Goal: Information Seeking & Learning: Learn about a topic

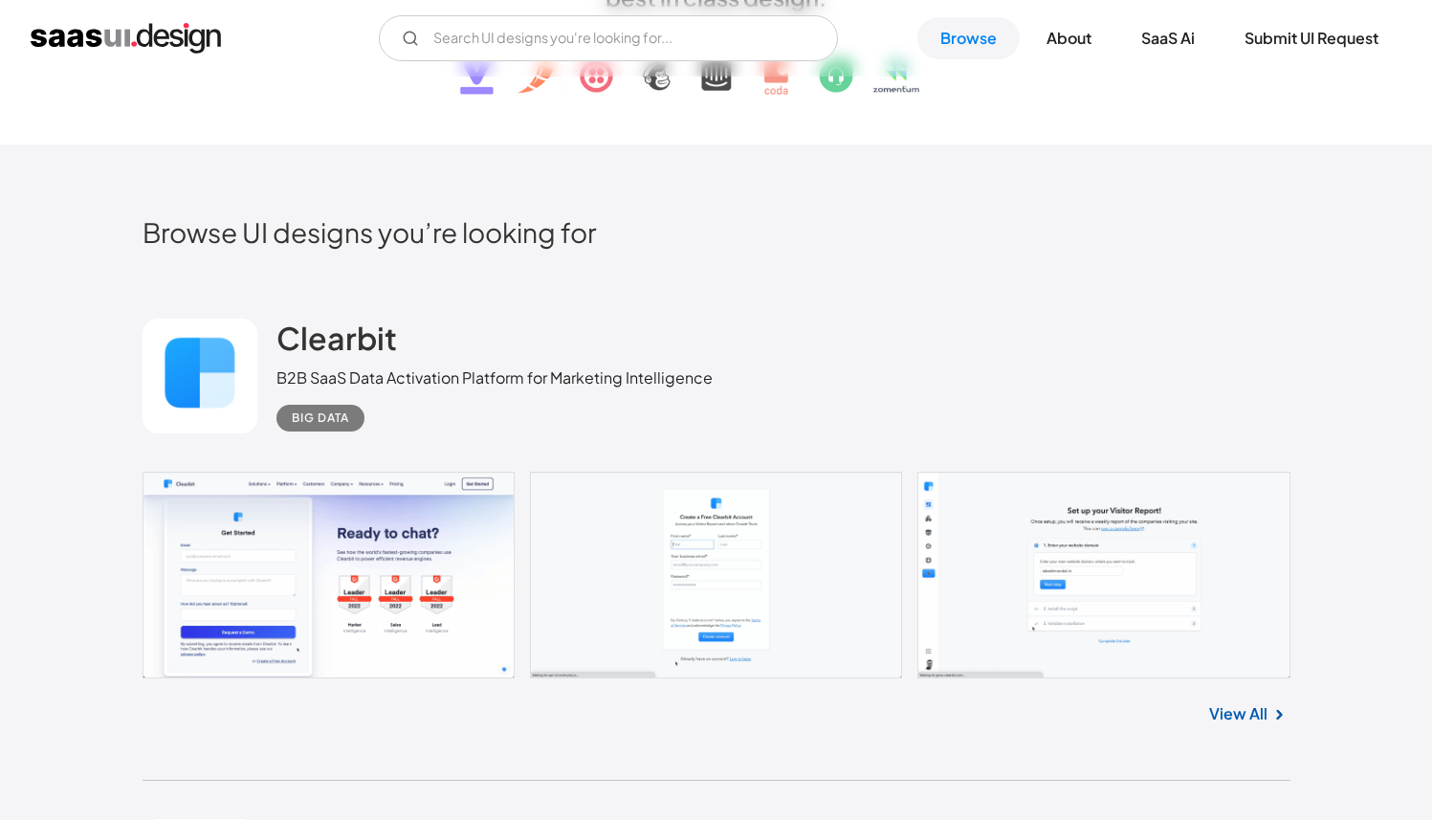
scroll to position [354, 0]
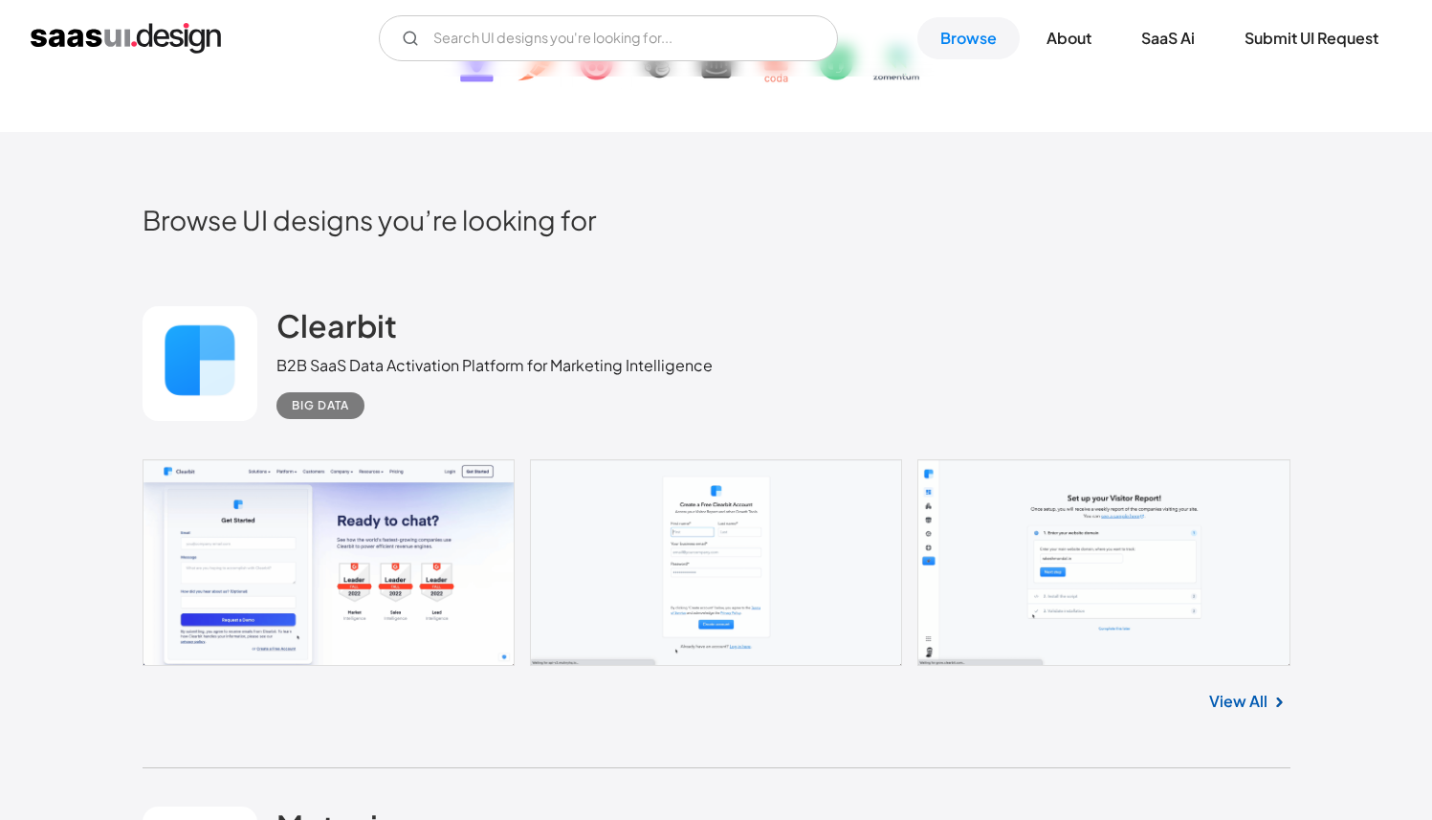
click at [307, 530] on link at bounding box center [717, 562] width 1148 height 207
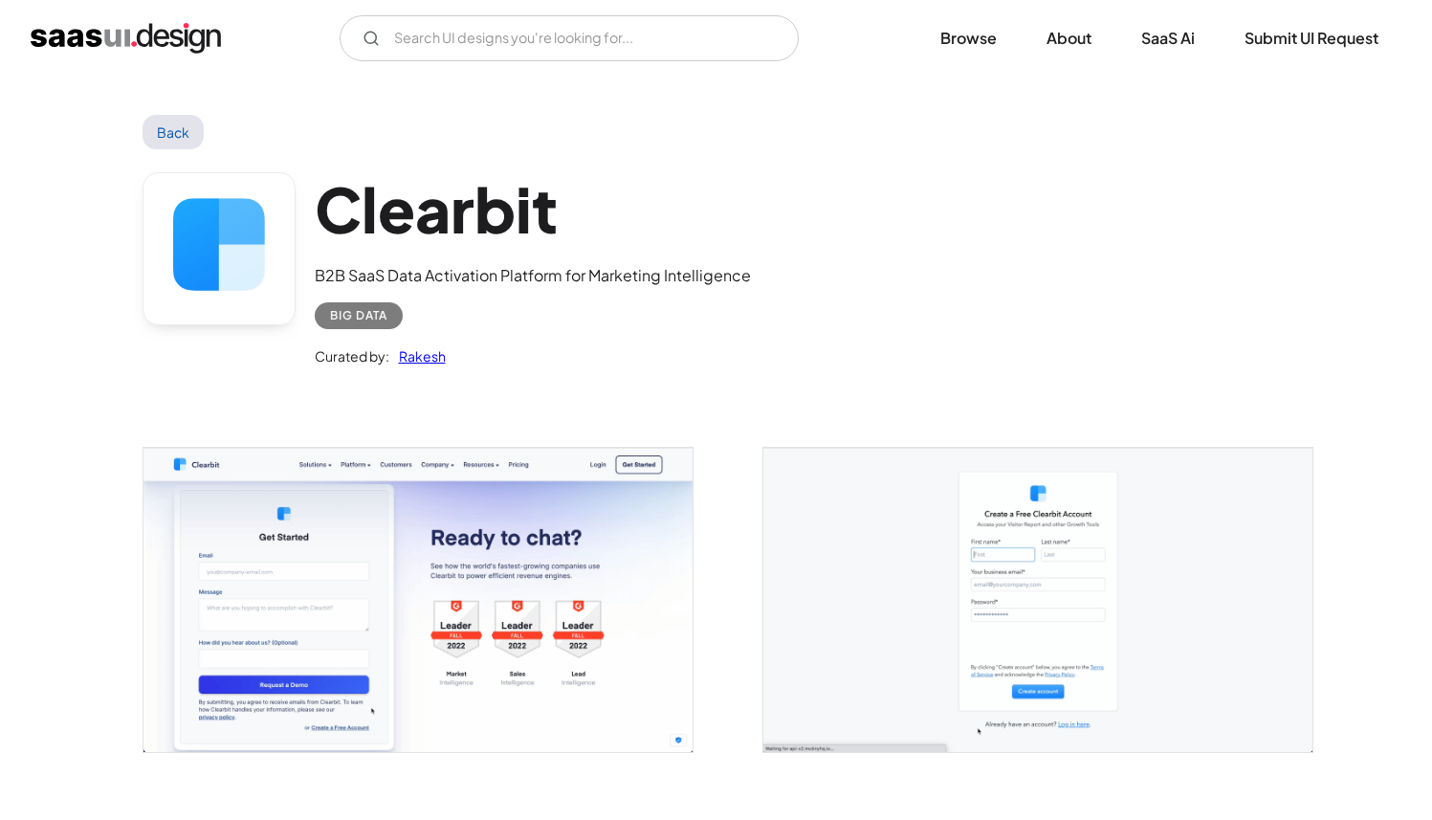
click at [320, 539] on img "open lightbox" at bounding box center [417, 599] width 549 height 303
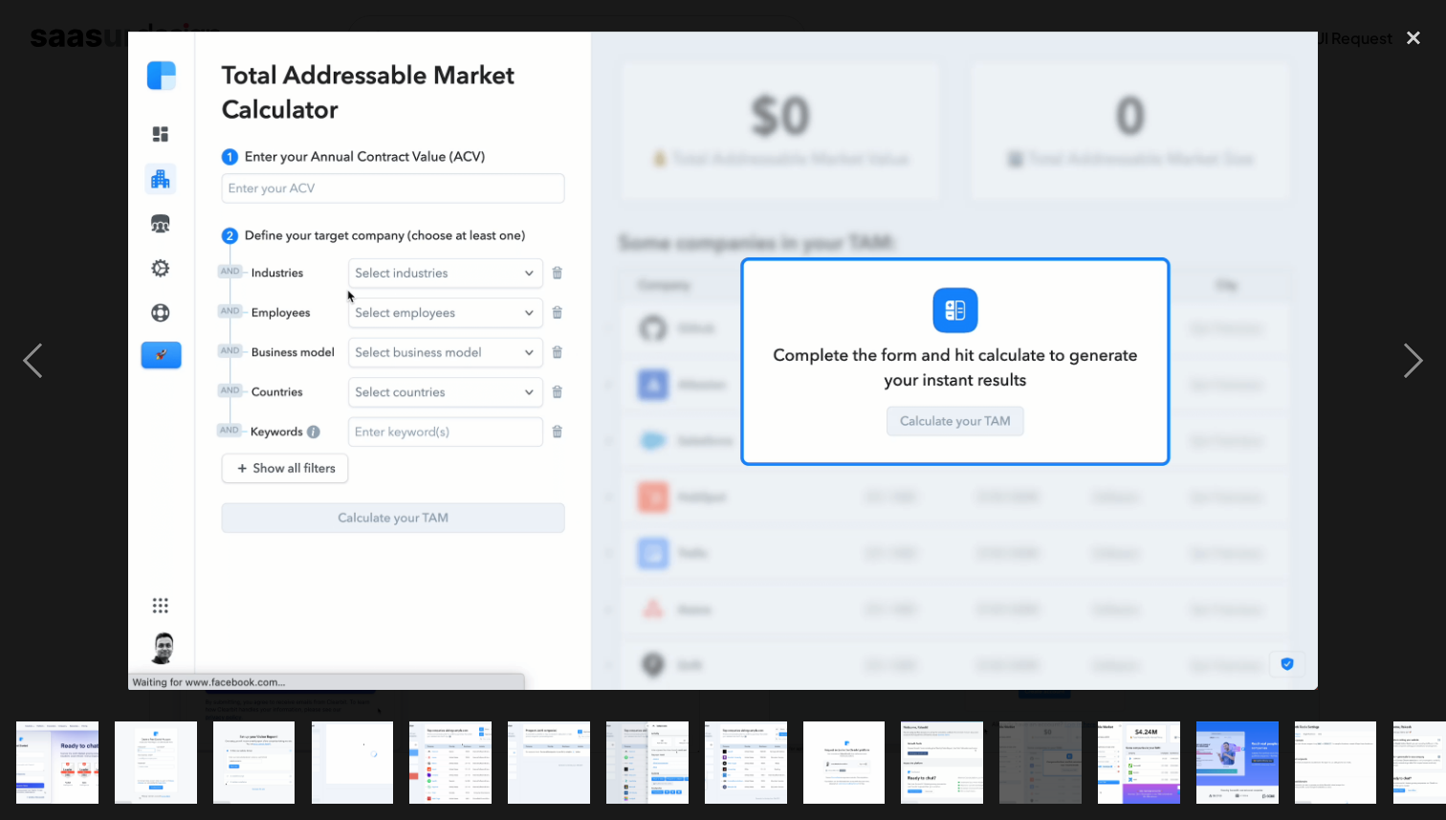
click at [416, 167] on img at bounding box center [723, 361] width 1190 height 658
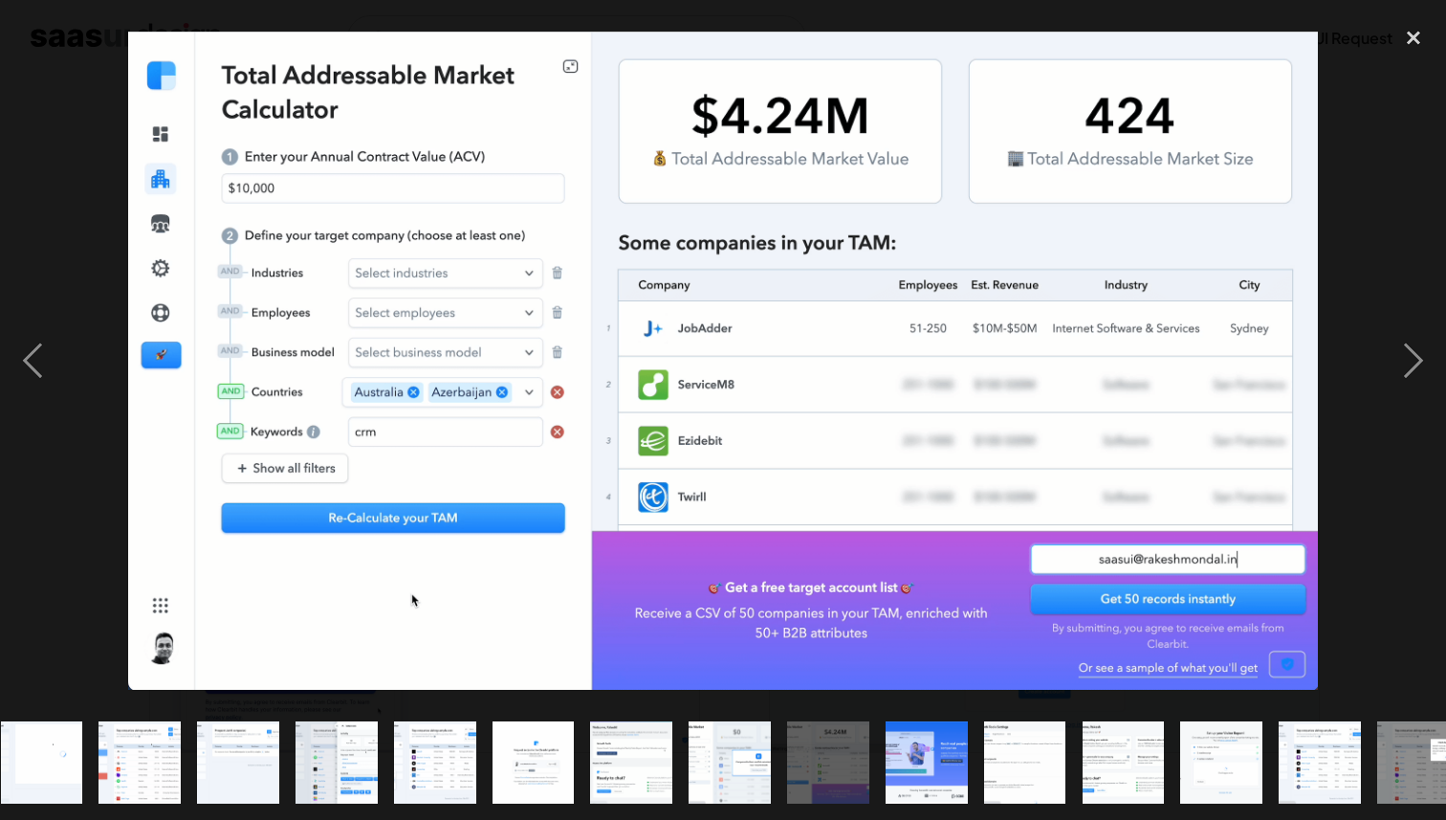
scroll to position [0, 341]
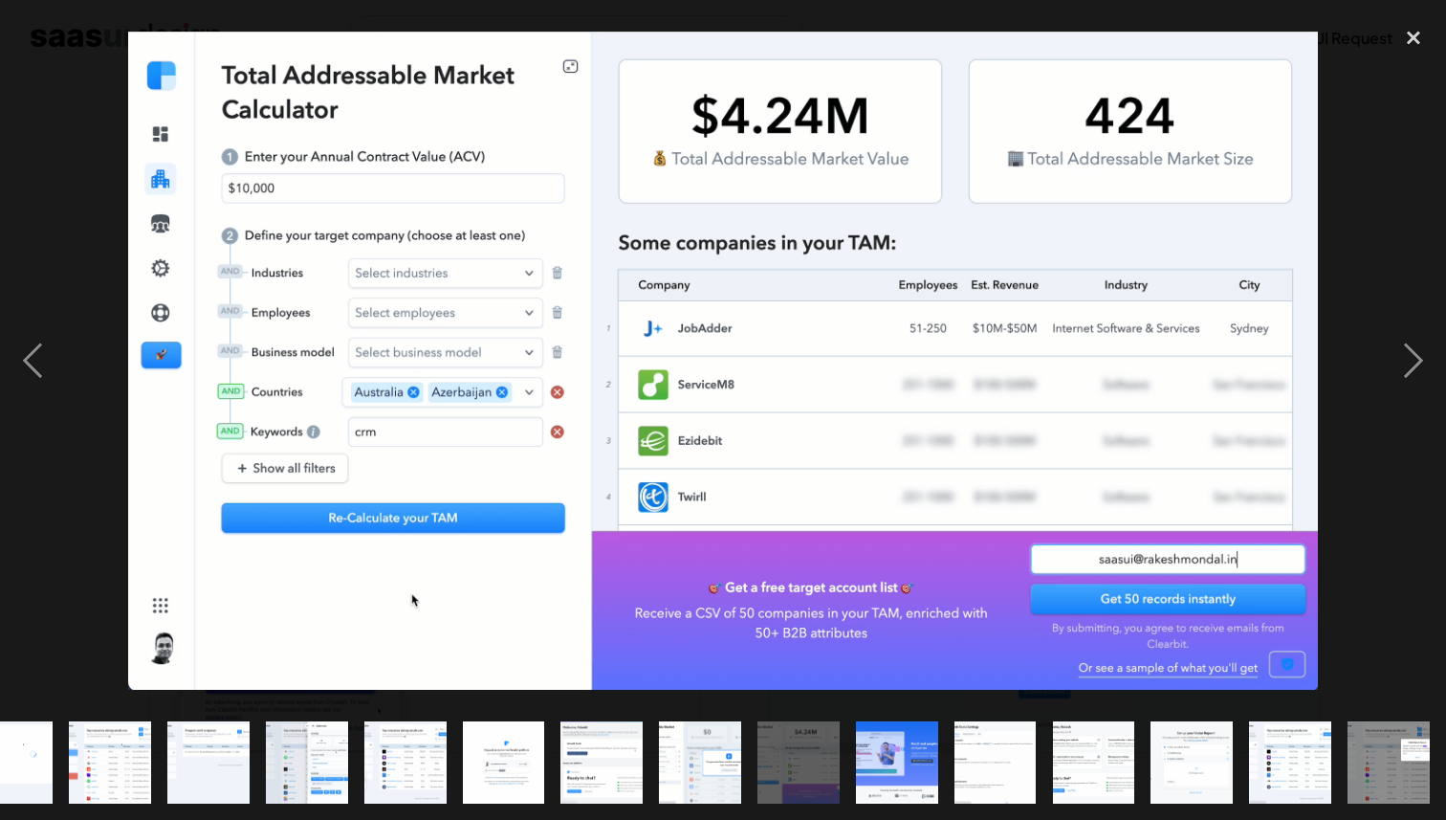
drag, startPoint x: 936, startPoint y: 735, endPoint x: 898, endPoint y: 736, distance: 38.3
click at [936, 735] on img "show item 13 of 18" at bounding box center [897, 762] width 148 height 82
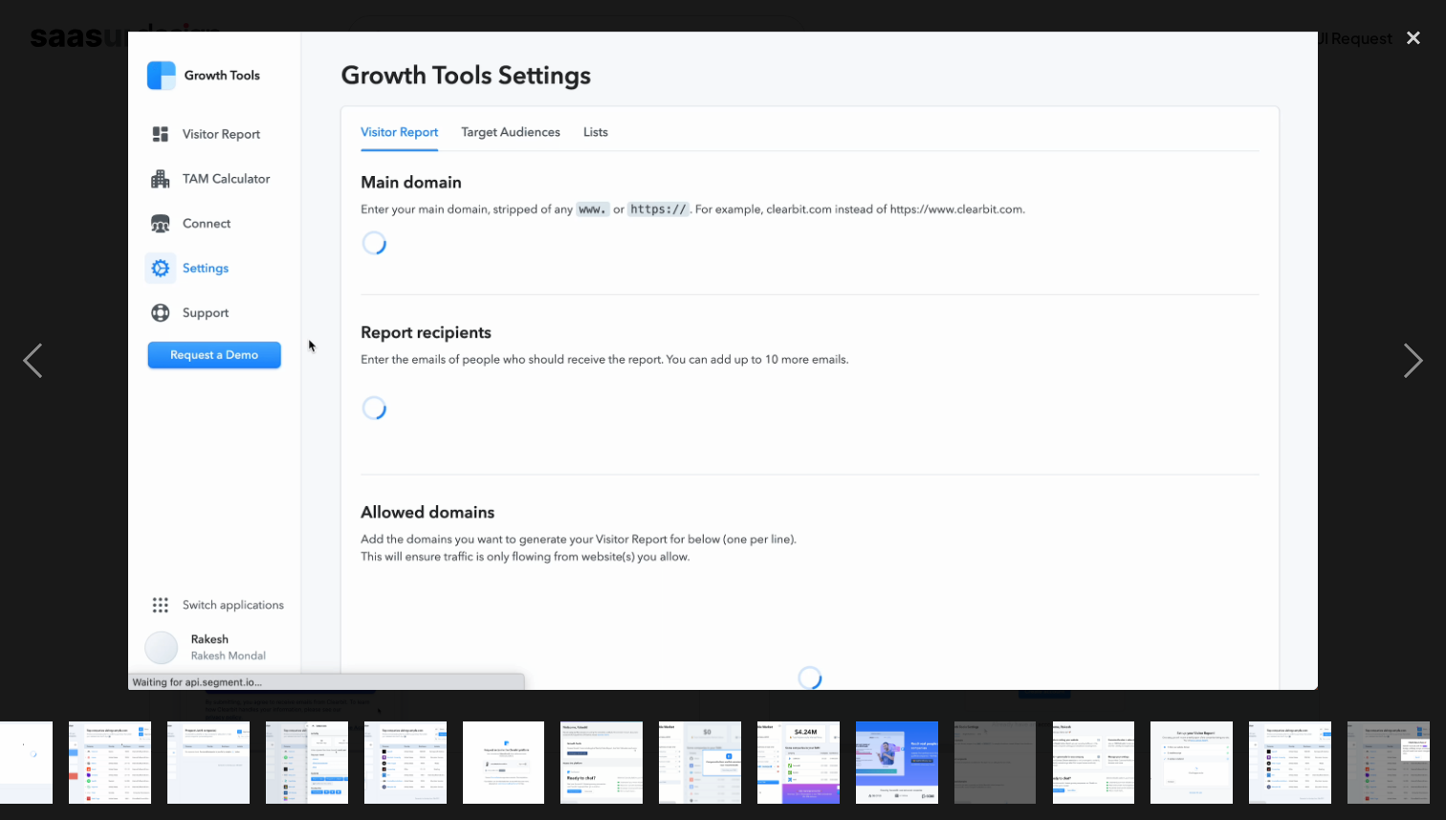
click at [633, 729] on img "show item 10 of 18" at bounding box center [602, 762] width 148 height 82
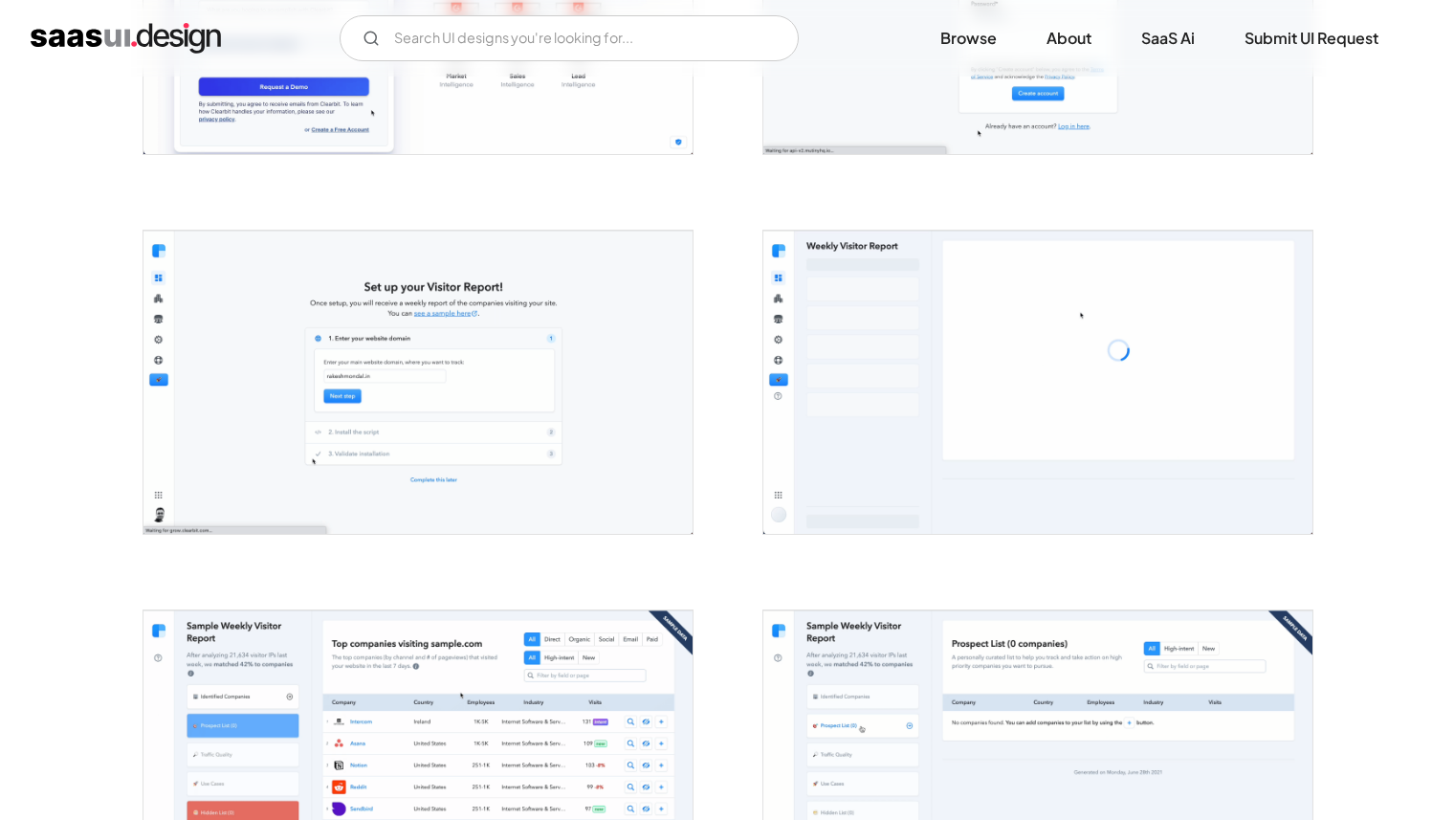
scroll to position [630, 0]
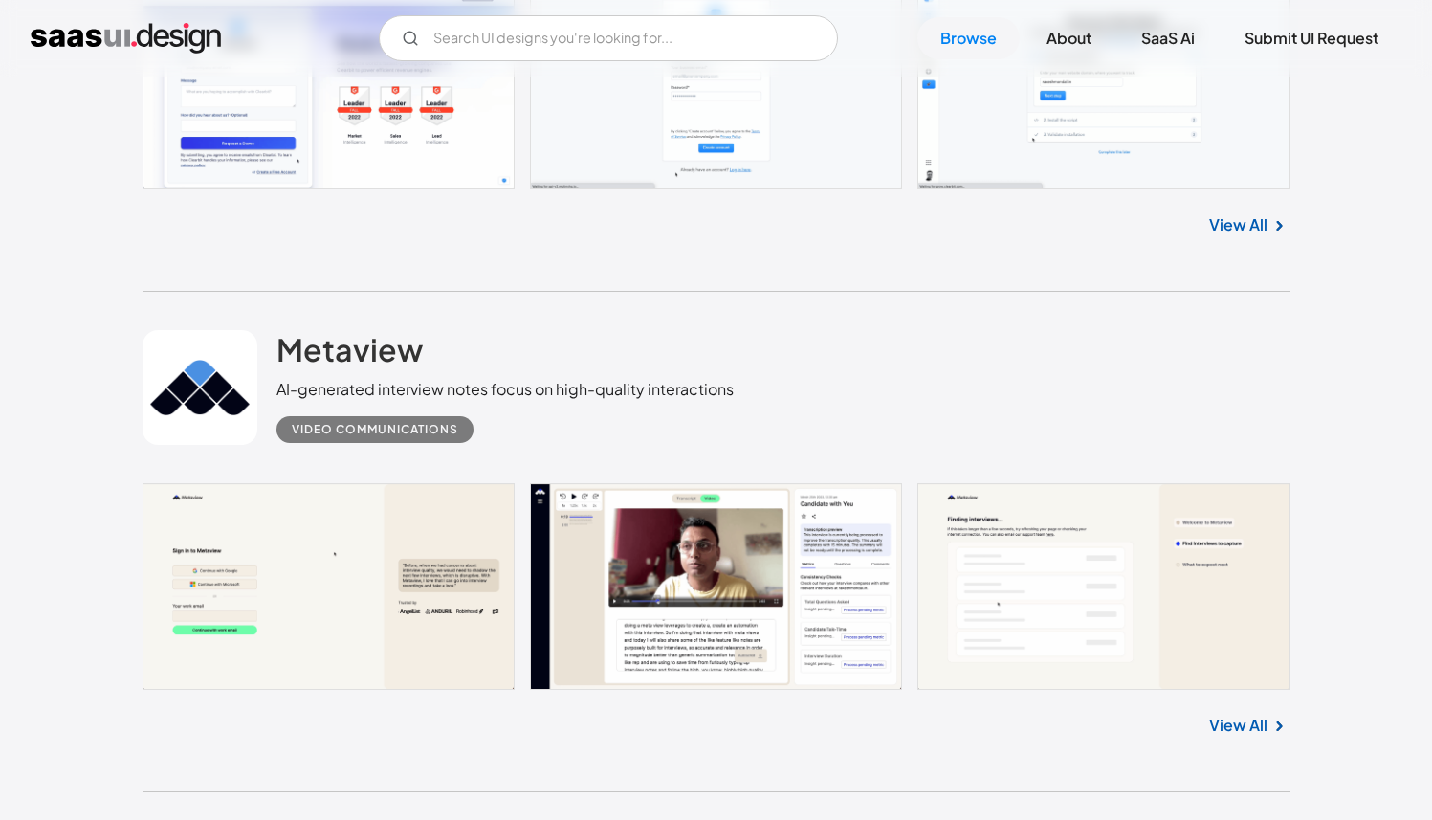
scroll to position [844, 0]
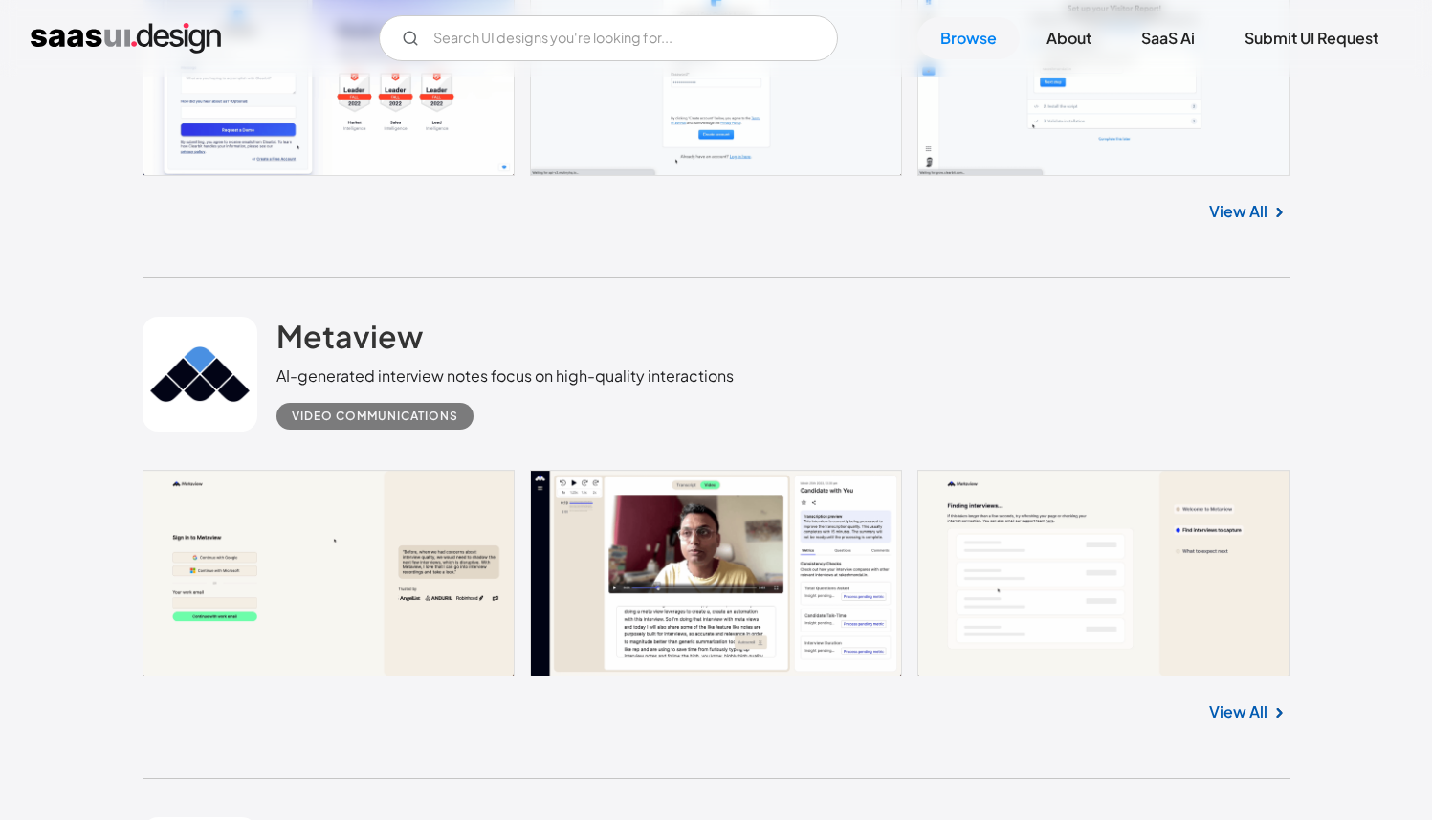
click at [393, 603] on link at bounding box center [717, 573] width 1148 height 207
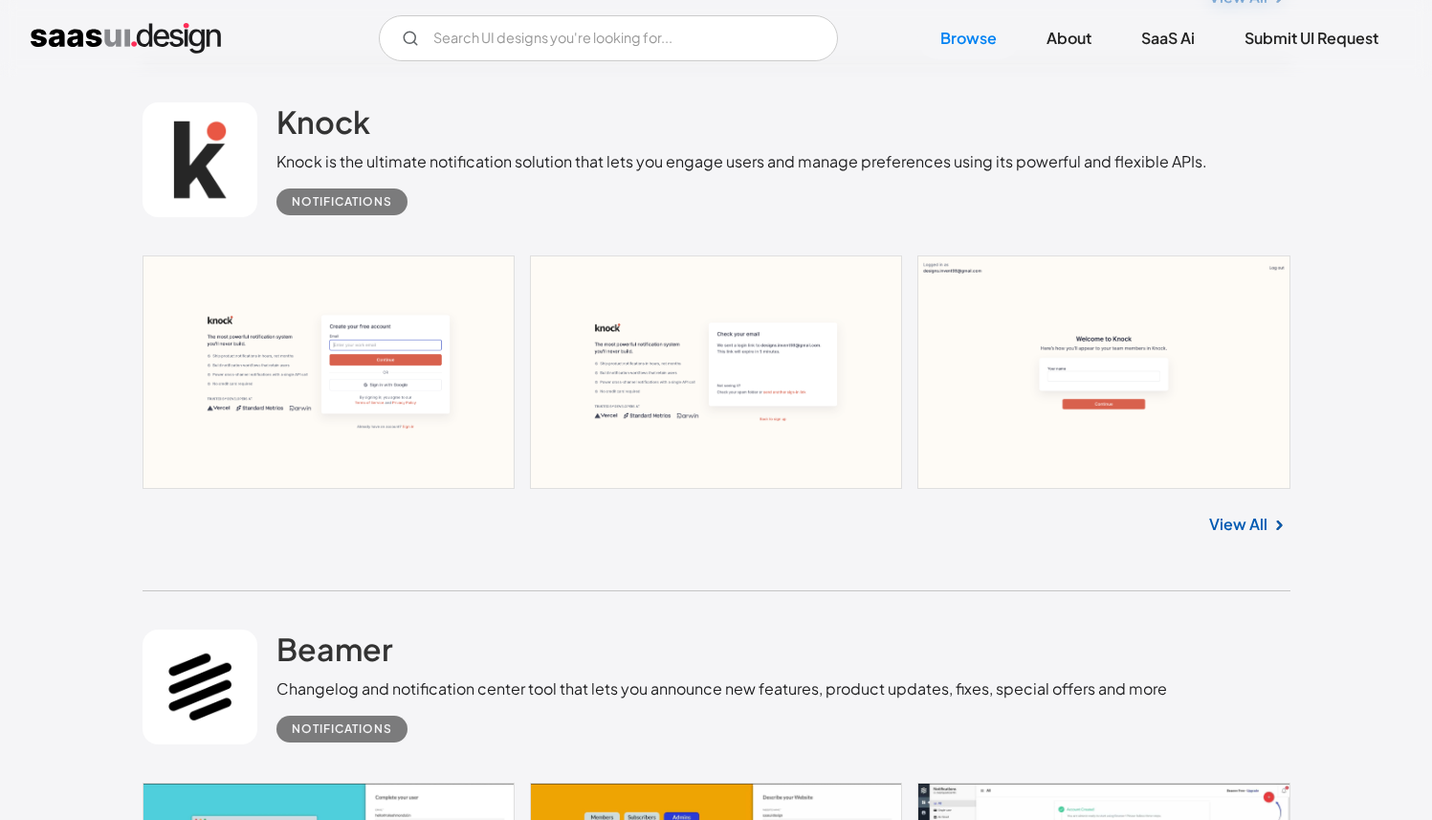
scroll to position [1592, 0]
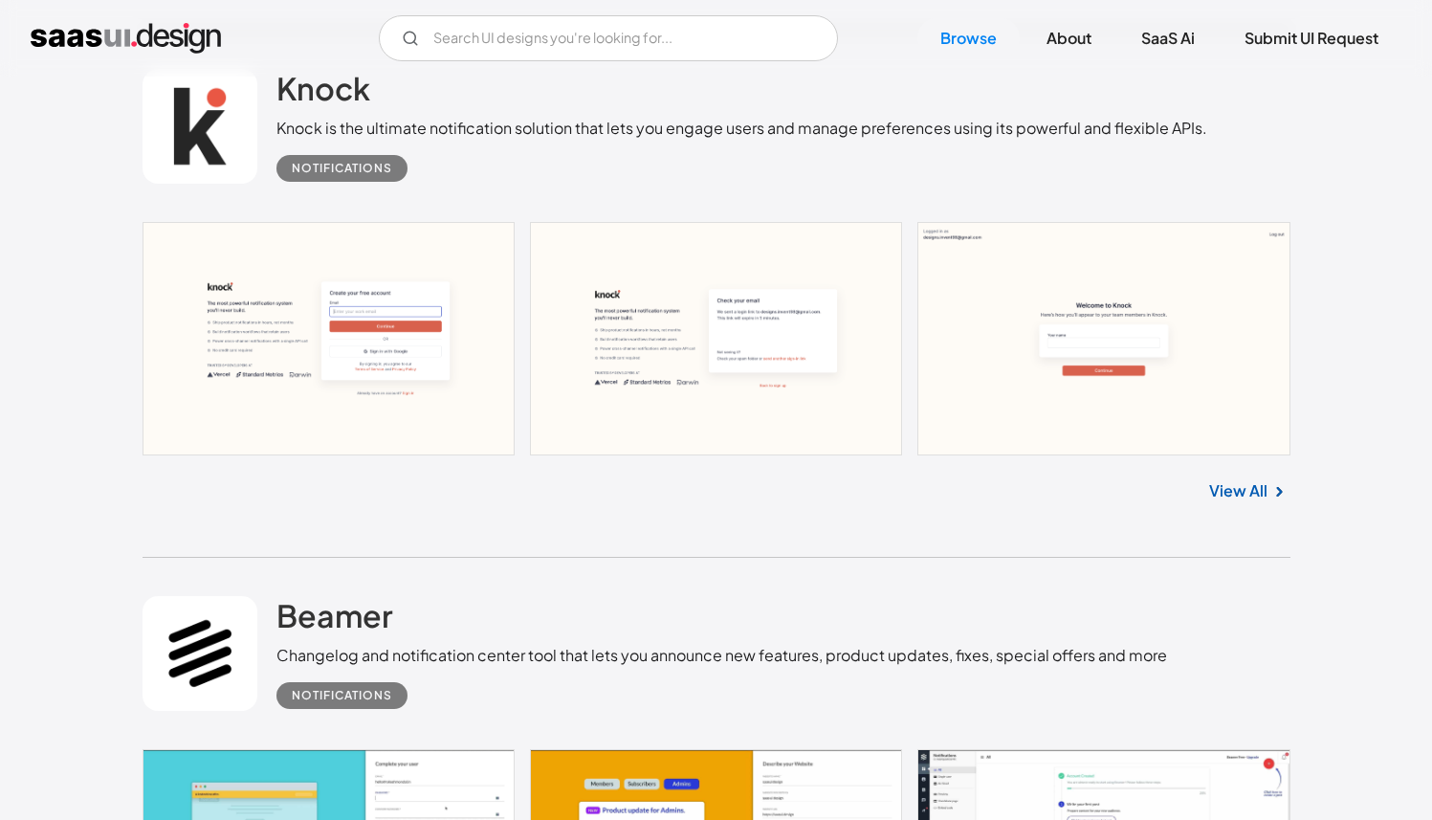
click at [381, 405] on link at bounding box center [717, 338] width 1148 height 233
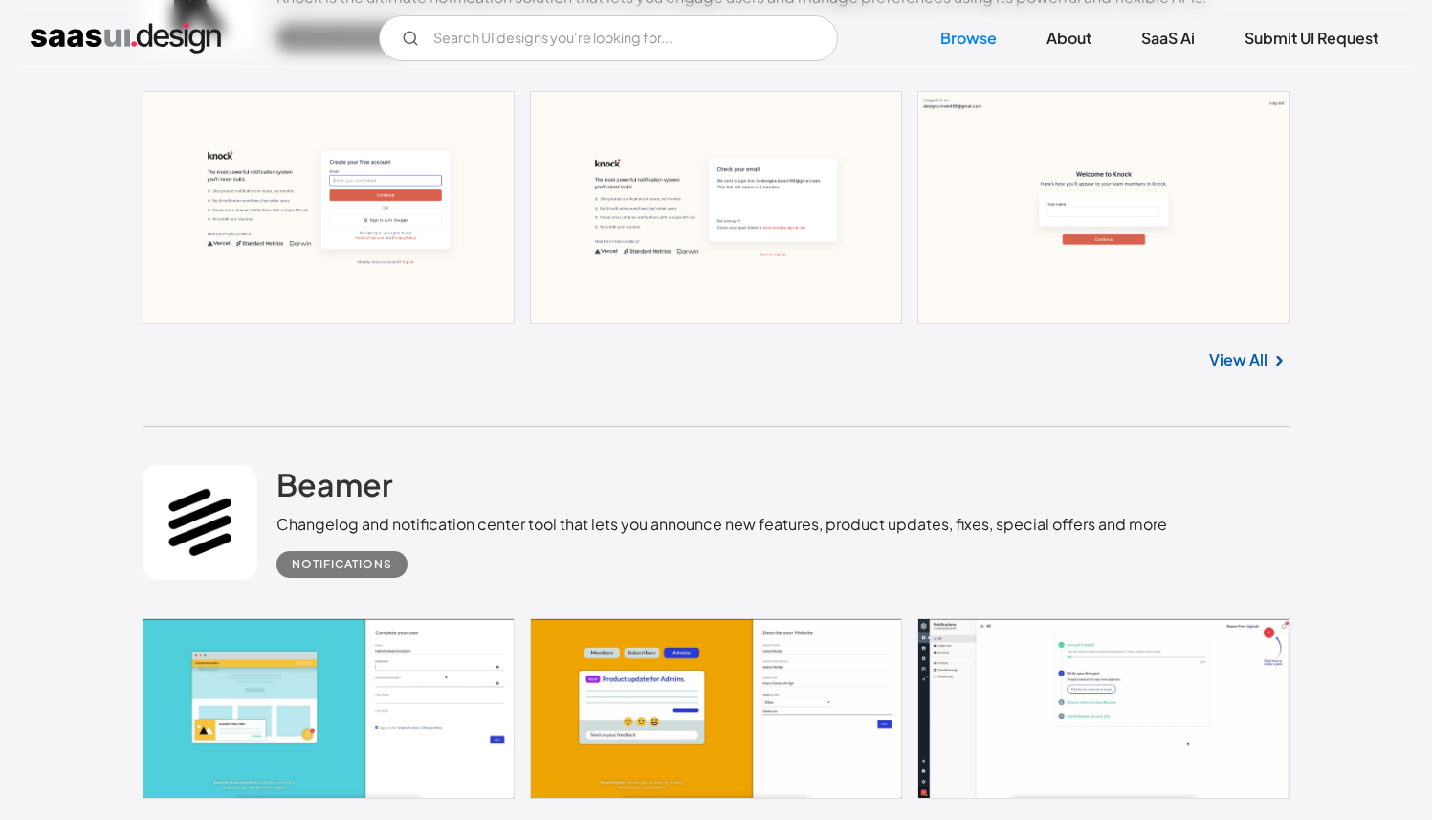
scroll to position [2069, 0]
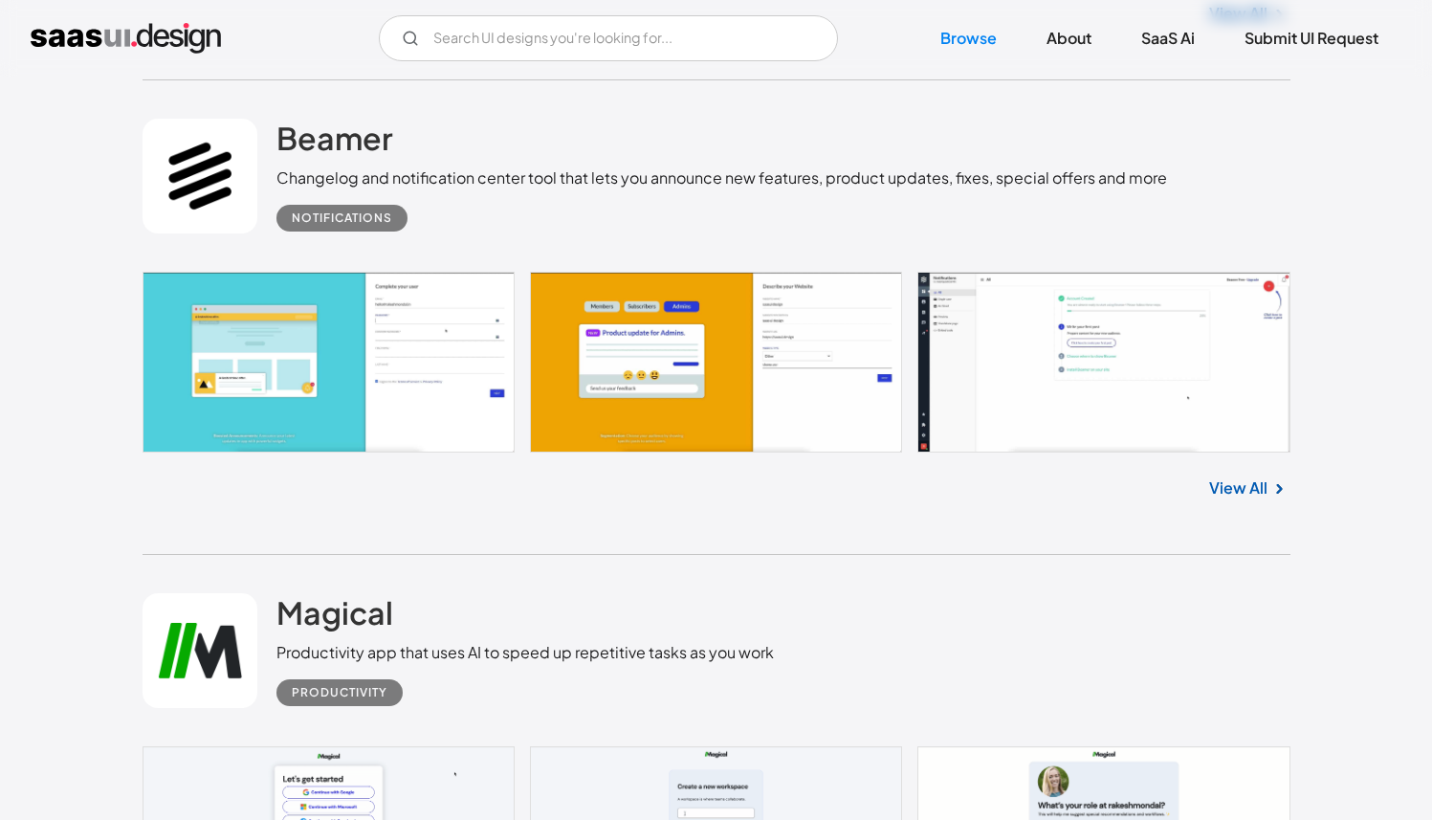
click at [386, 415] on link at bounding box center [717, 362] width 1148 height 181
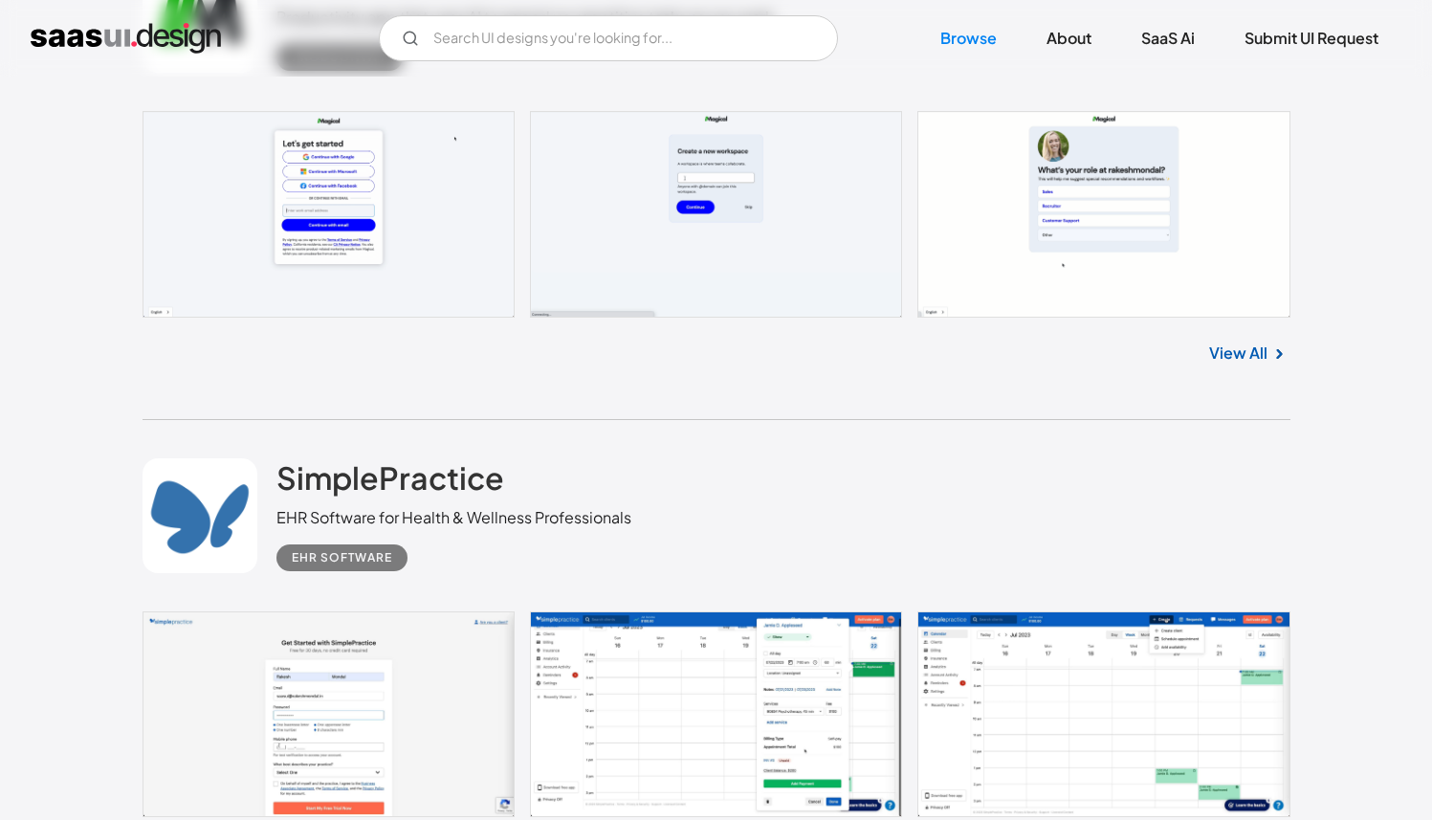
scroll to position [2577, 0]
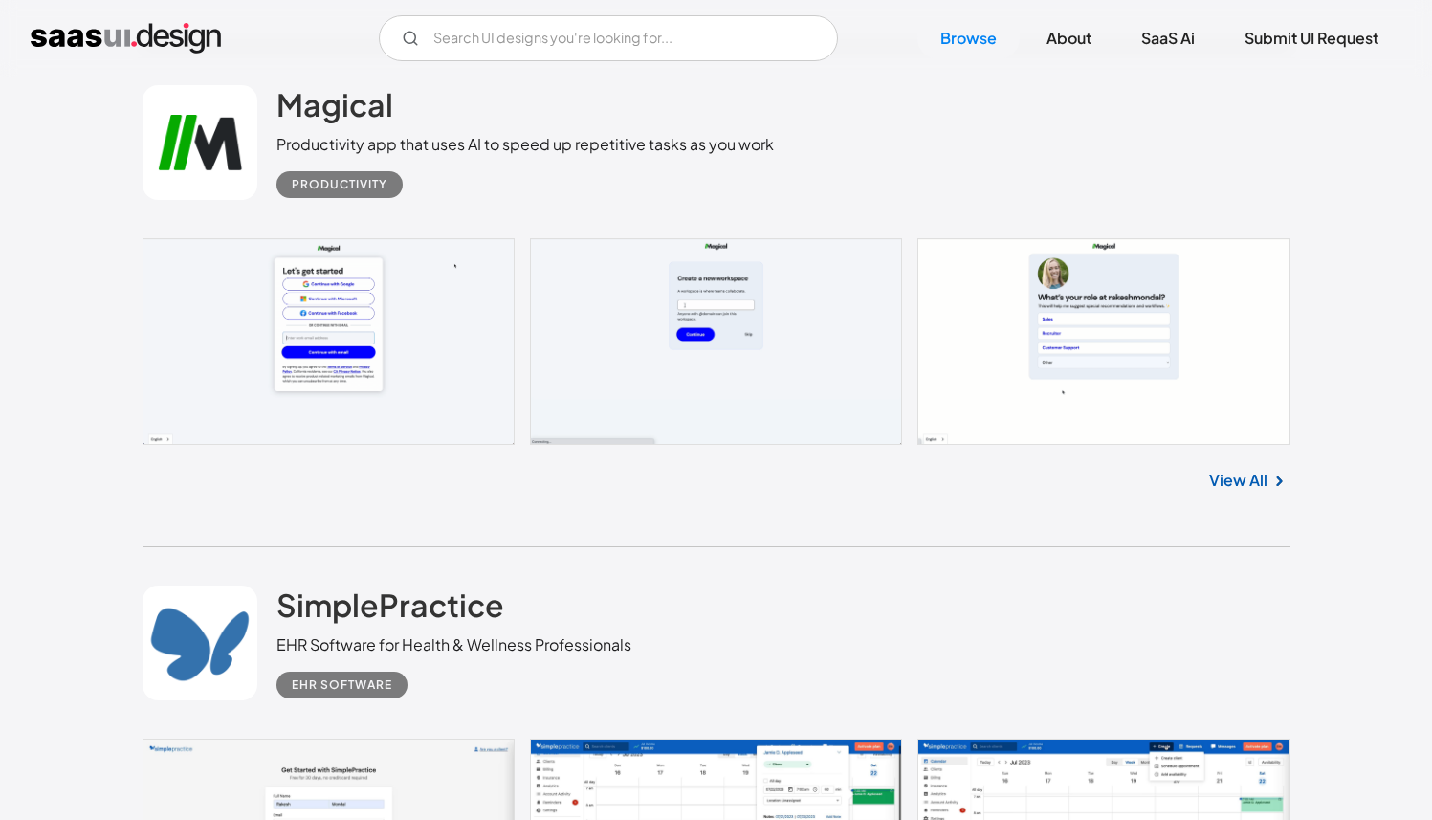
click at [1267, 481] on img at bounding box center [1278, 481] width 23 height 23
click at [1249, 481] on link "View All" at bounding box center [1238, 480] width 58 height 23
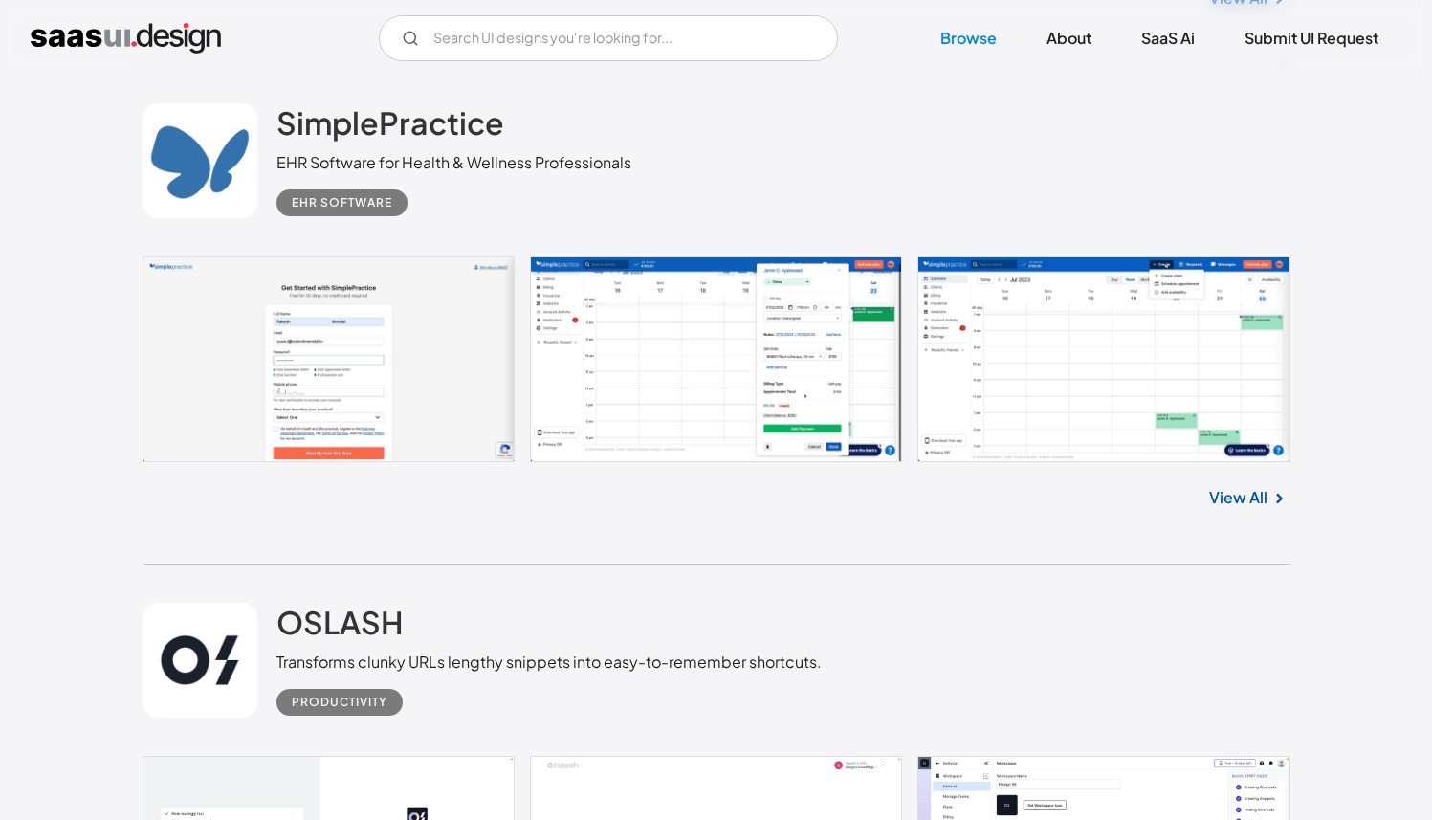
scroll to position [3072, 0]
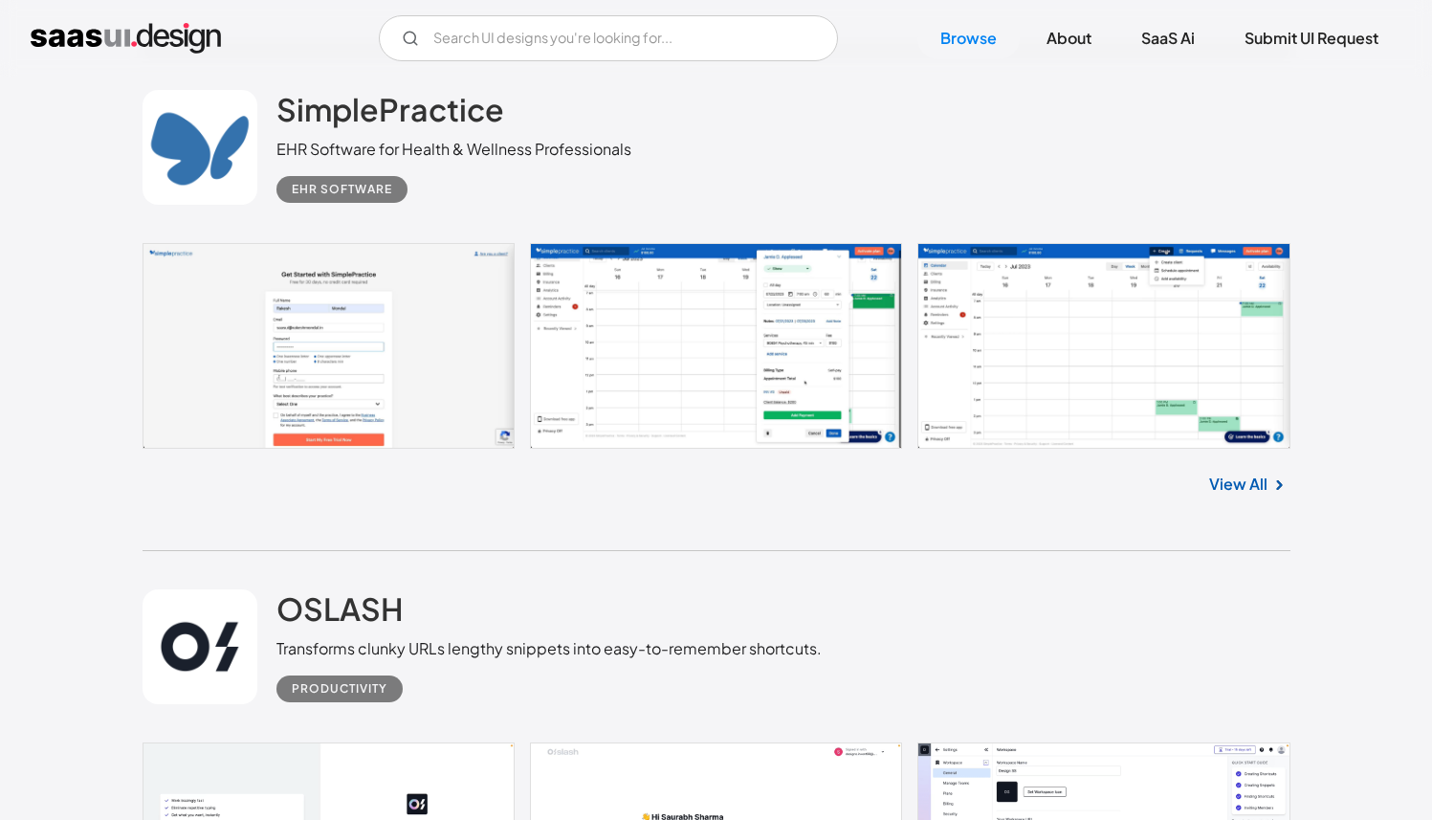
click at [1250, 479] on link "View All" at bounding box center [1238, 484] width 58 height 23
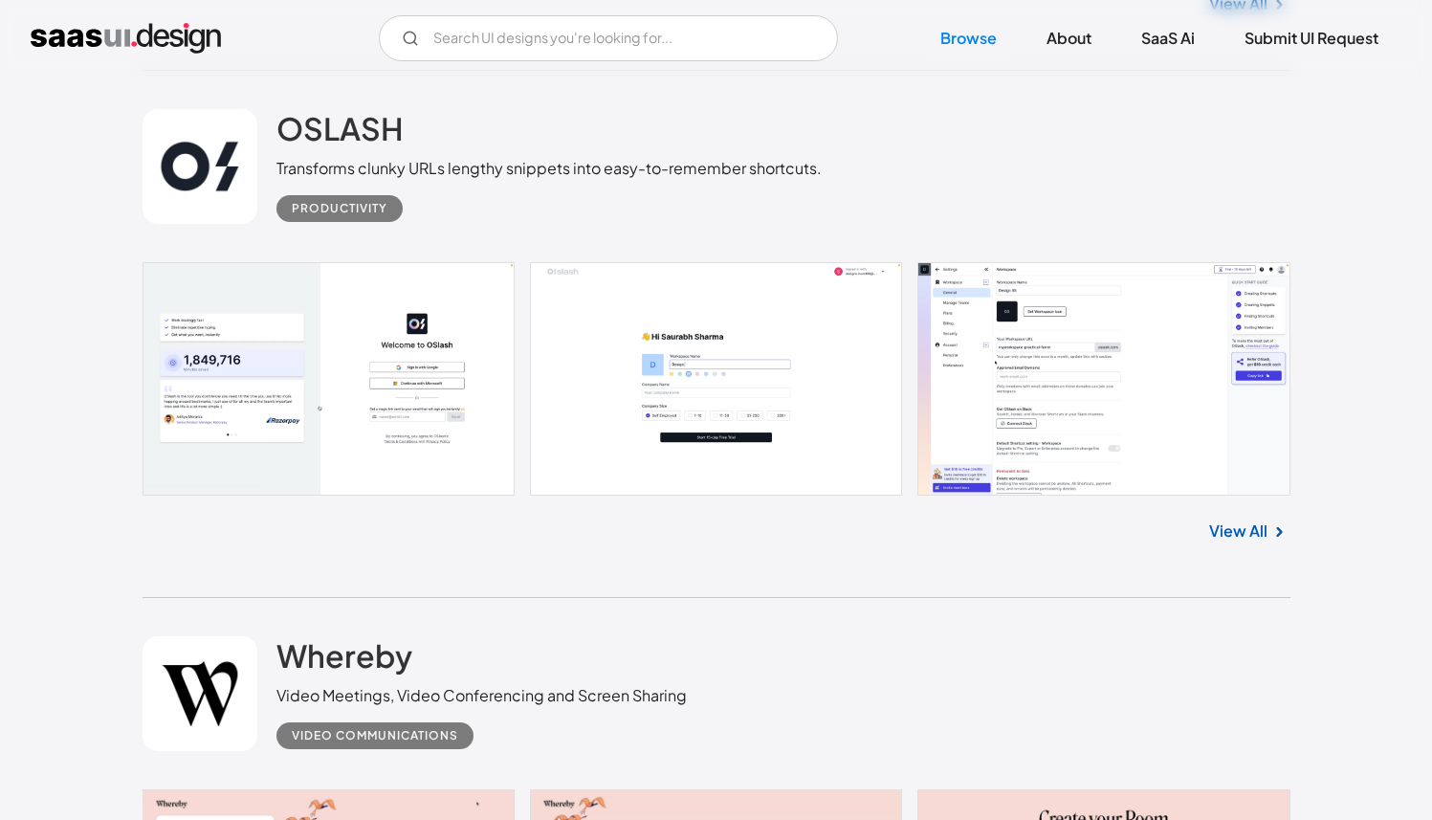
scroll to position [3651, 0]
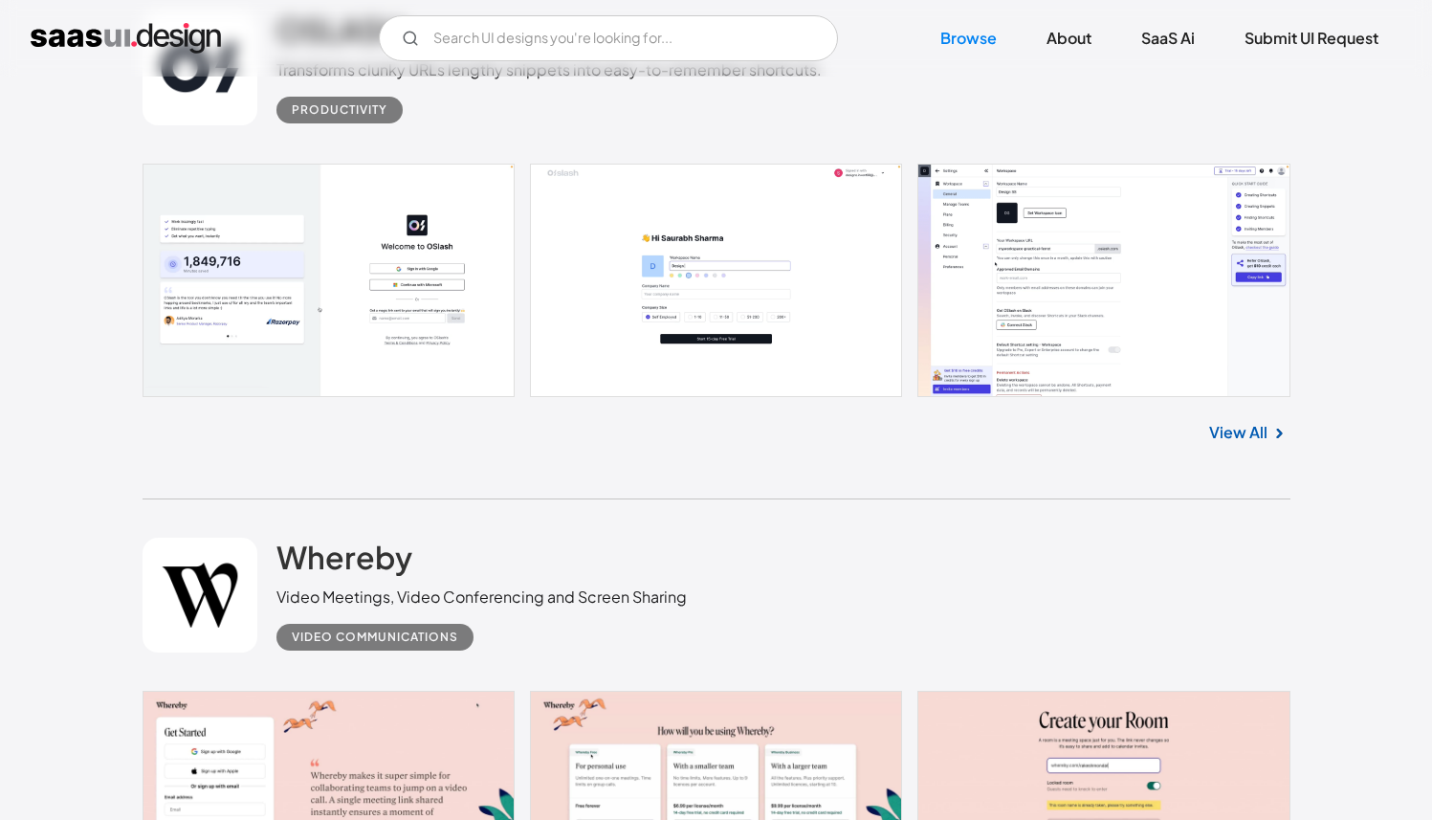
click at [1255, 443] on link "View All" at bounding box center [1238, 432] width 58 height 23
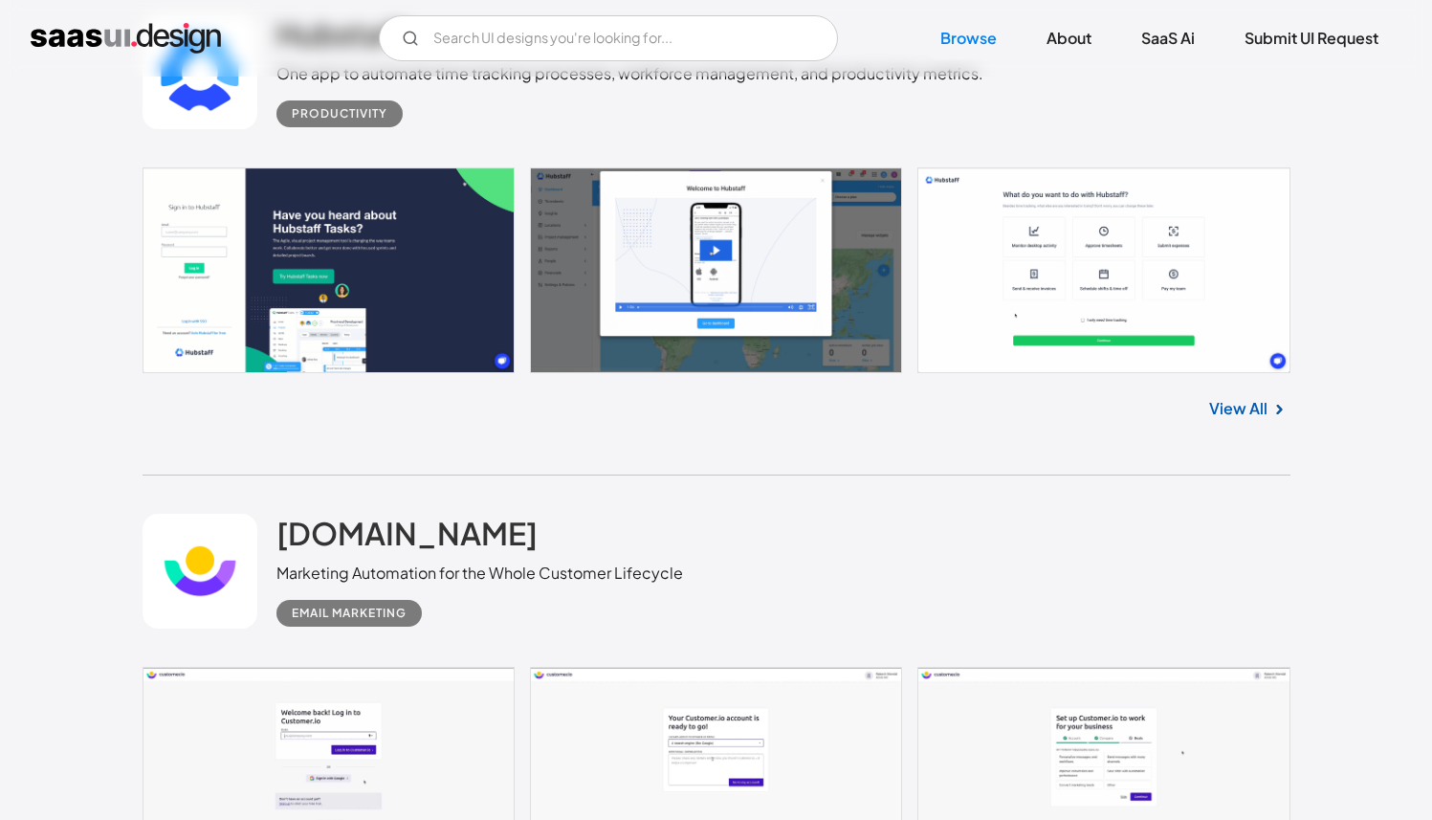
scroll to position [5009, 0]
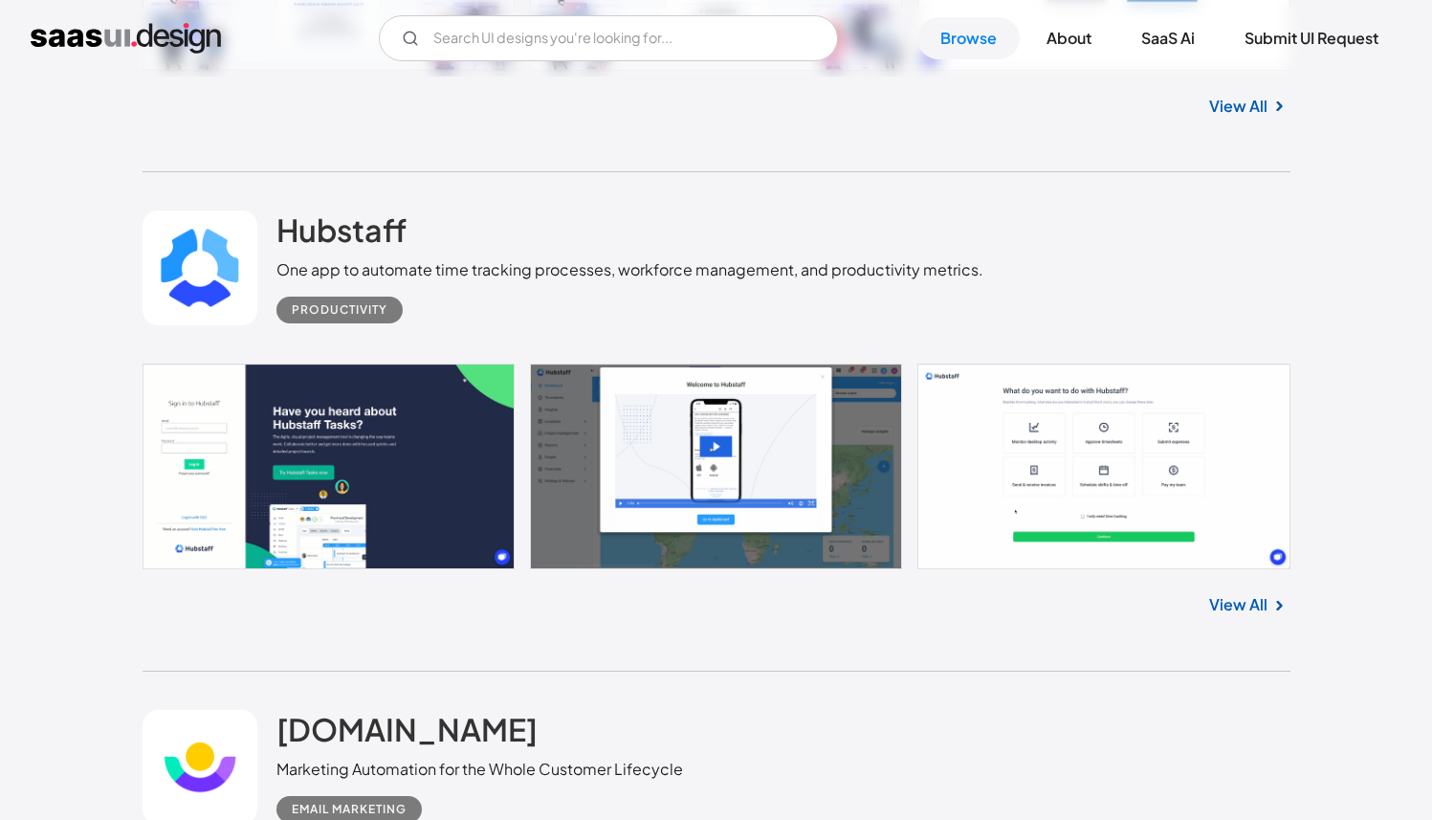
click at [348, 426] on link at bounding box center [717, 465] width 1148 height 205
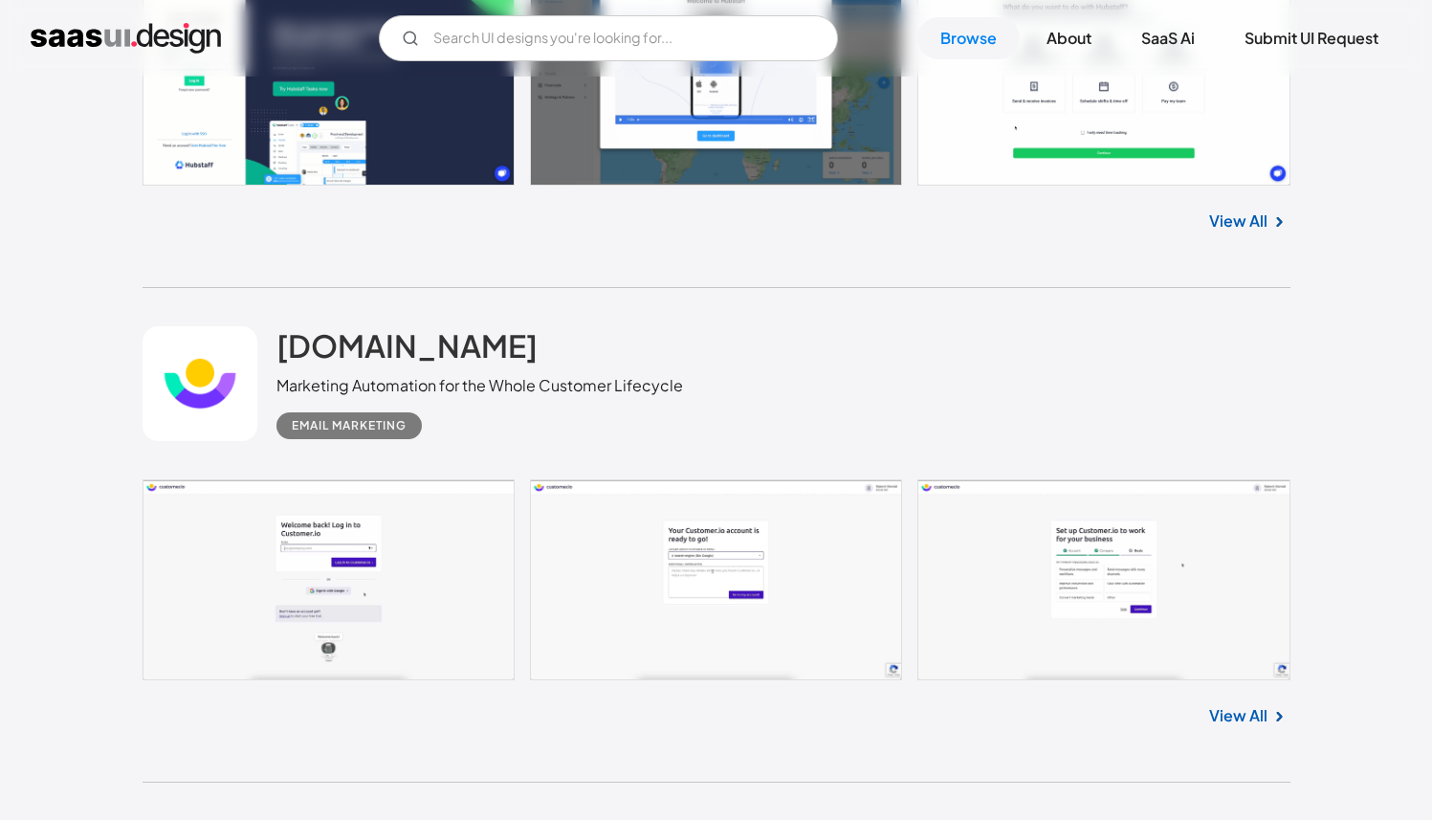
scroll to position [5537, 0]
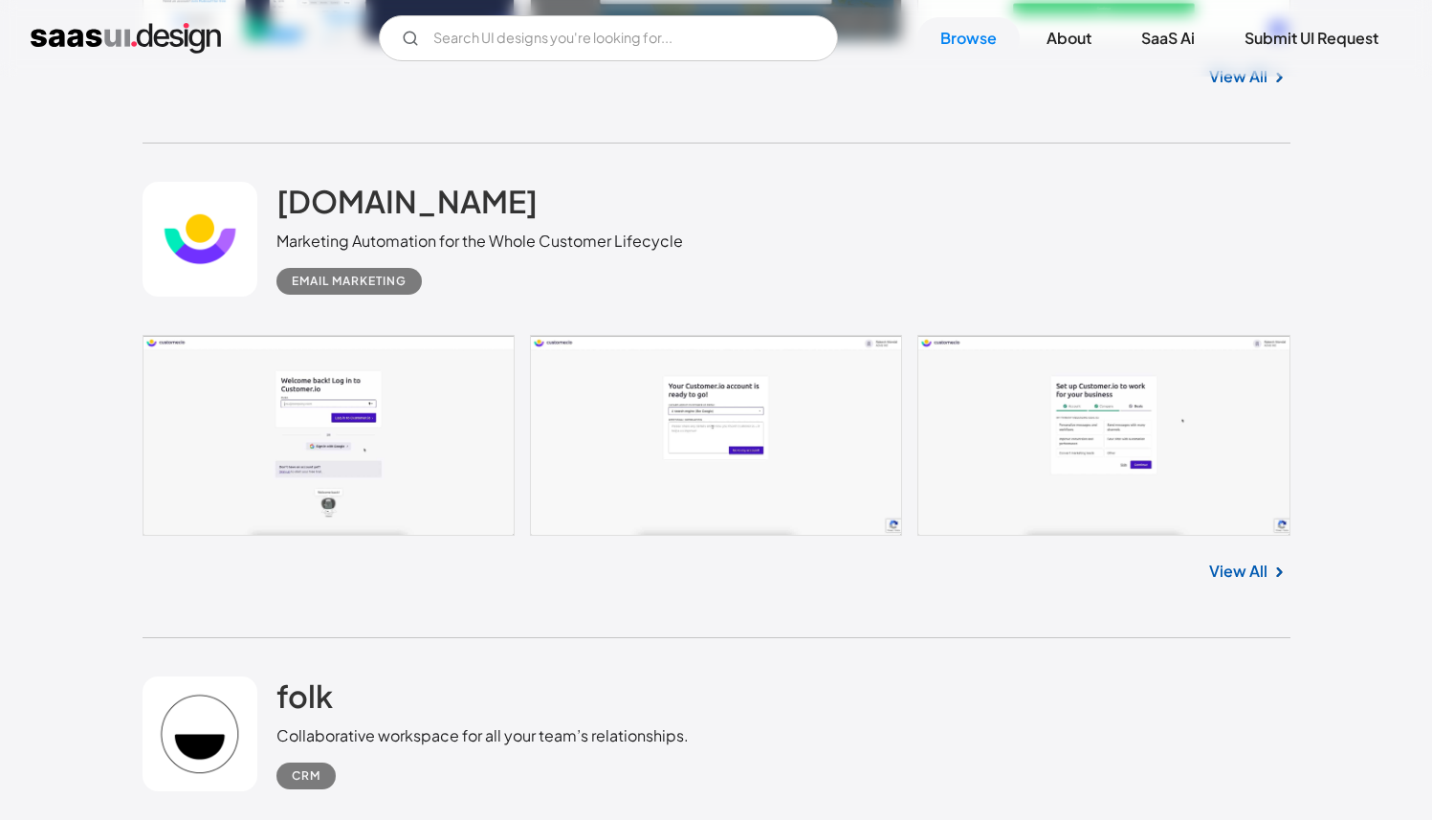
click at [348, 426] on link at bounding box center [717, 436] width 1148 height 202
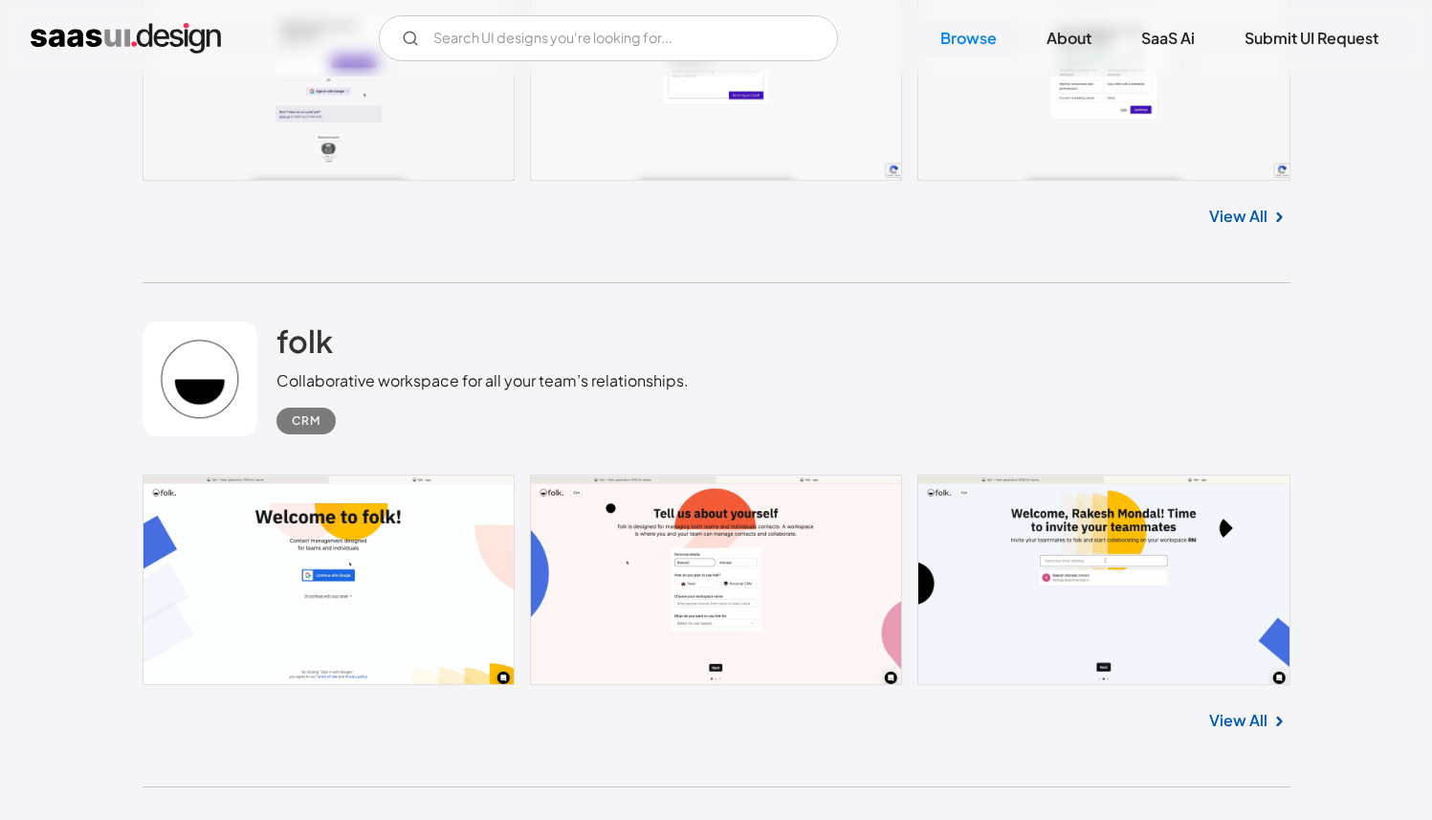
scroll to position [6009, 0]
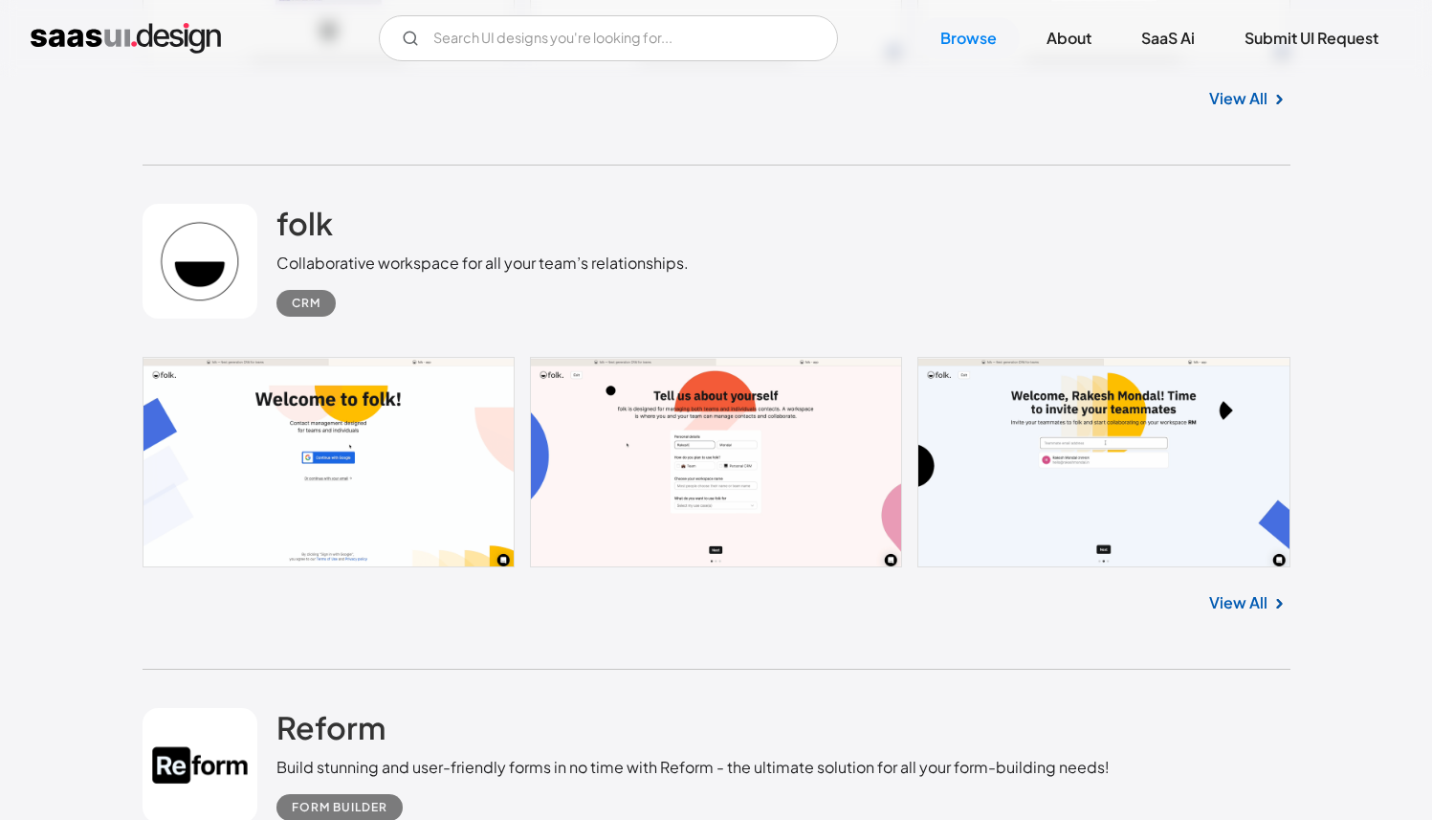
click at [348, 426] on link at bounding box center [717, 462] width 1148 height 210
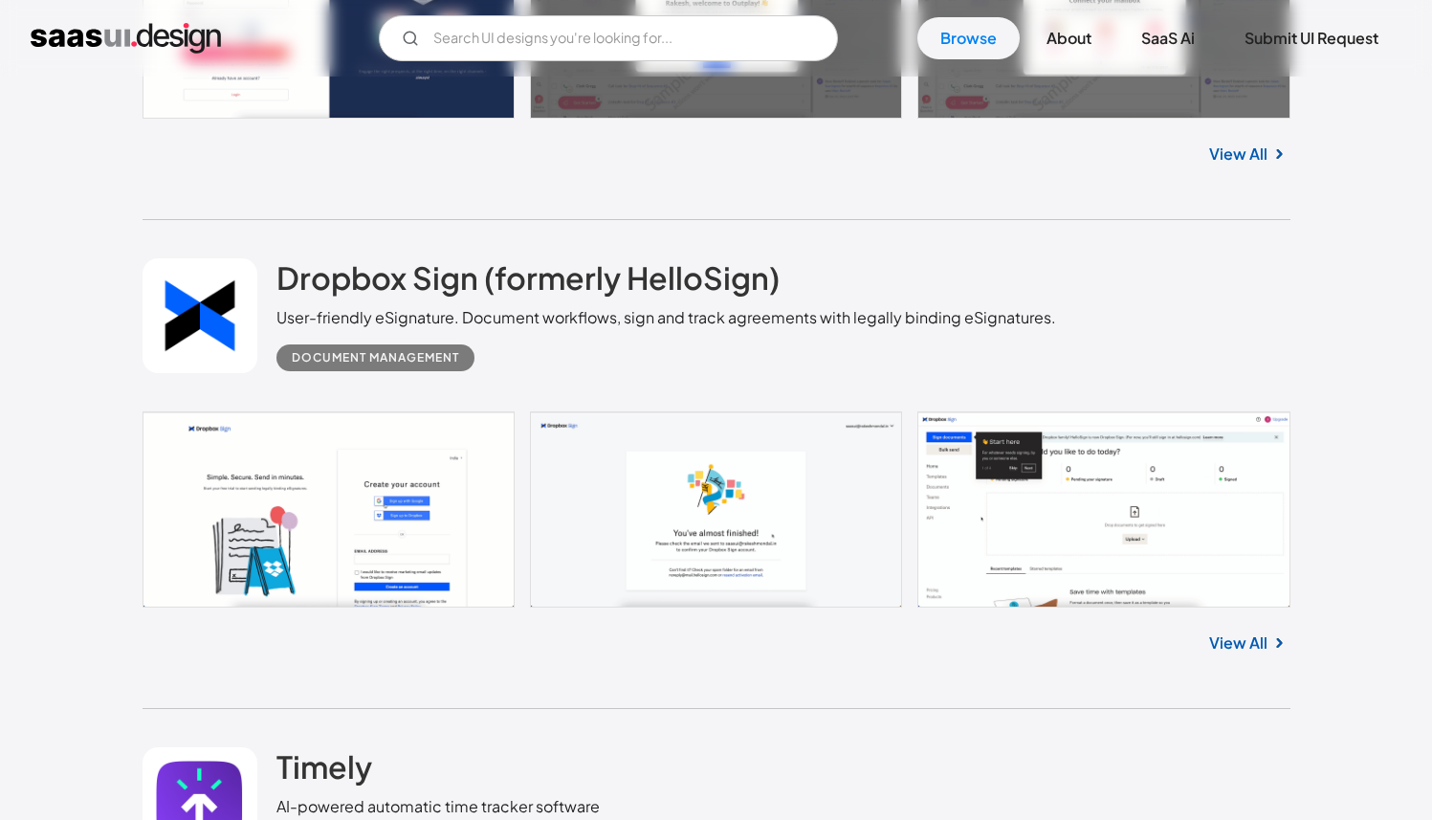
scroll to position [9520, 0]
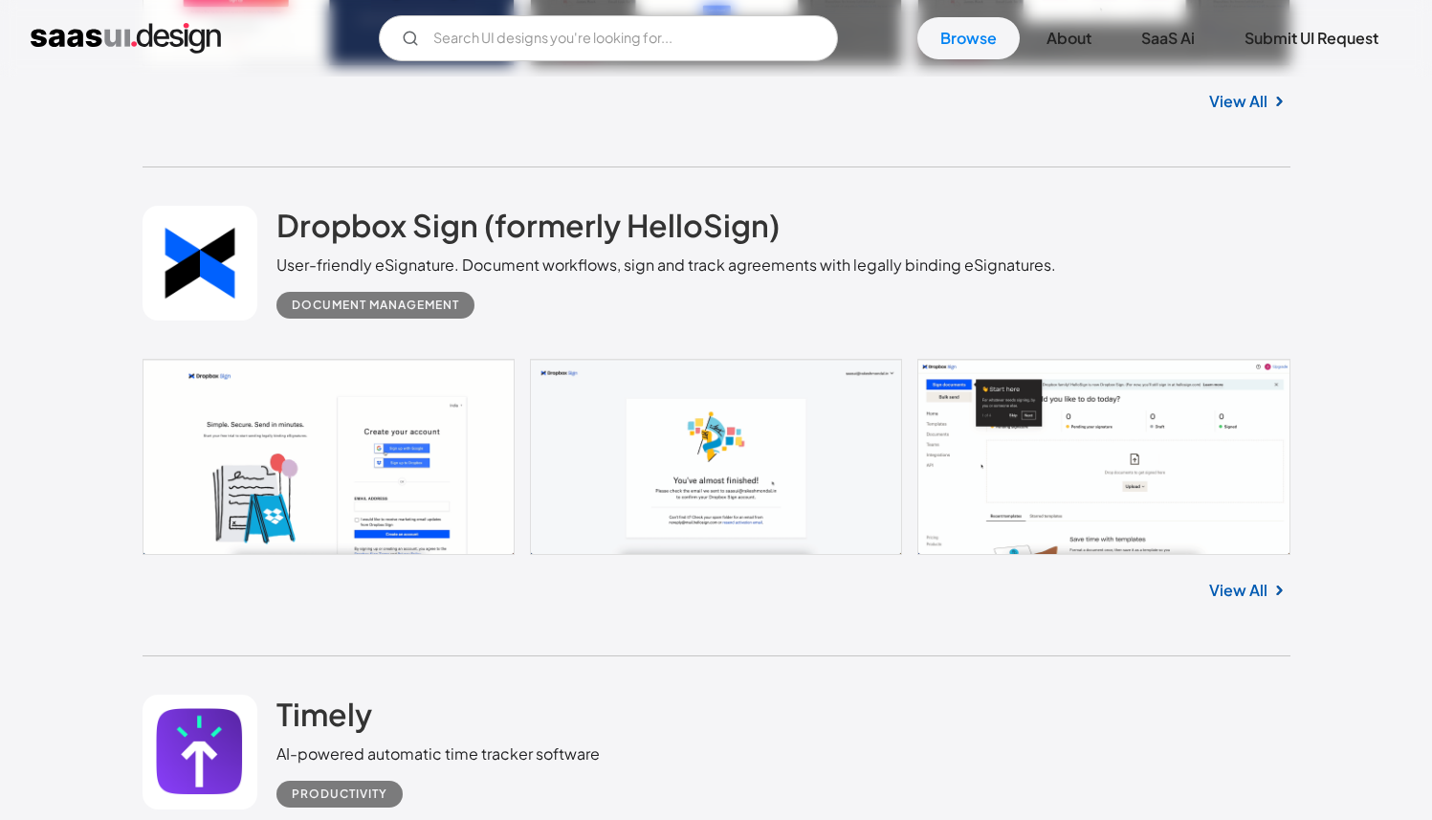
click at [672, 434] on link at bounding box center [717, 456] width 1148 height 195
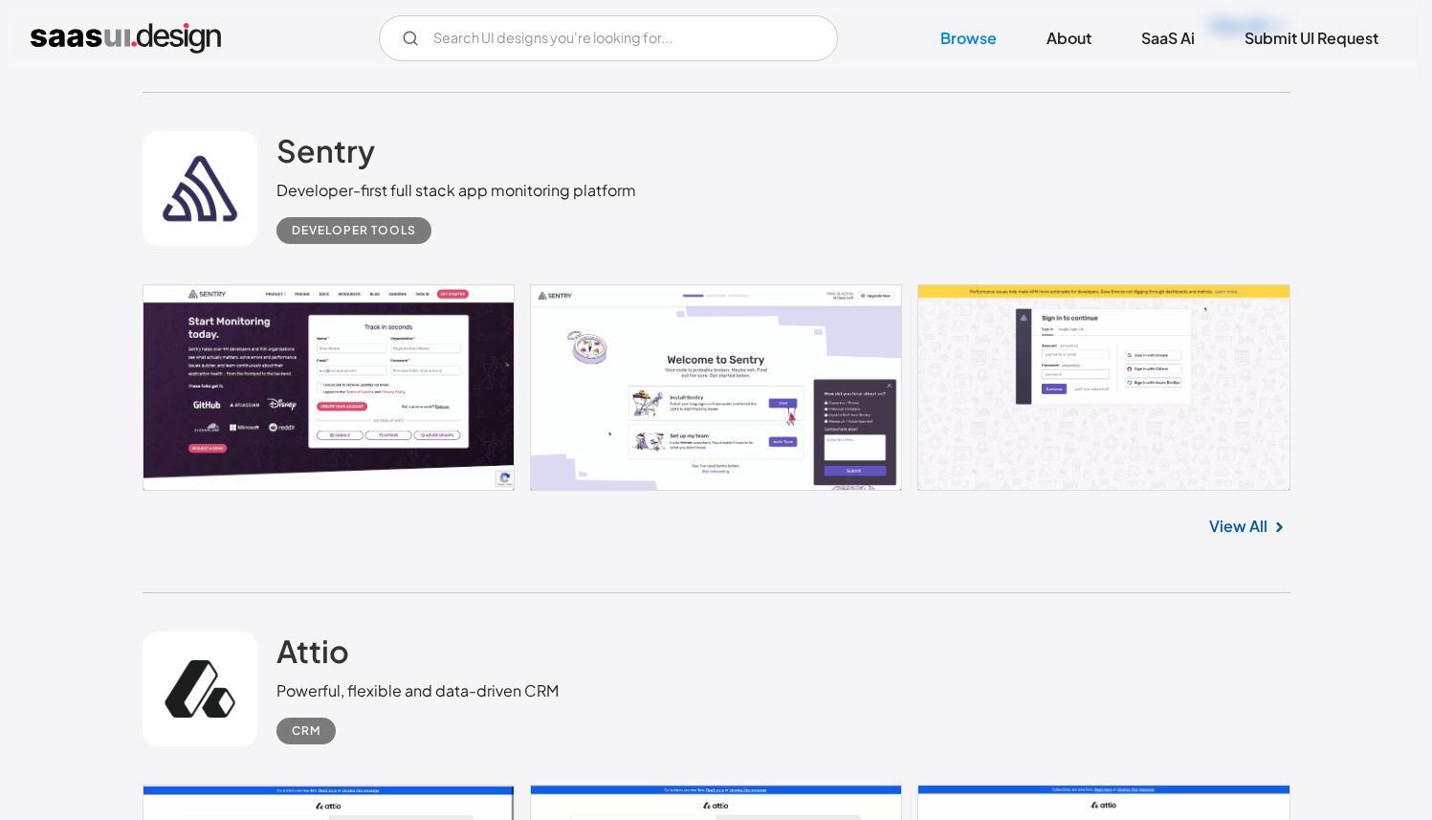
scroll to position [11715, 0]
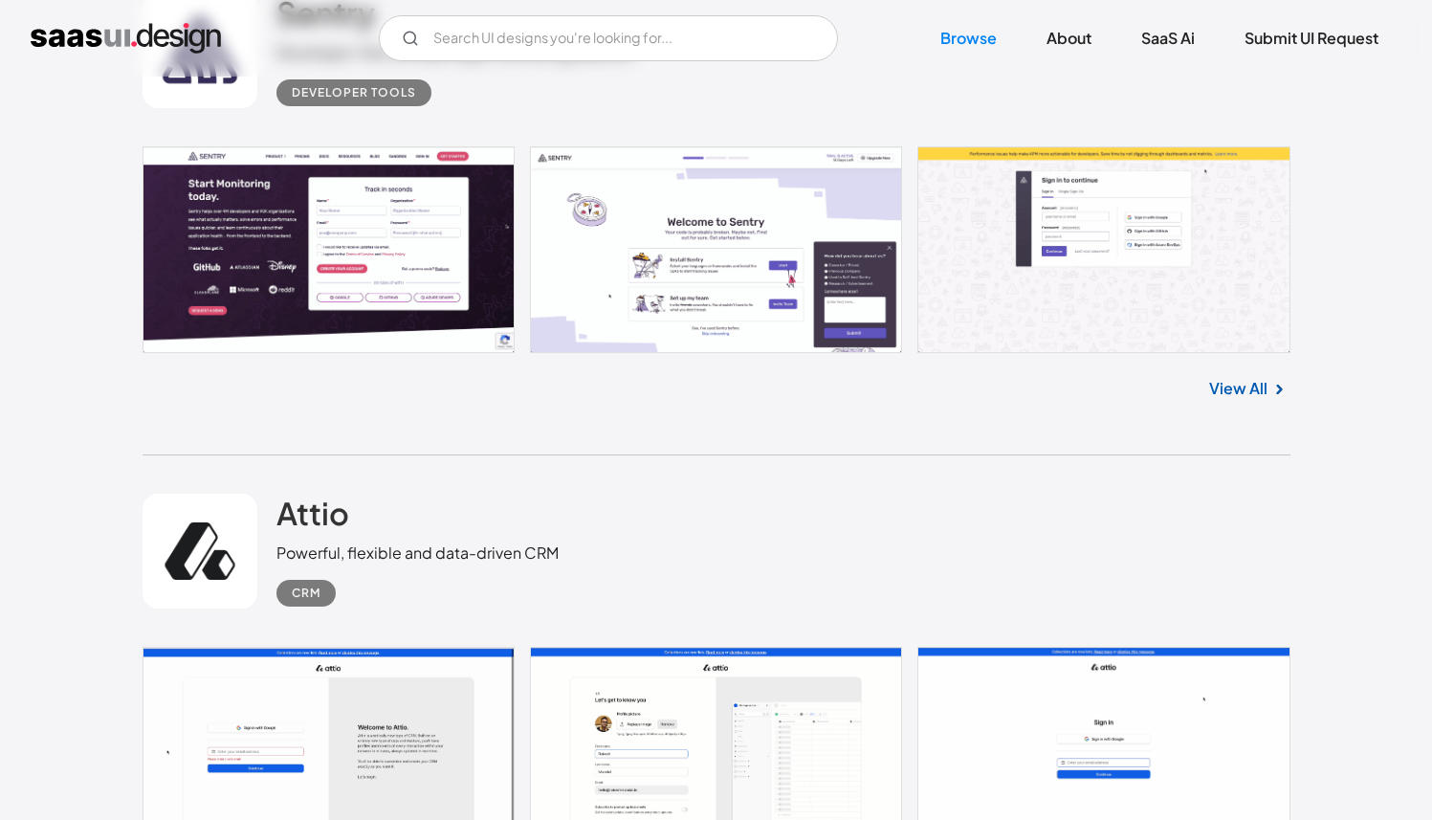
click at [719, 363] on div "Sentry Developer-first full stack app monitoring platform Developer tools No it…" at bounding box center [717, 205] width 1148 height 500
click at [732, 338] on link at bounding box center [717, 249] width 1148 height 207
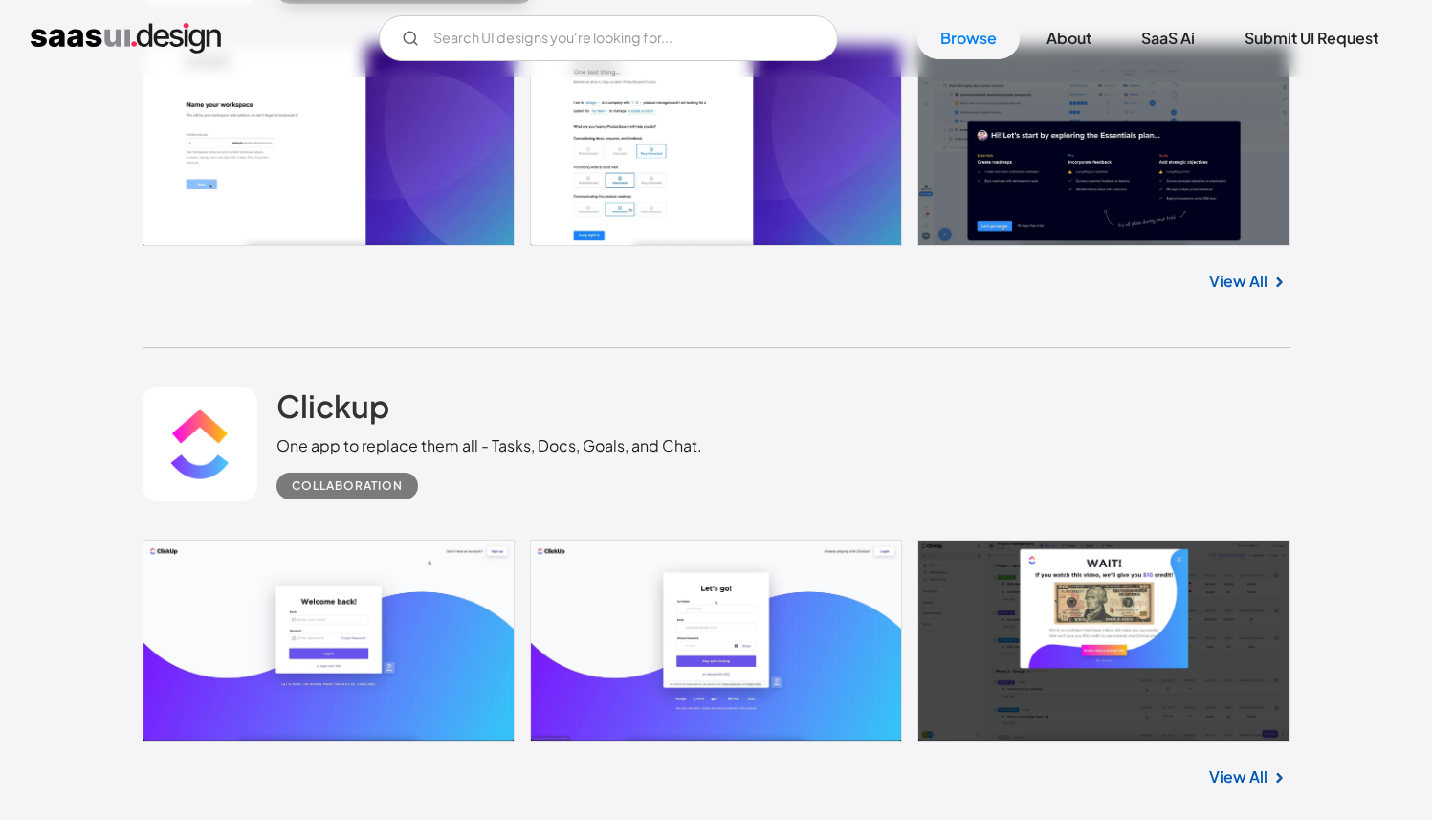
scroll to position [13823, 0]
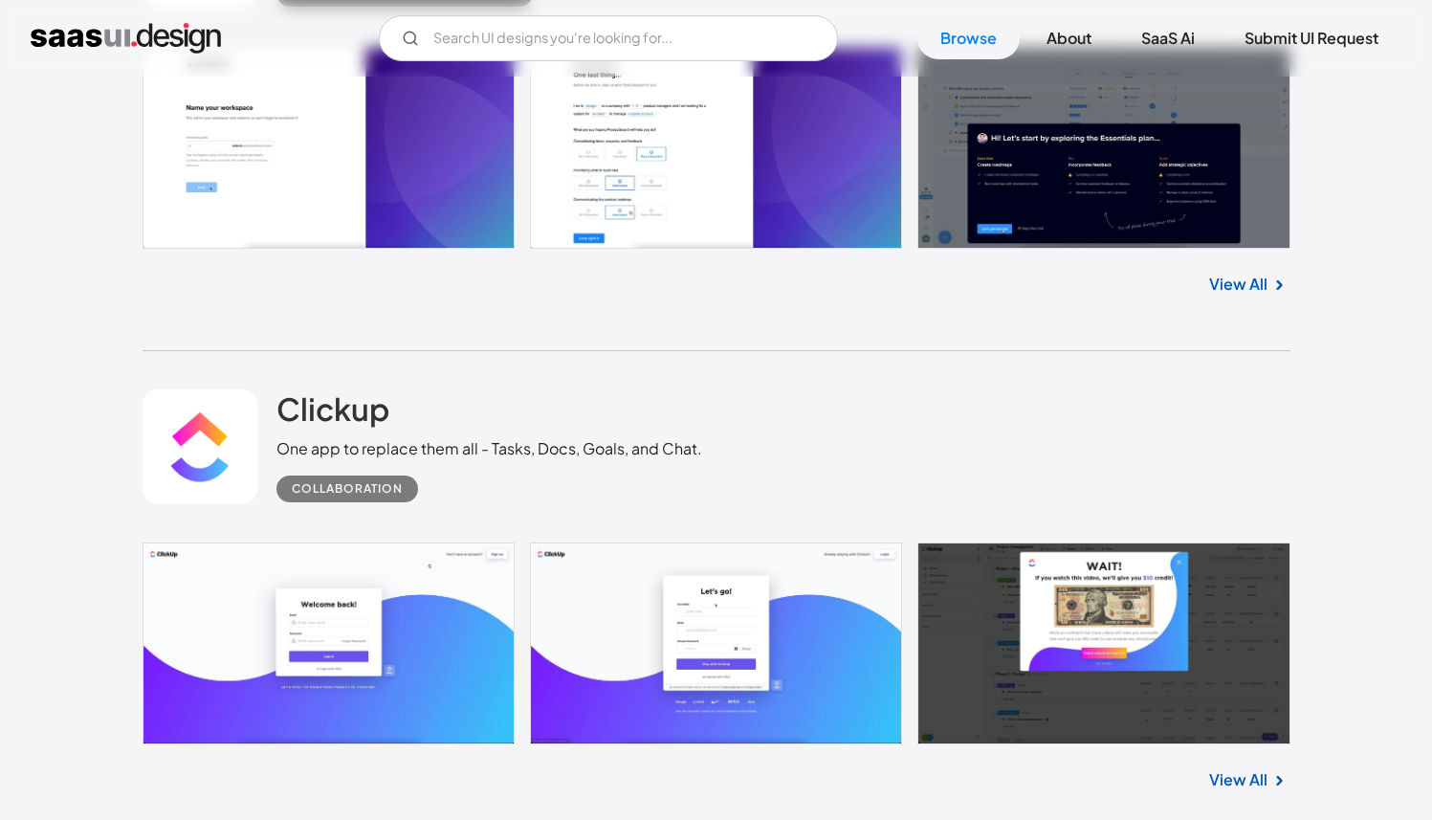
click at [1246, 289] on link "View All" at bounding box center [1238, 284] width 58 height 23
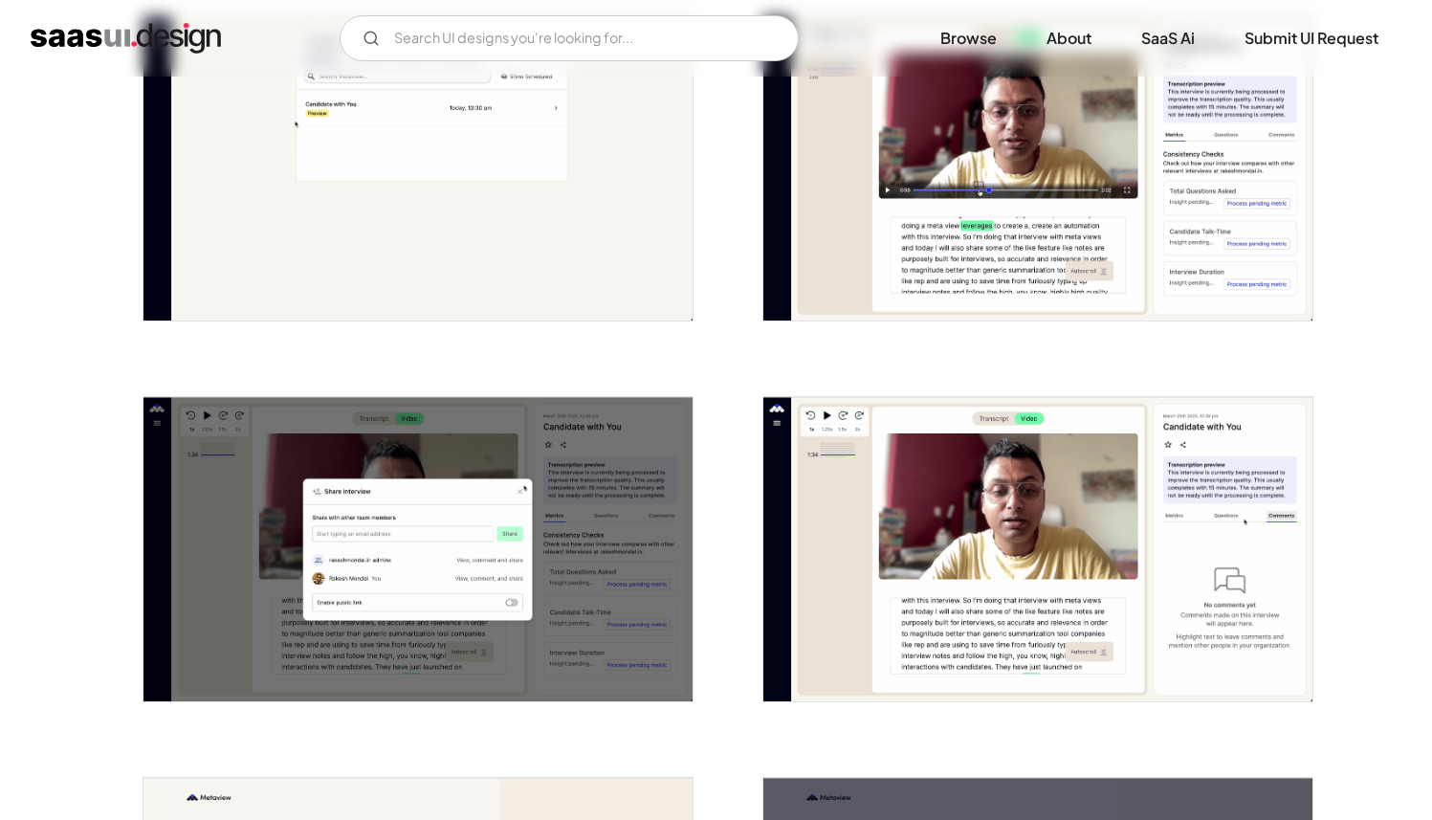
scroll to position [4805, 0]
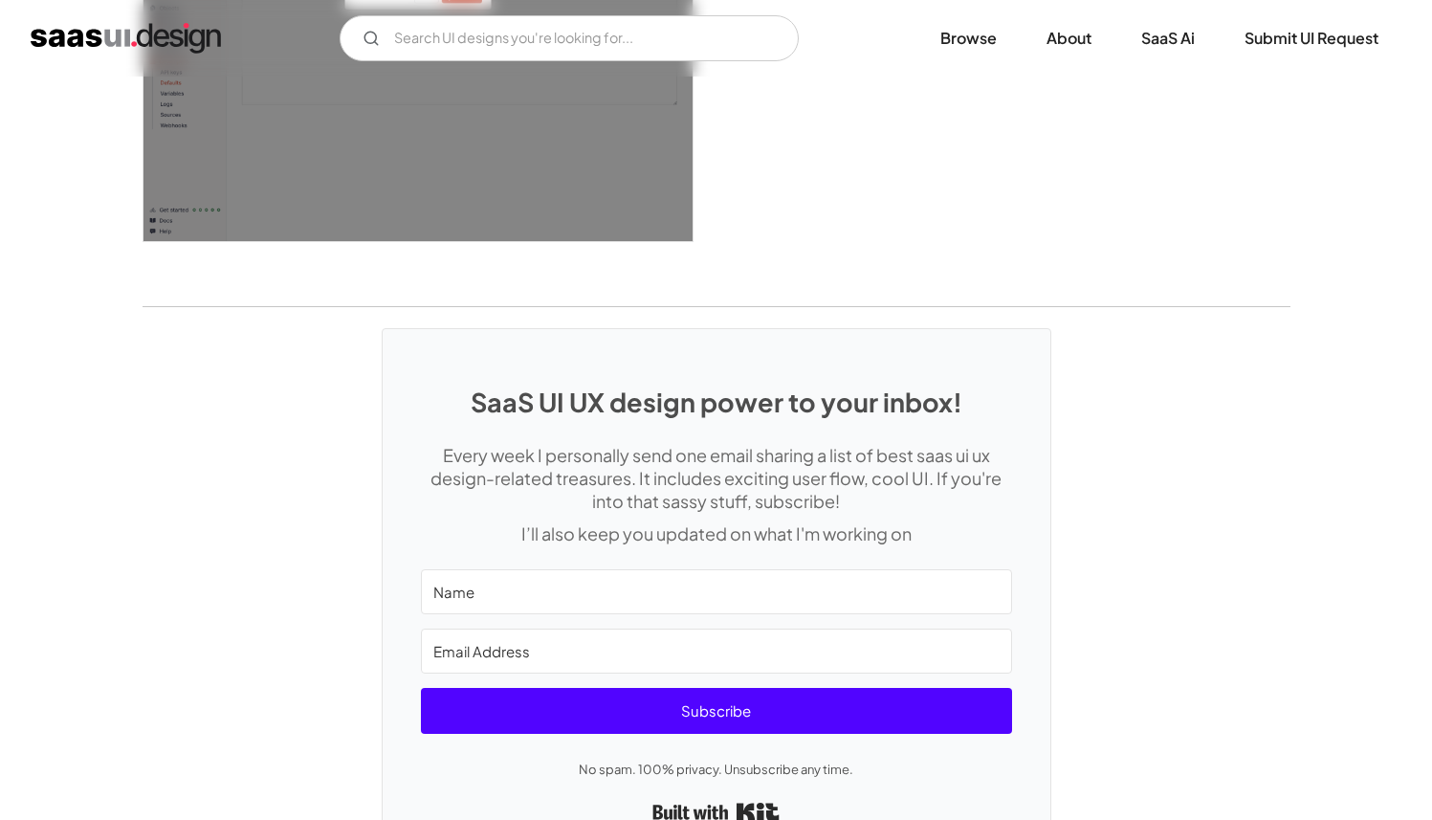
scroll to position [5276, 0]
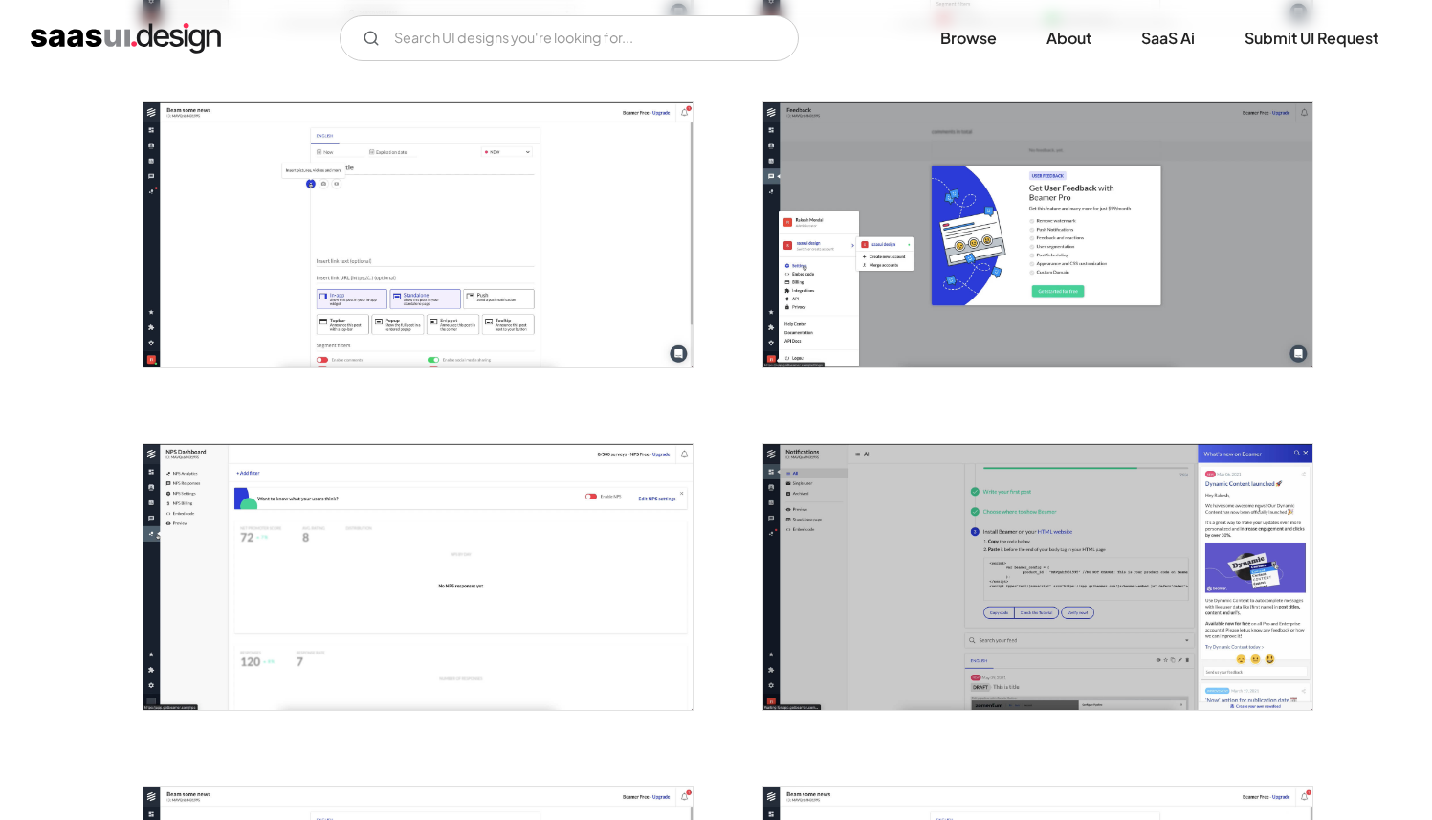
scroll to position [1359, 0]
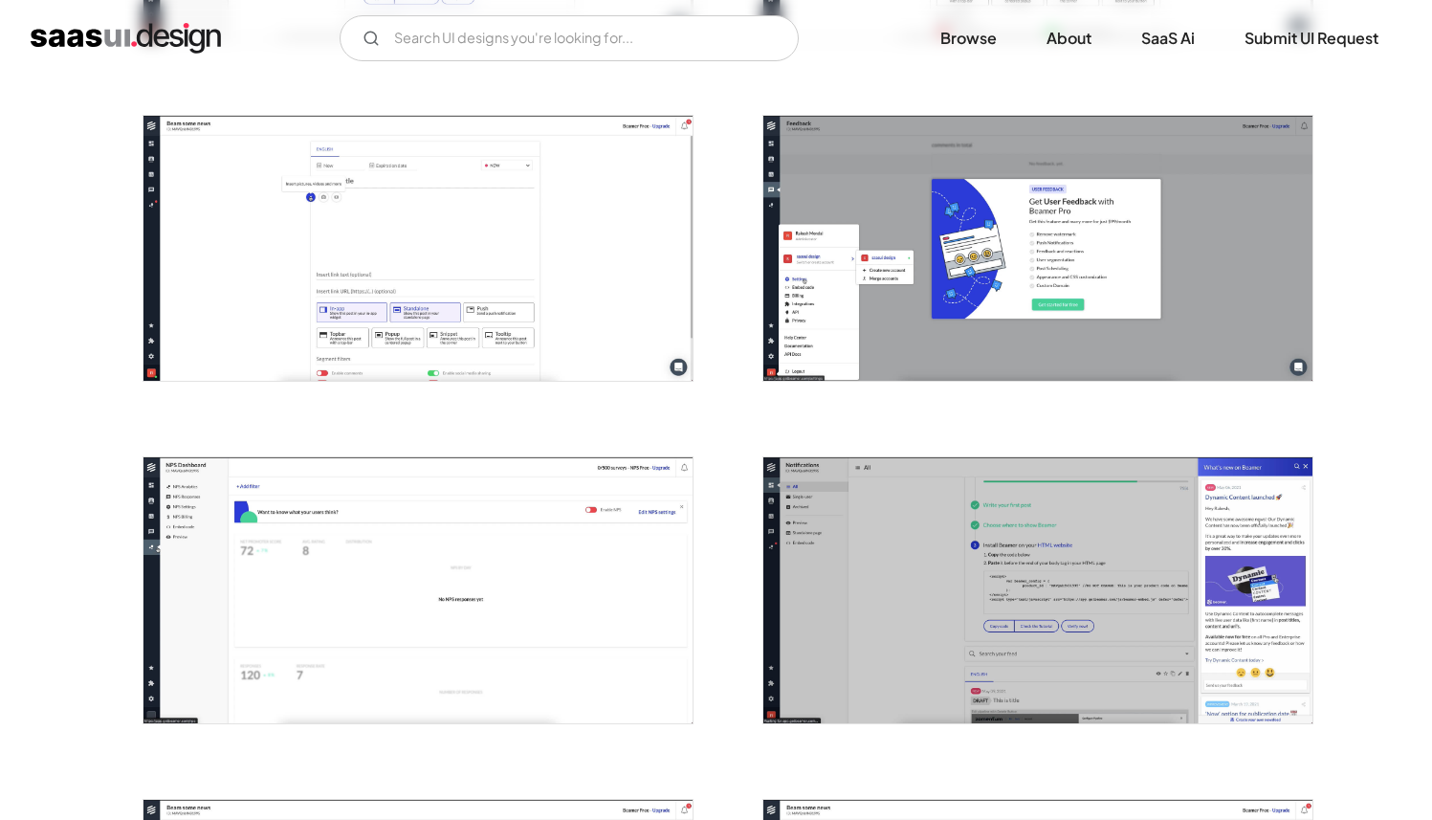
click at [1054, 503] on img "open lightbox" at bounding box center [1037, 590] width 549 height 266
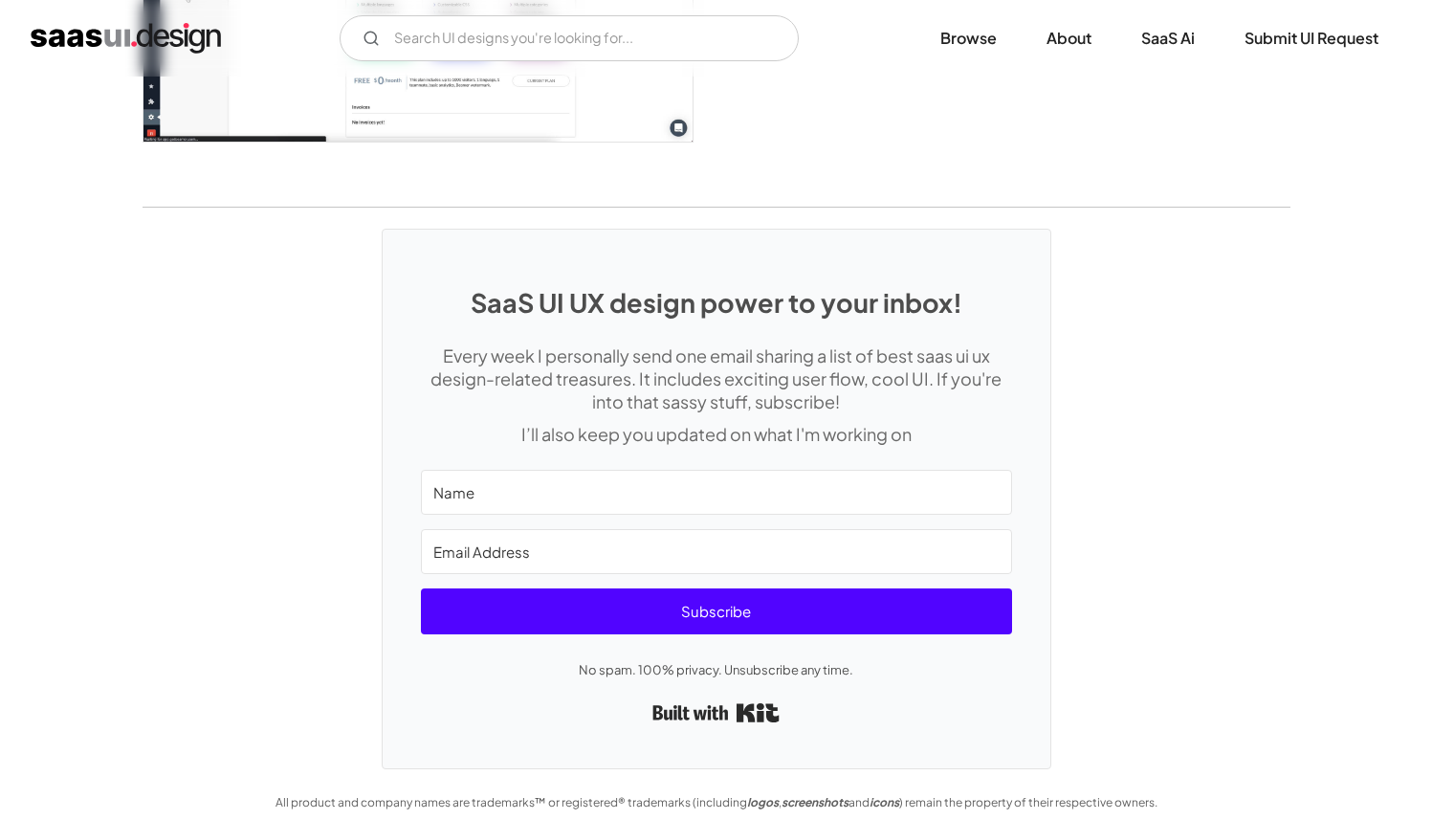
scroll to position [2637, 0]
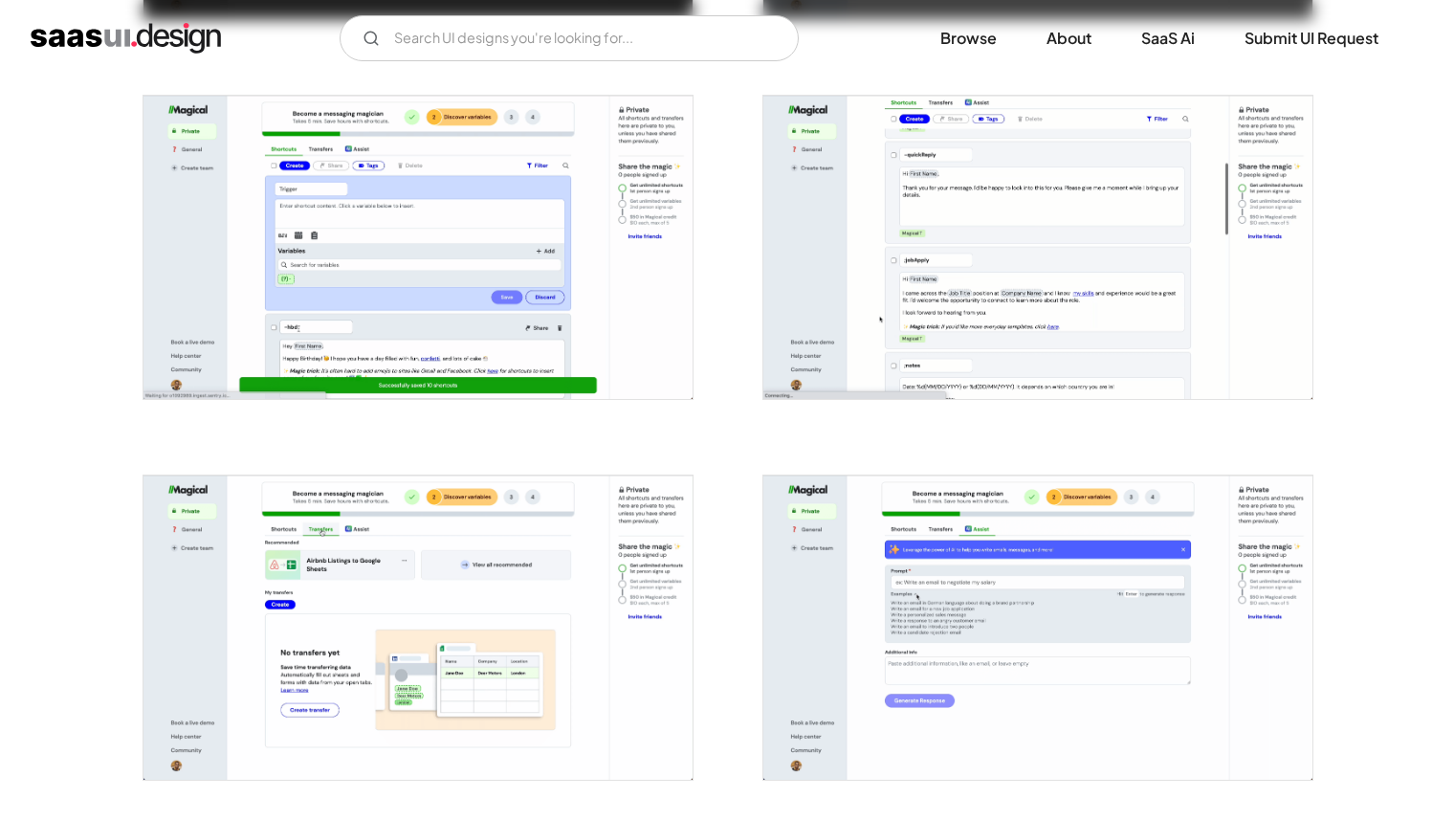
scroll to position [2391, 0]
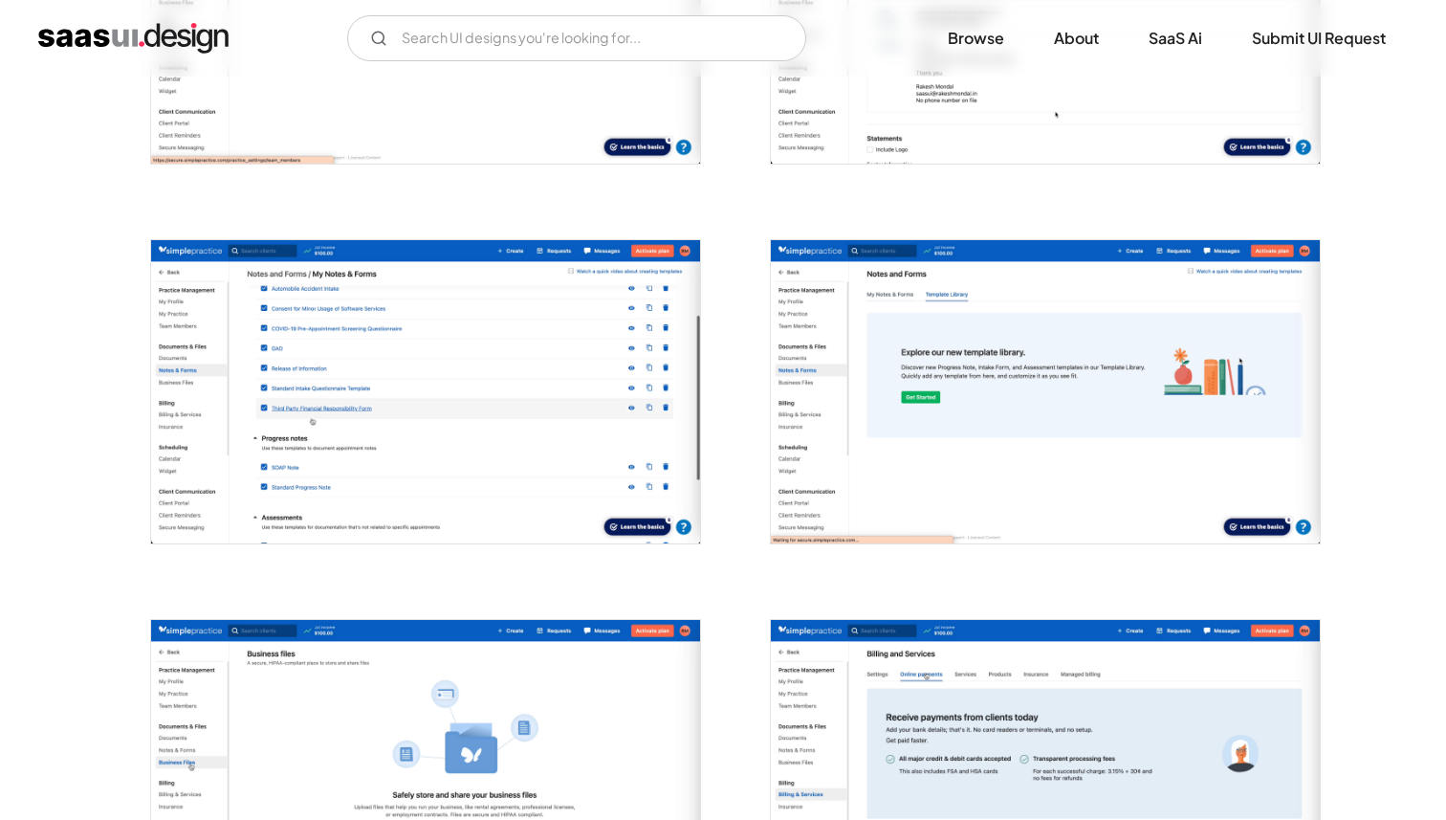
scroll to position [3635, 0]
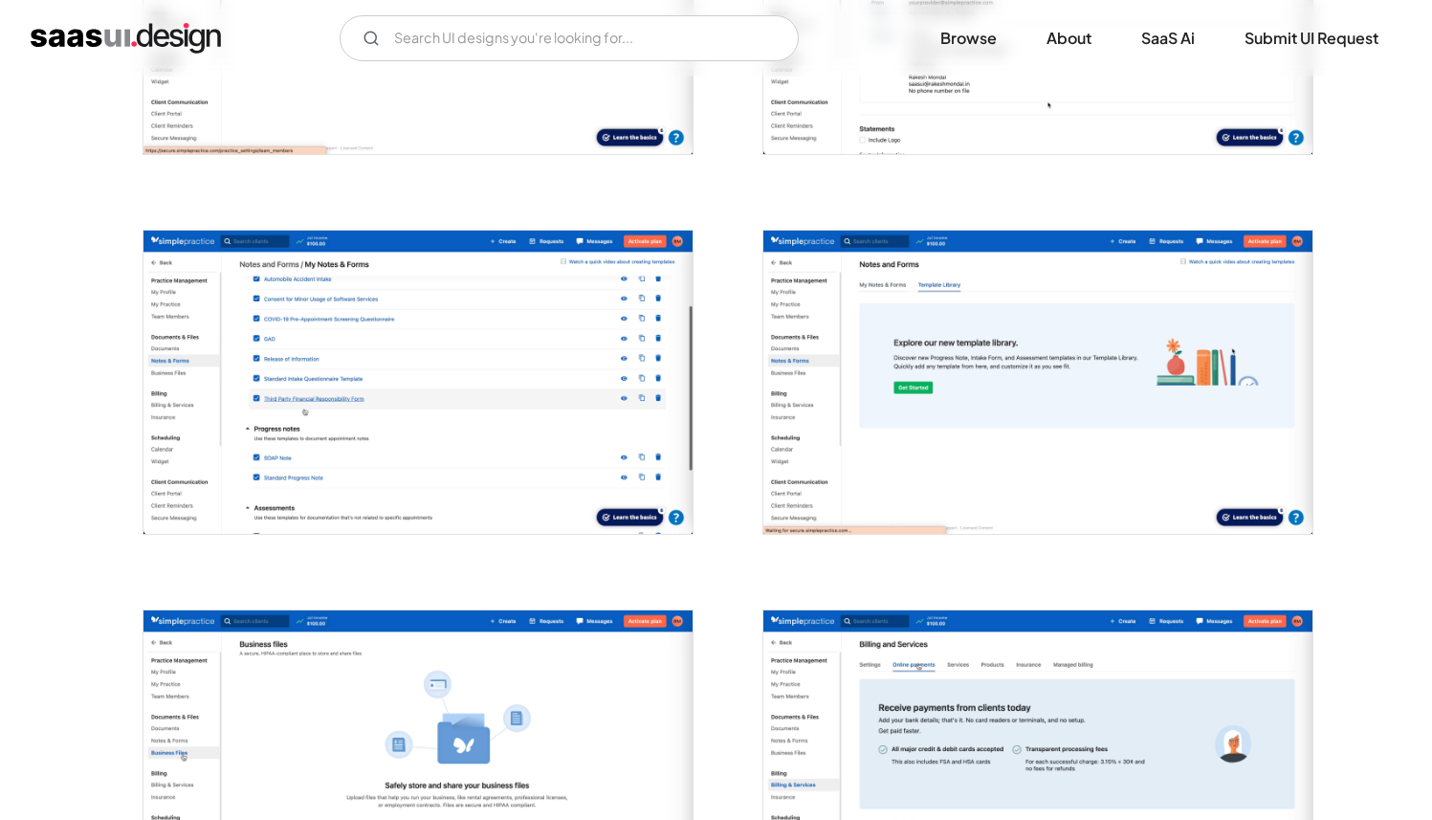
click at [1193, 356] on img "open lightbox" at bounding box center [1037, 382] width 549 height 303
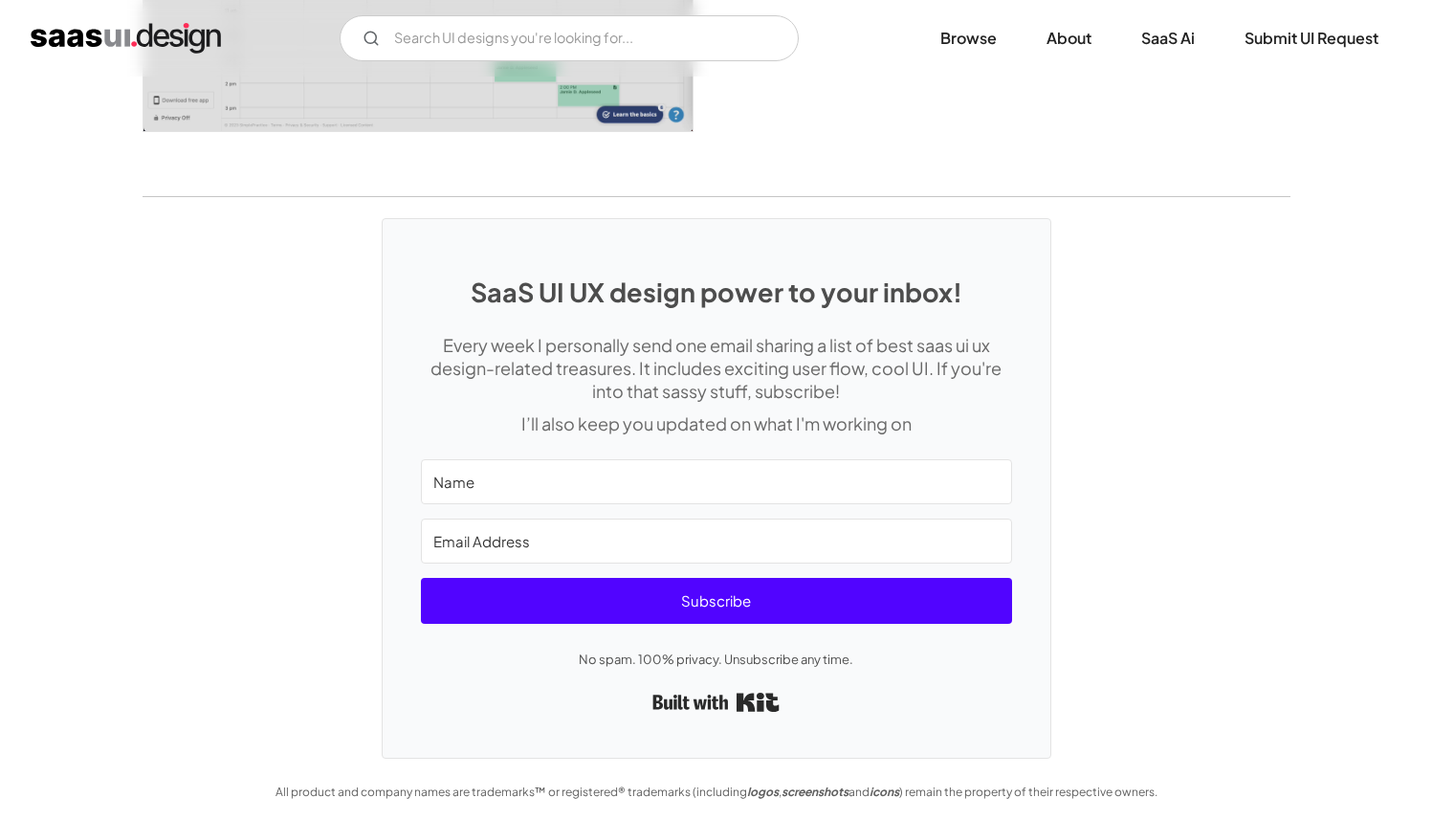
scroll to position [5073, 0]
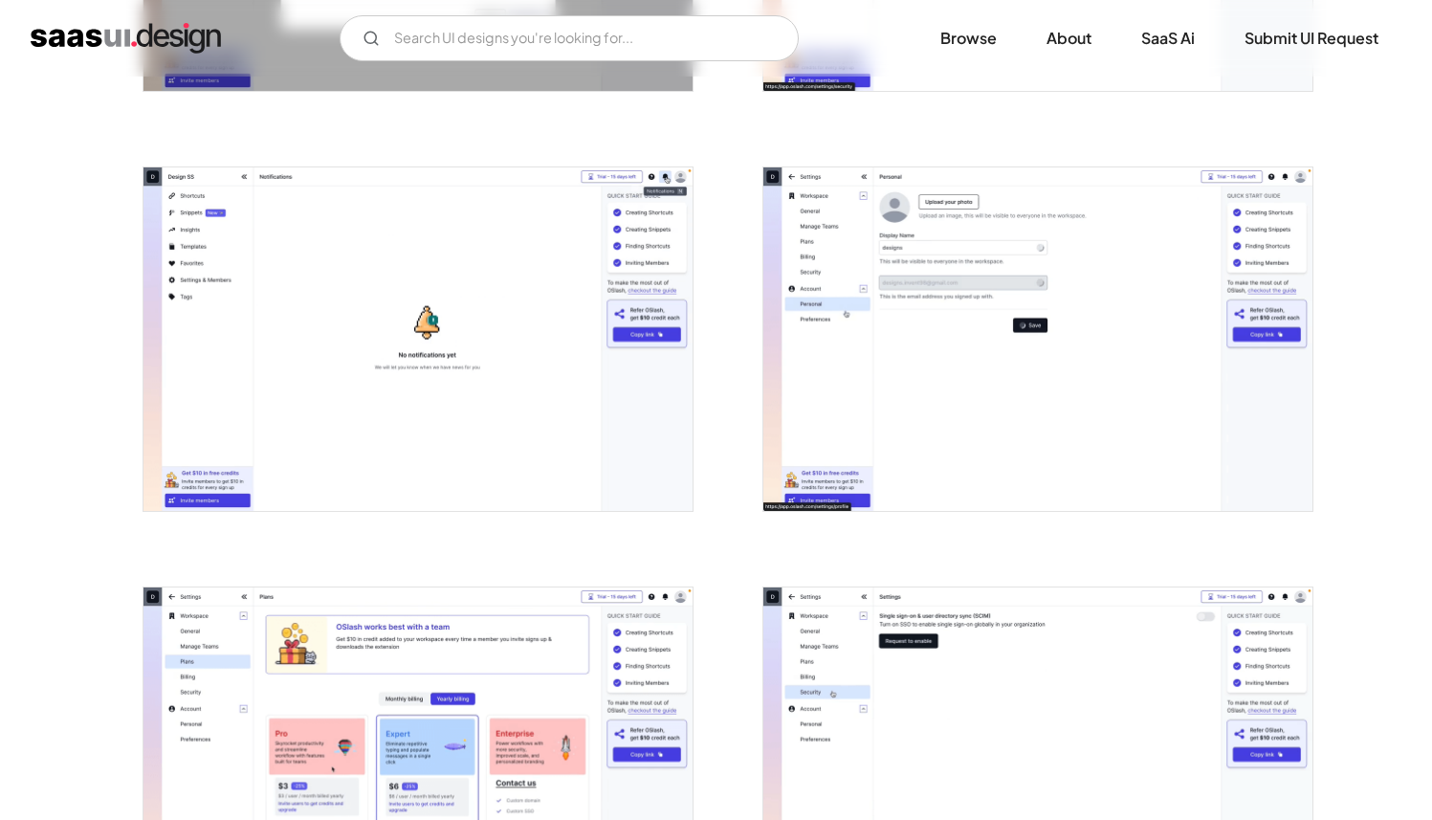
scroll to position [3864, 0]
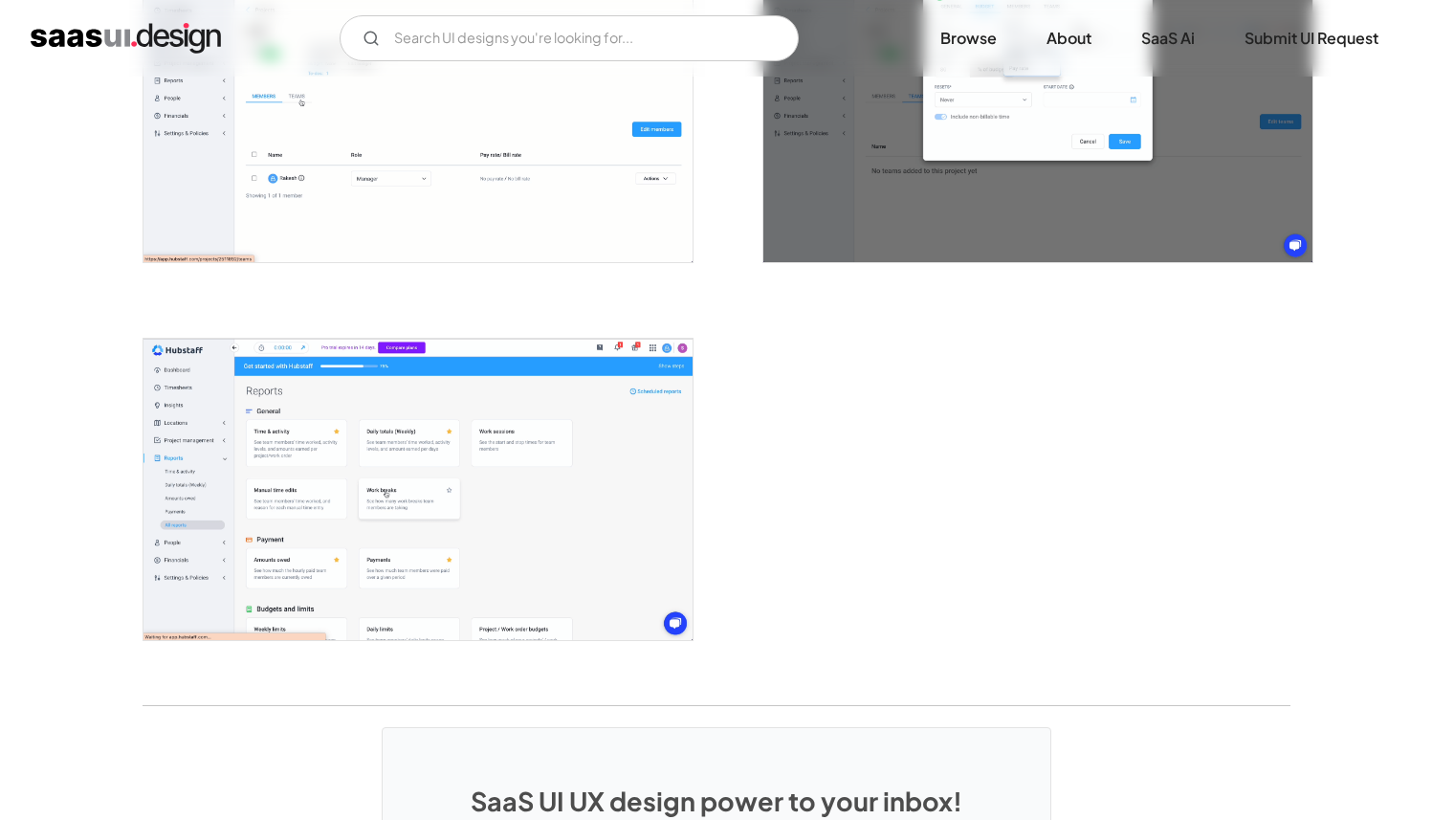
scroll to position [4712, 0]
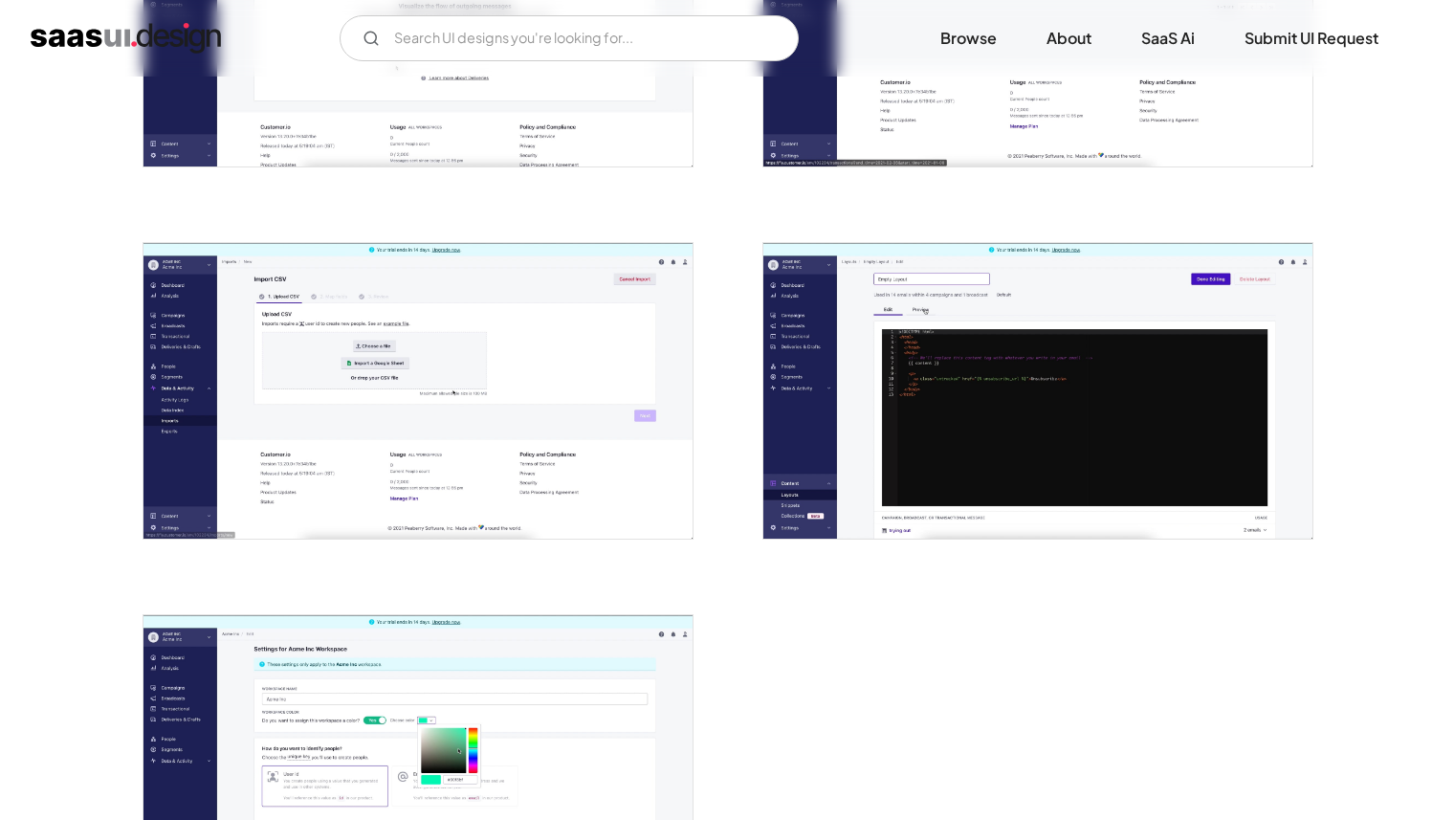
scroll to position [4003, 0]
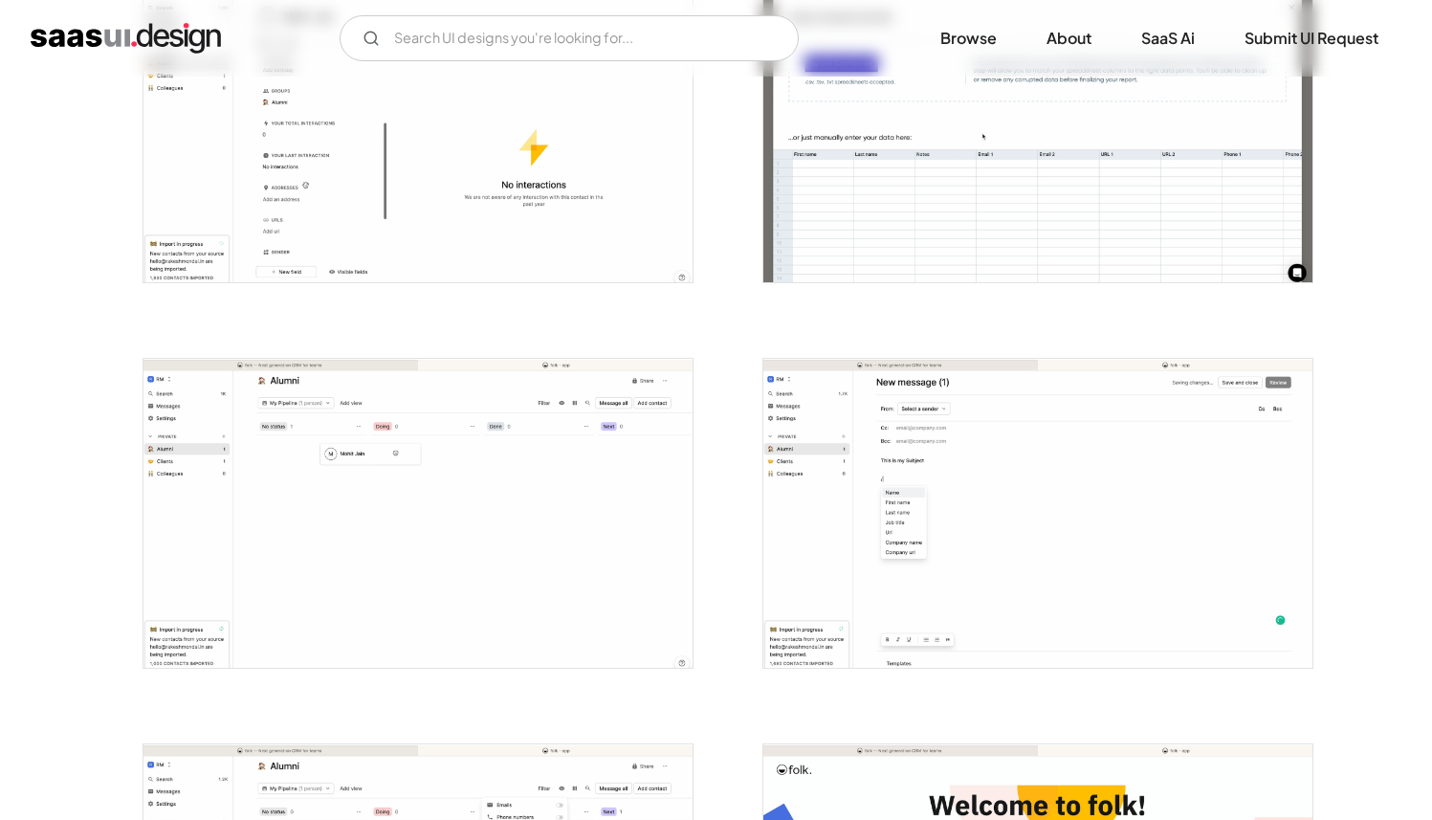
scroll to position [3203, 0]
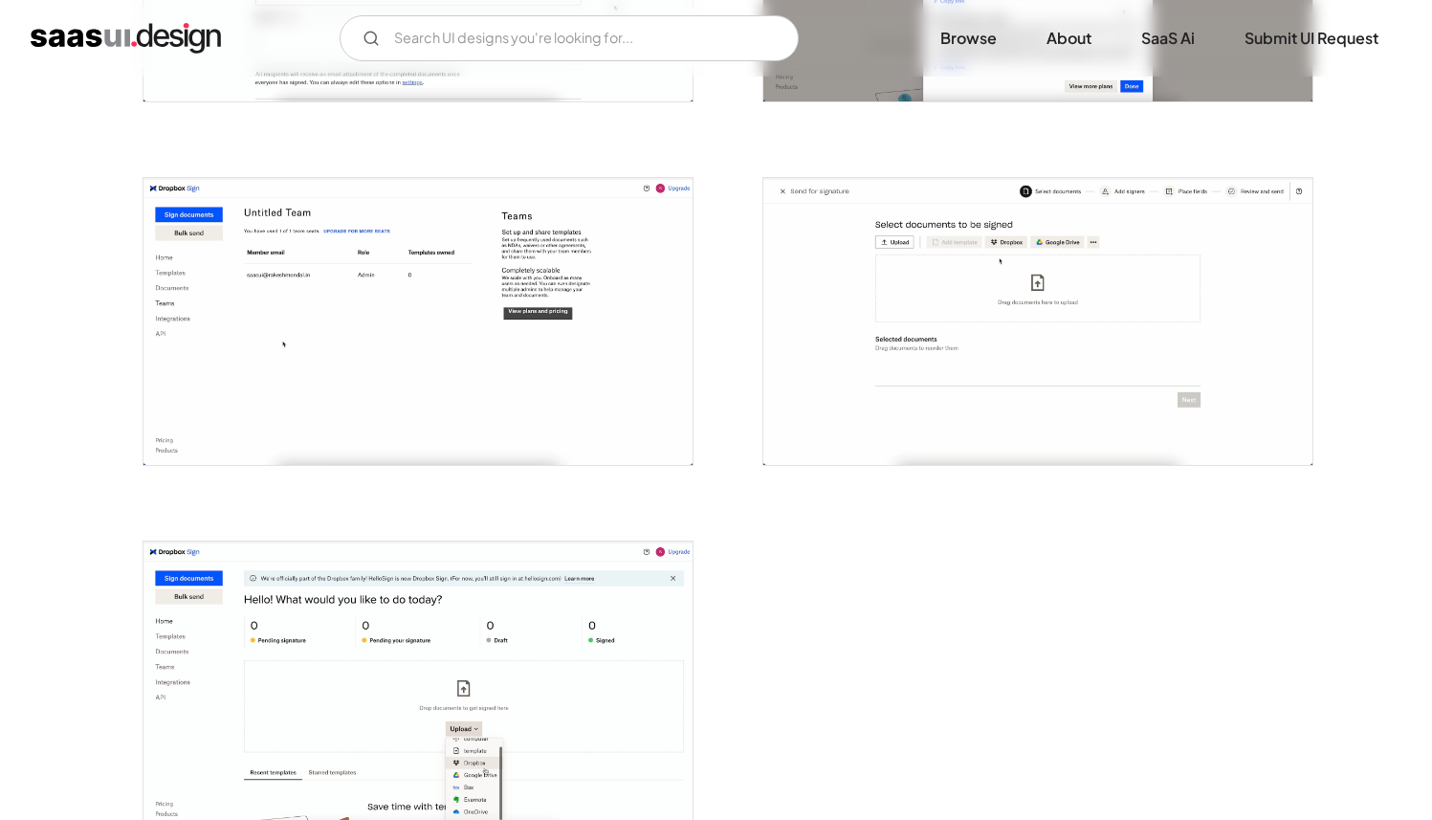
scroll to position [3329, 0]
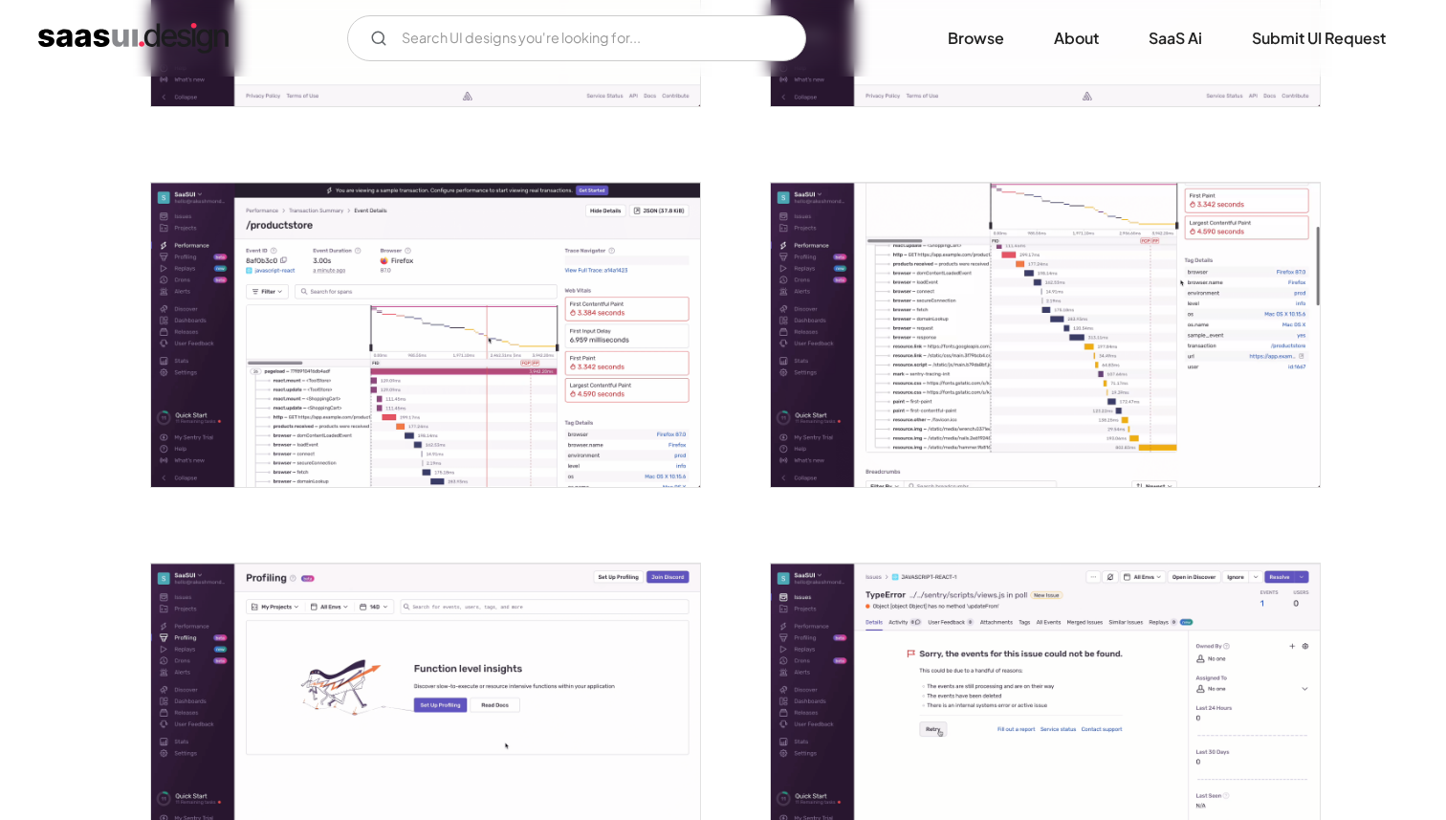
scroll to position [2173, 0]
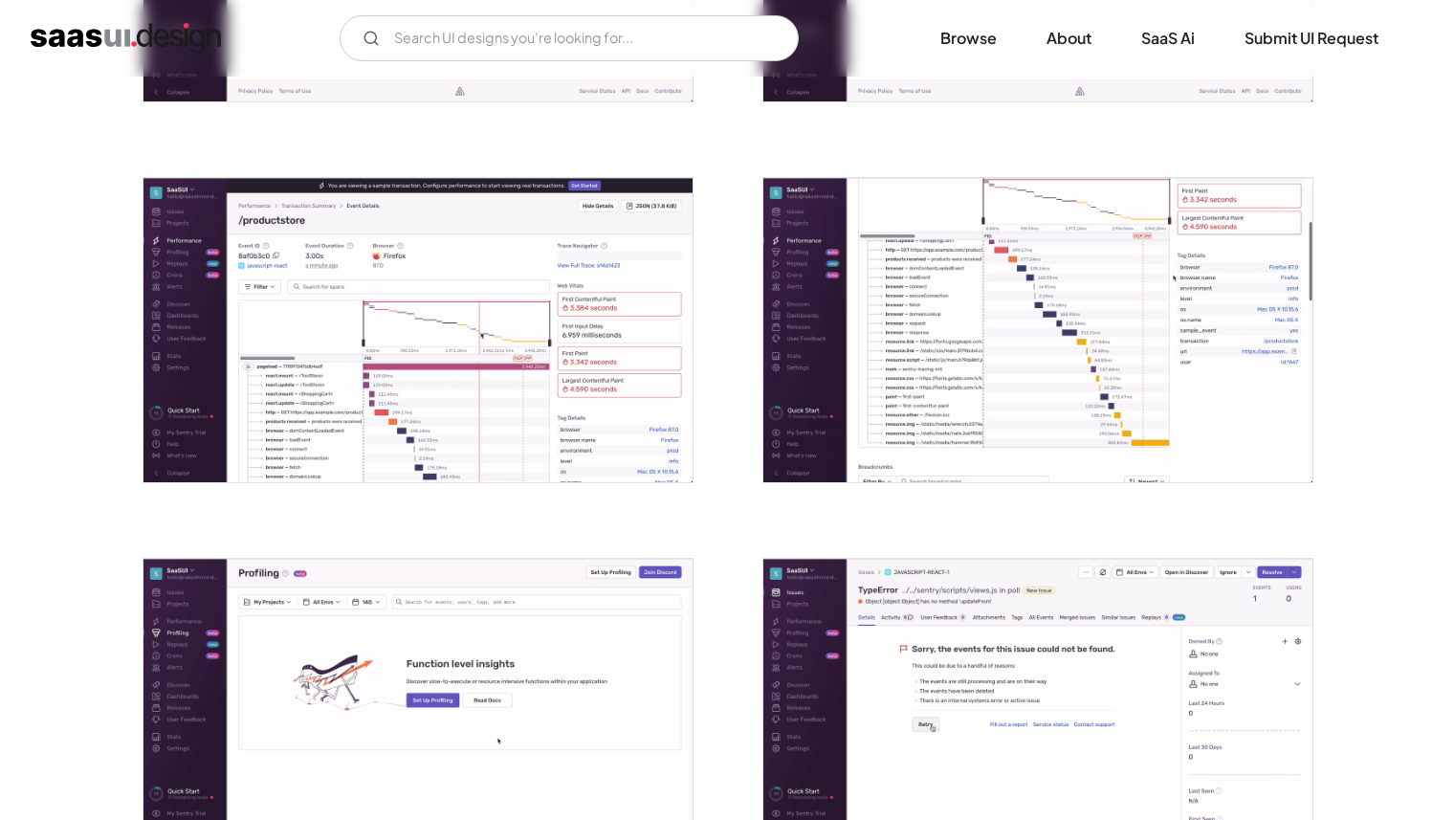
click at [549, 723] on img "open lightbox" at bounding box center [417, 711] width 549 height 304
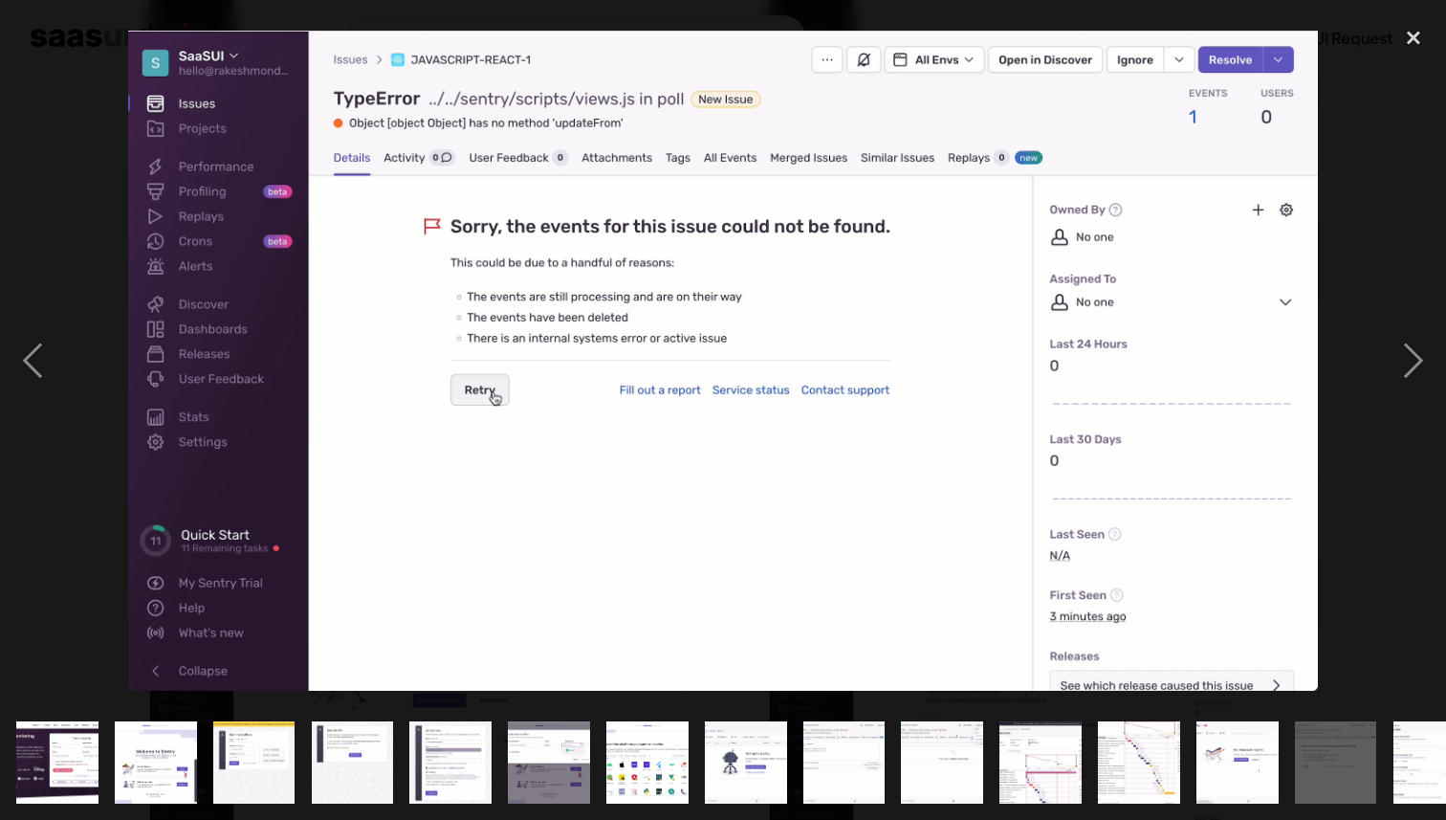
click at [654, 732] on img "show item 7 of 25" at bounding box center [647, 762] width 148 height 82
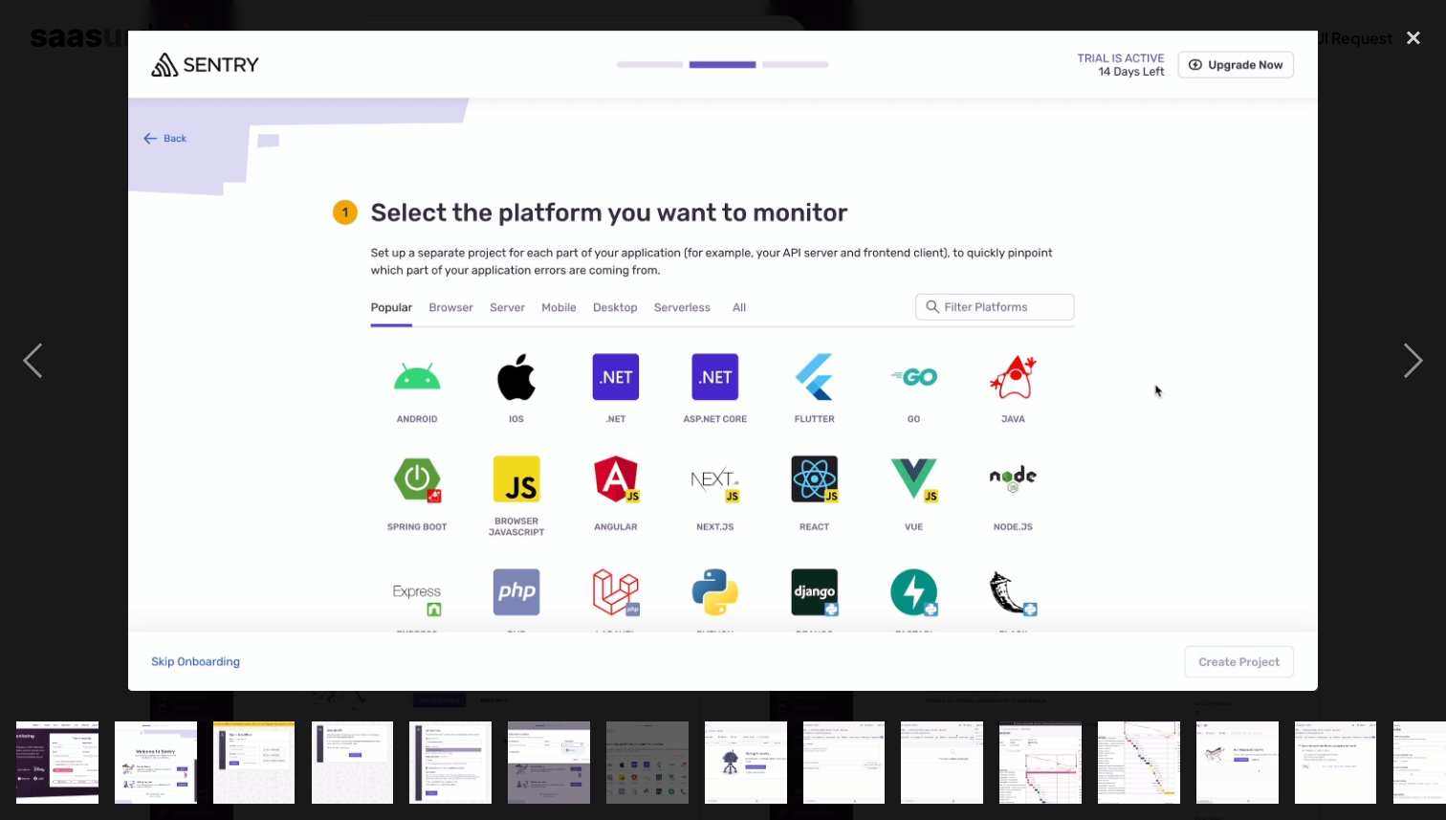
click at [735, 754] on img "show item 8 of 25" at bounding box center [746, 762] width 148 height 82
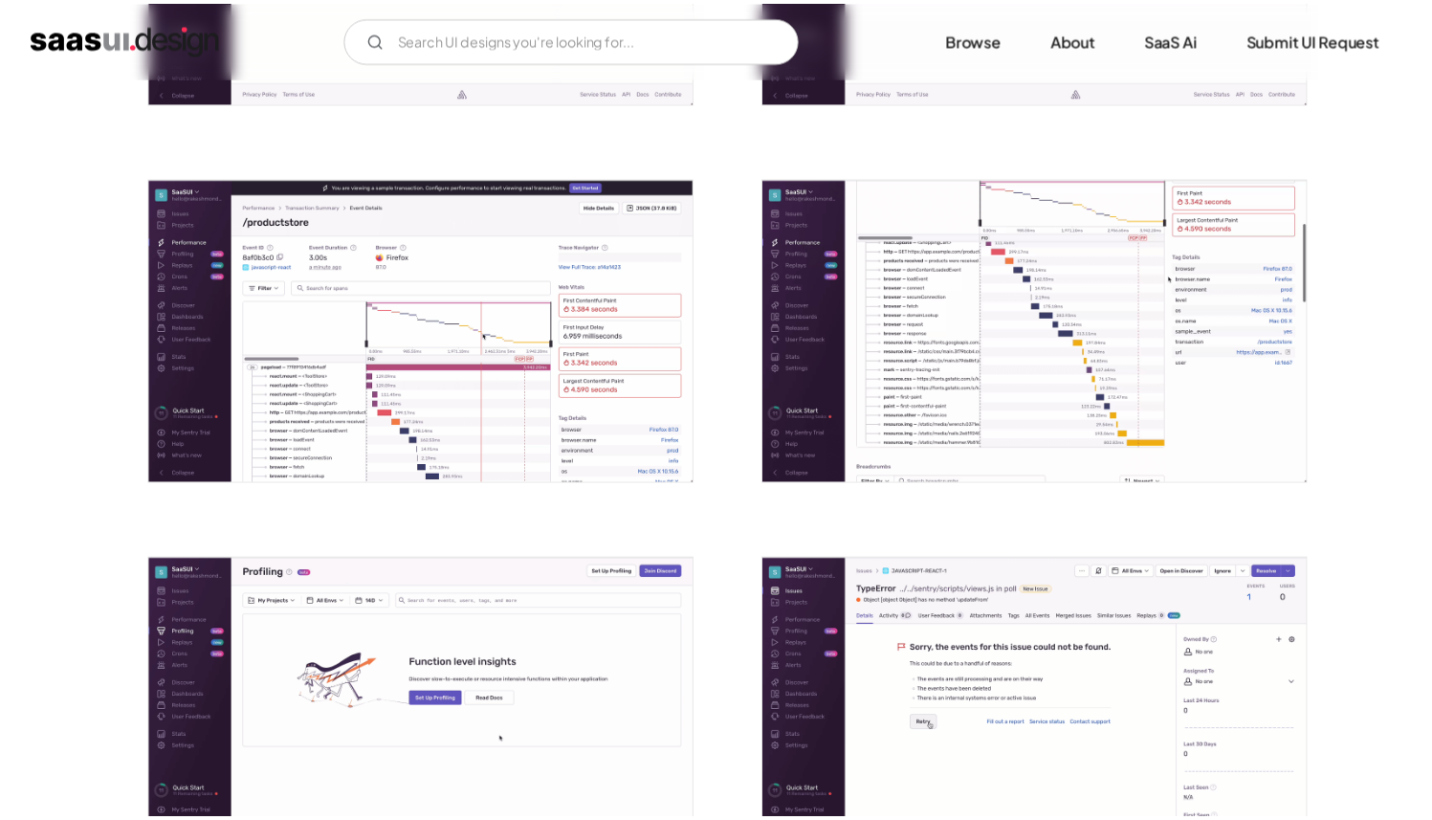
scroll to position [0, 0]
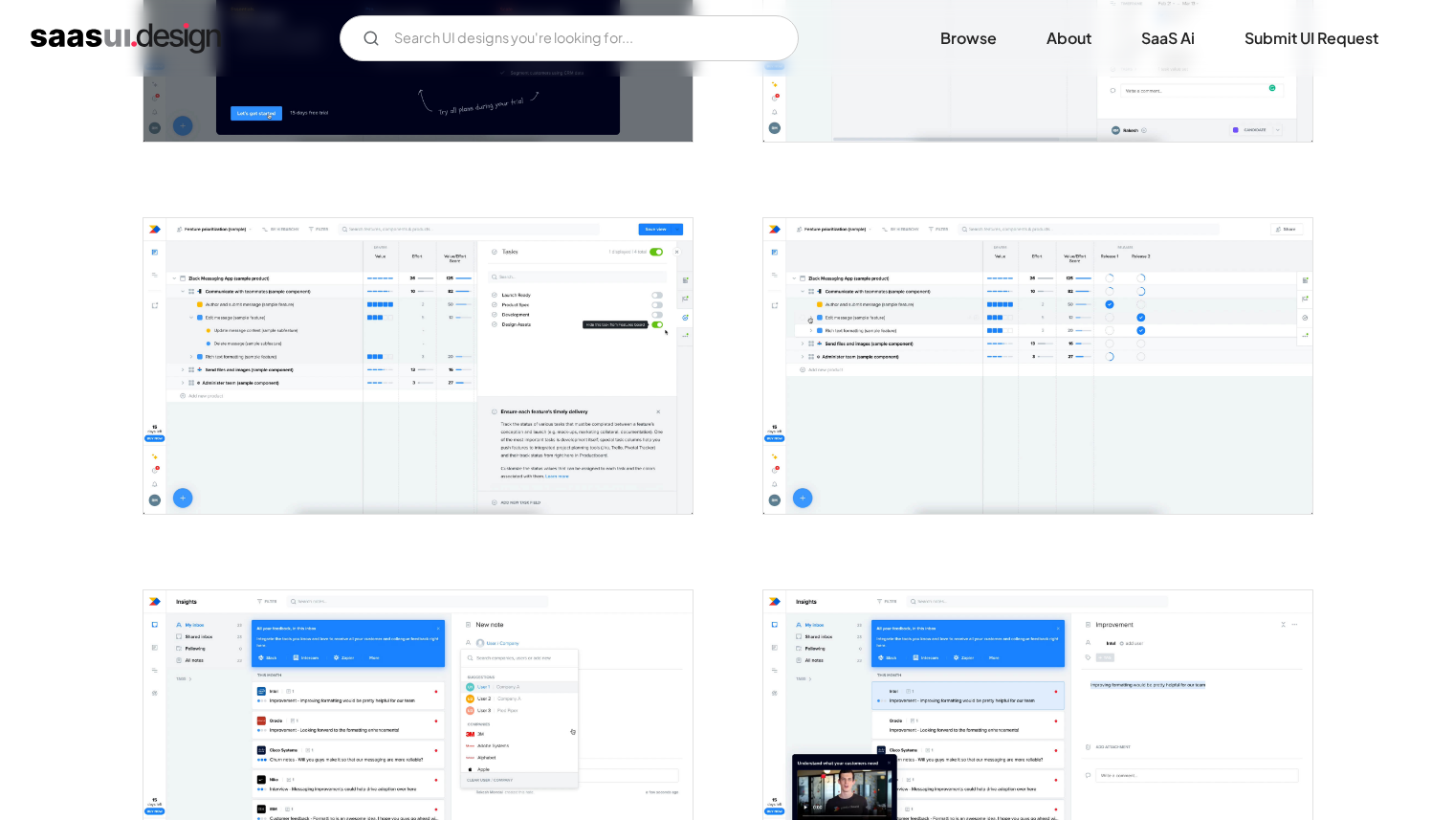
scroll to position [903, 0]
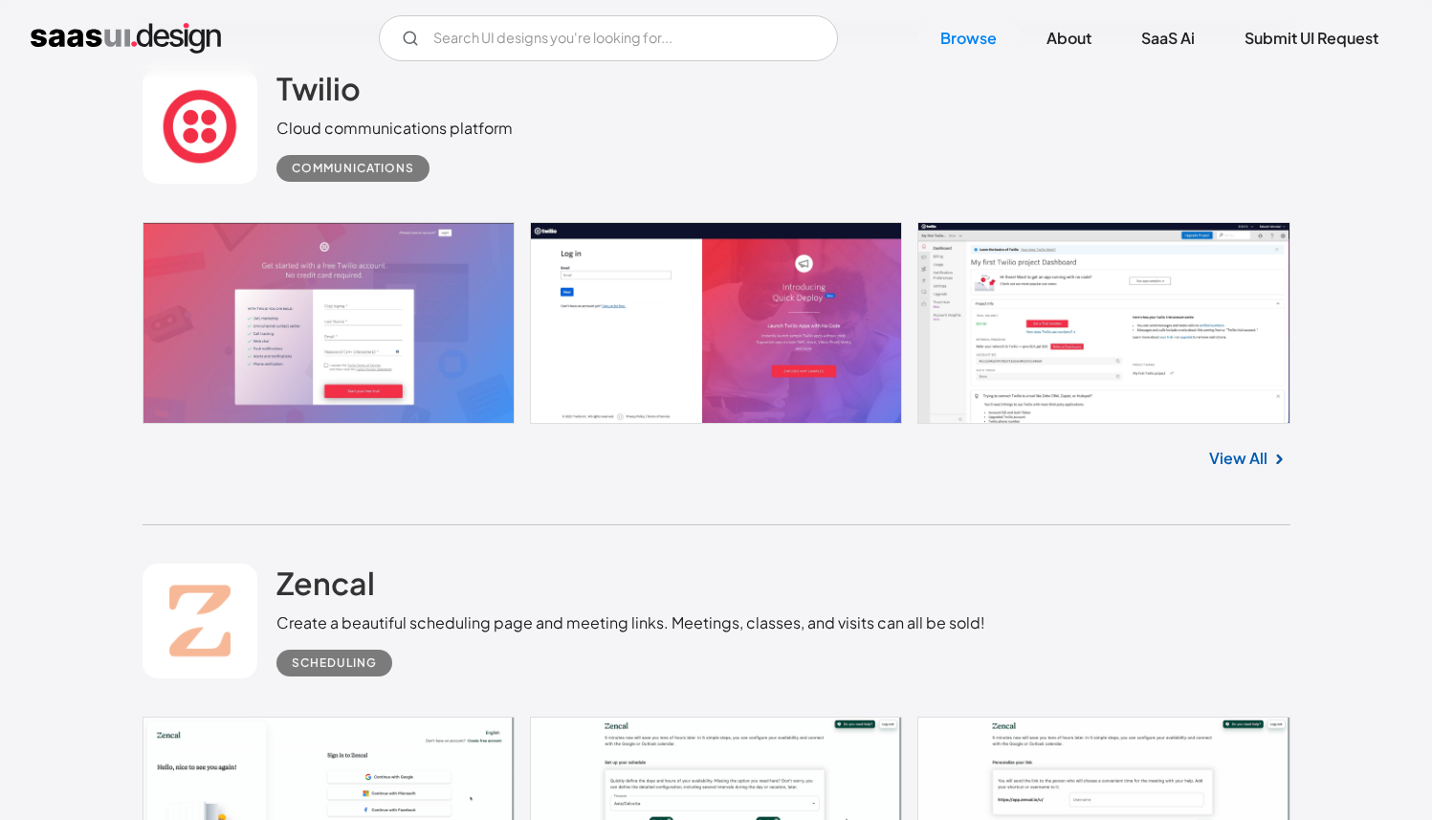
scroll to position [15135, 0]
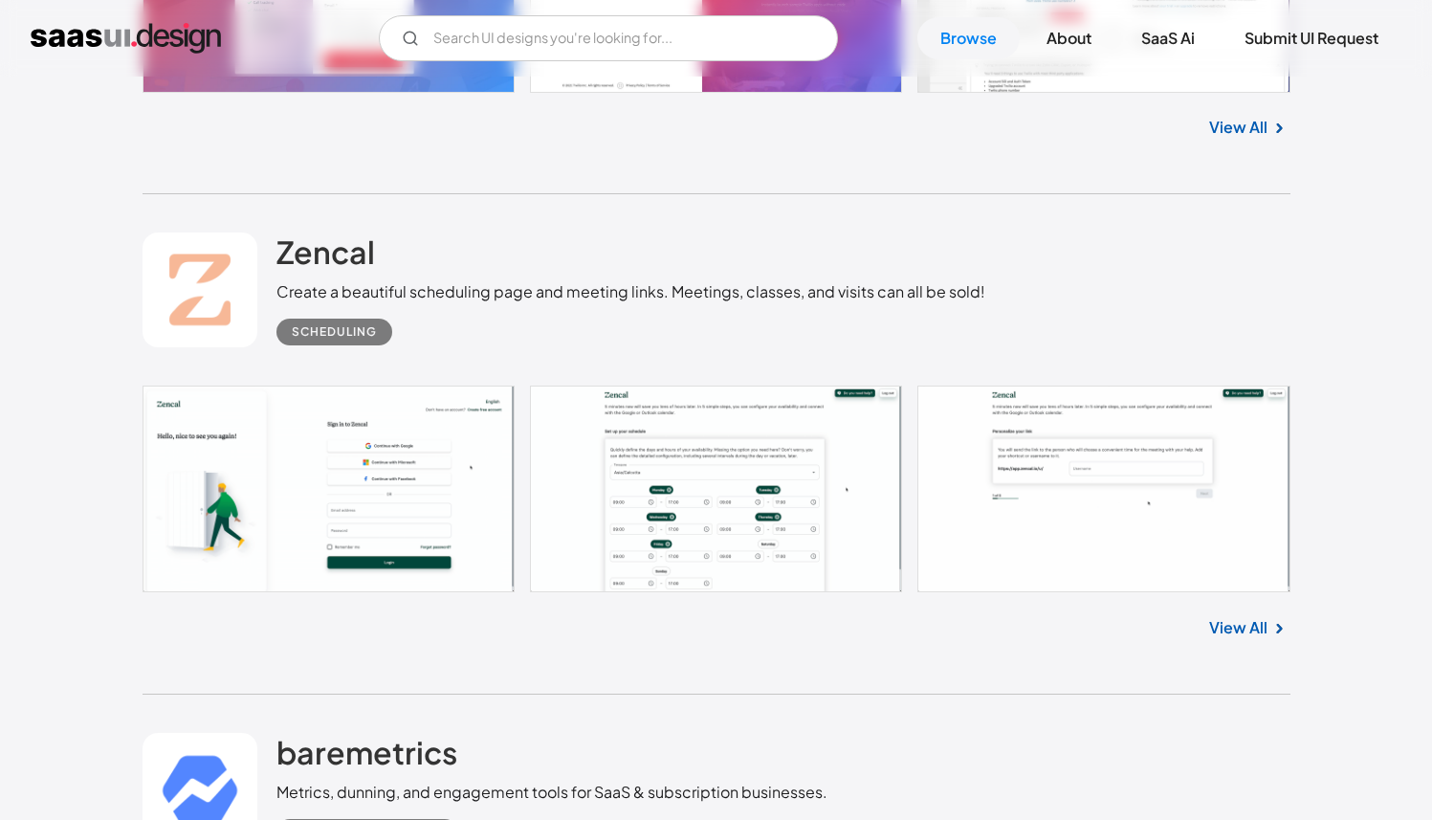
scroll to position [15458, 0]
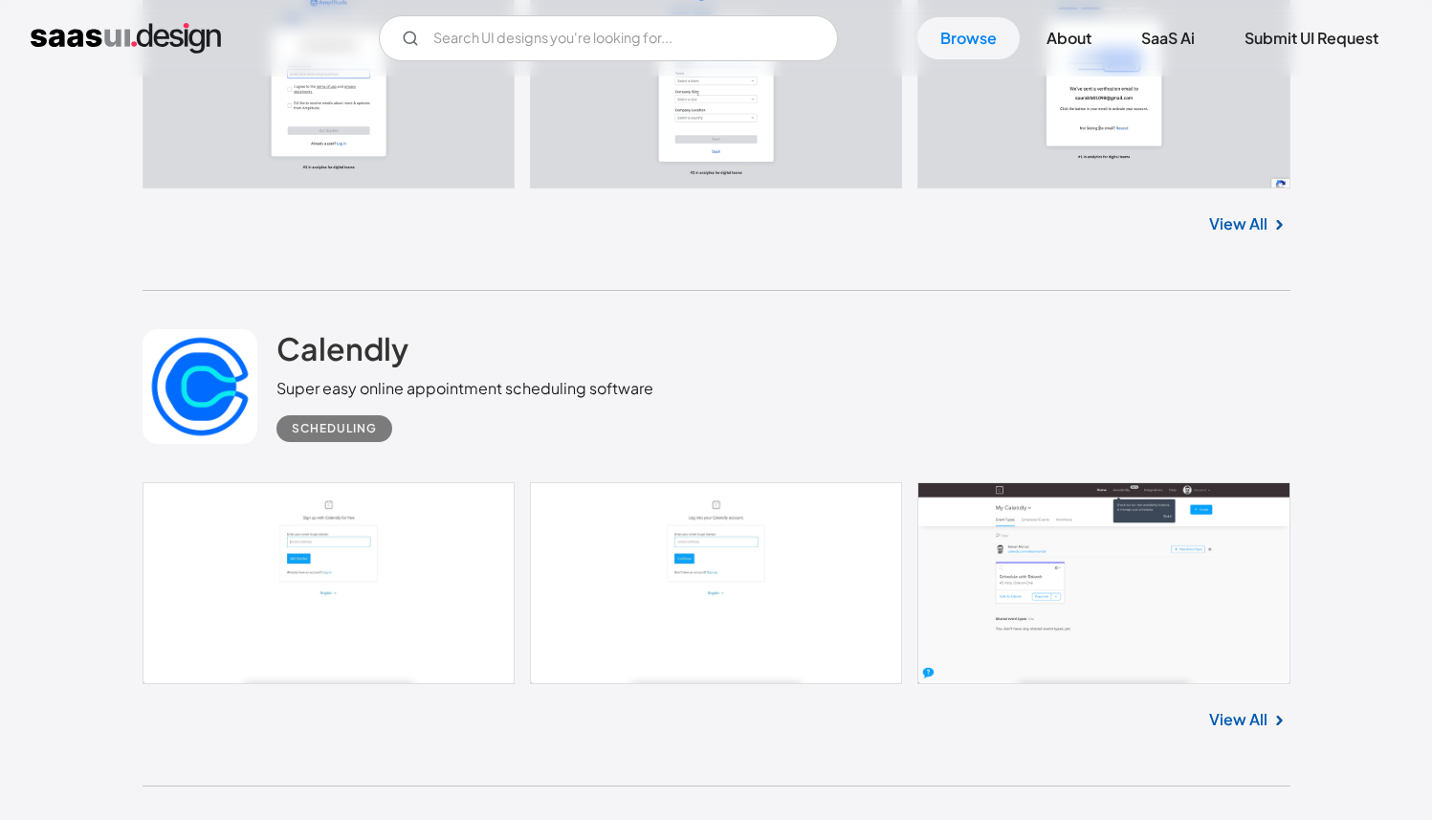
scroll to position [17209, 0]
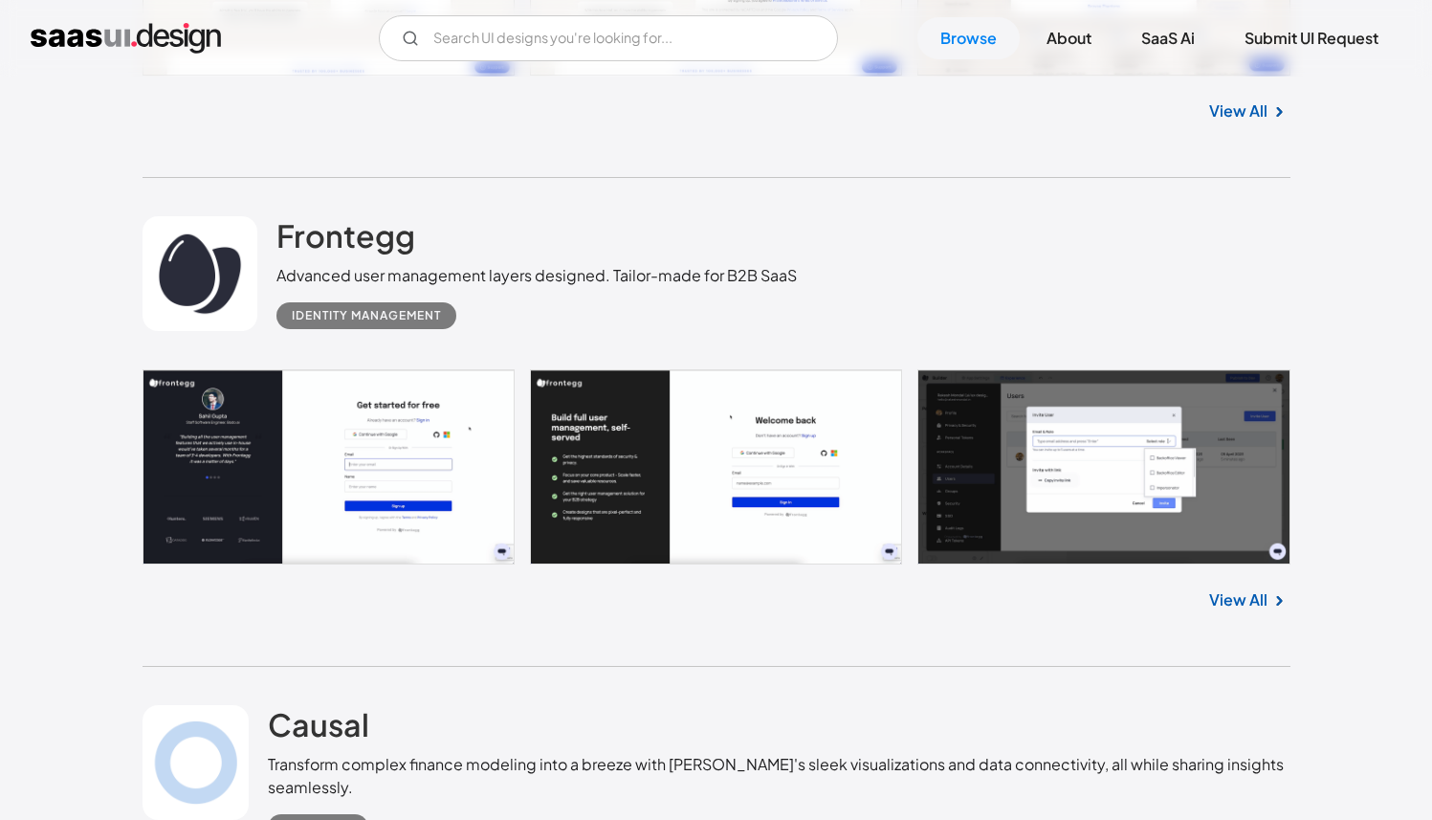
scroll to position [20521, 0]
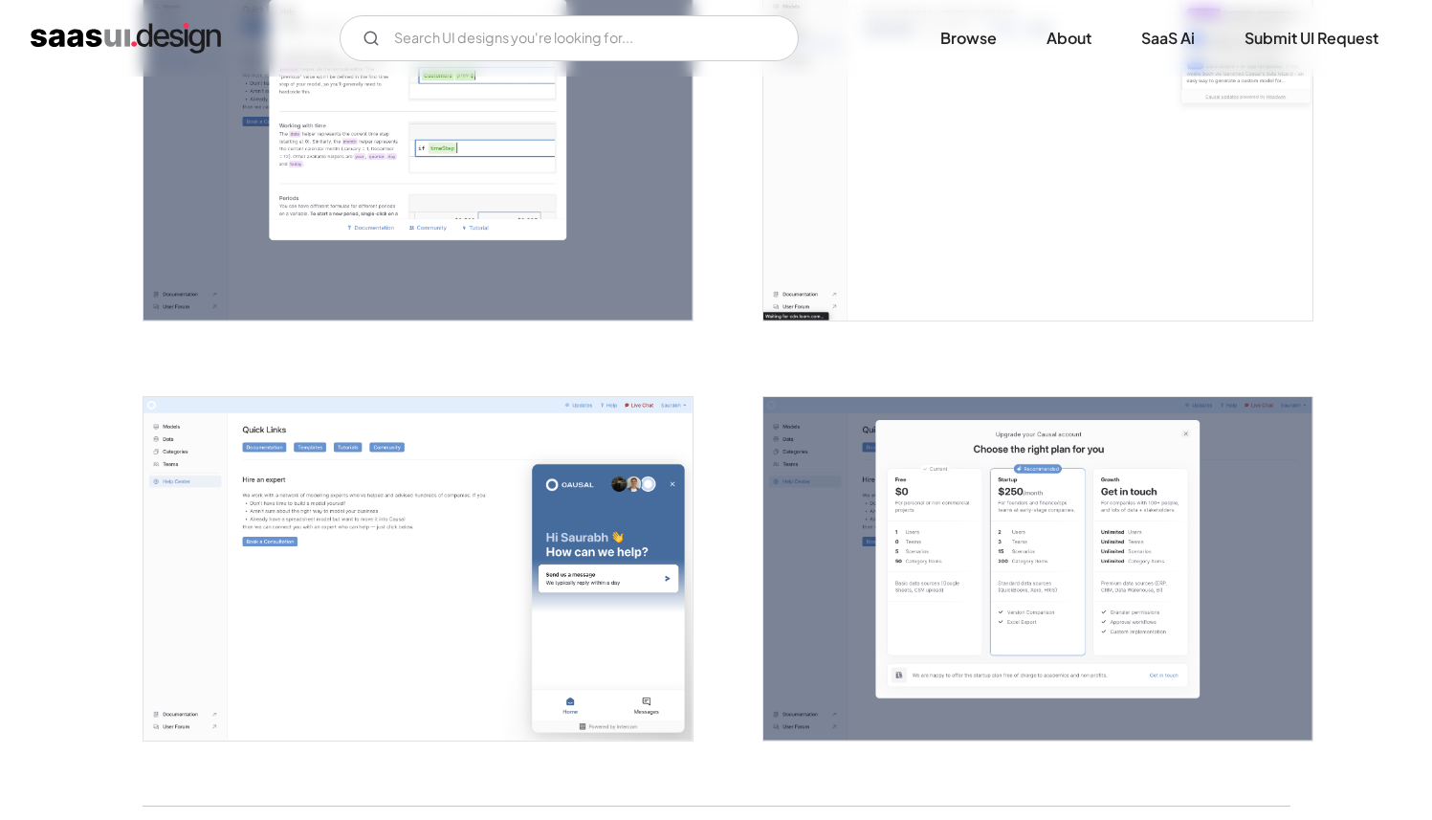
scroll to position [3840, 0]
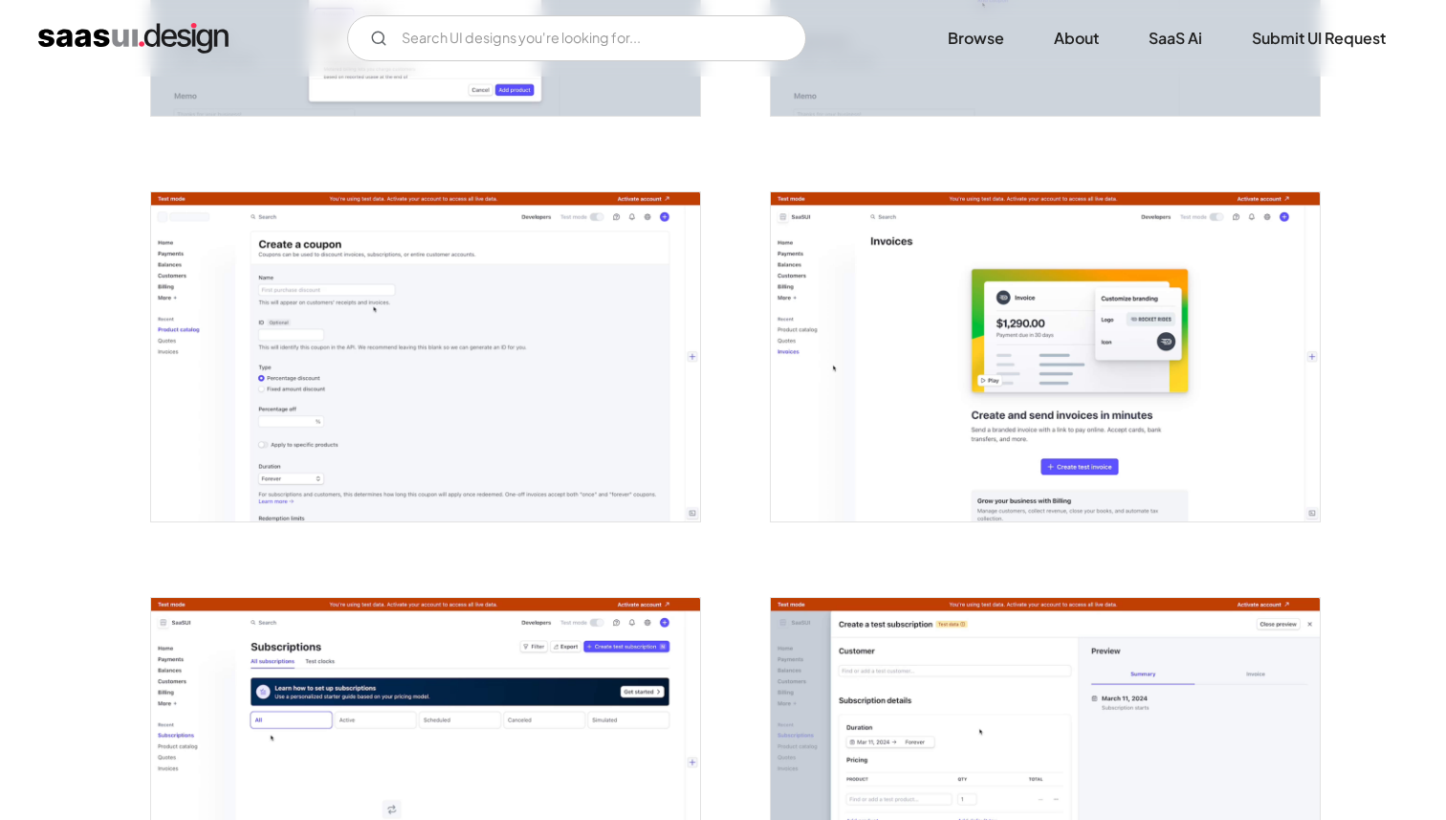
scroll to position [3490, 0]
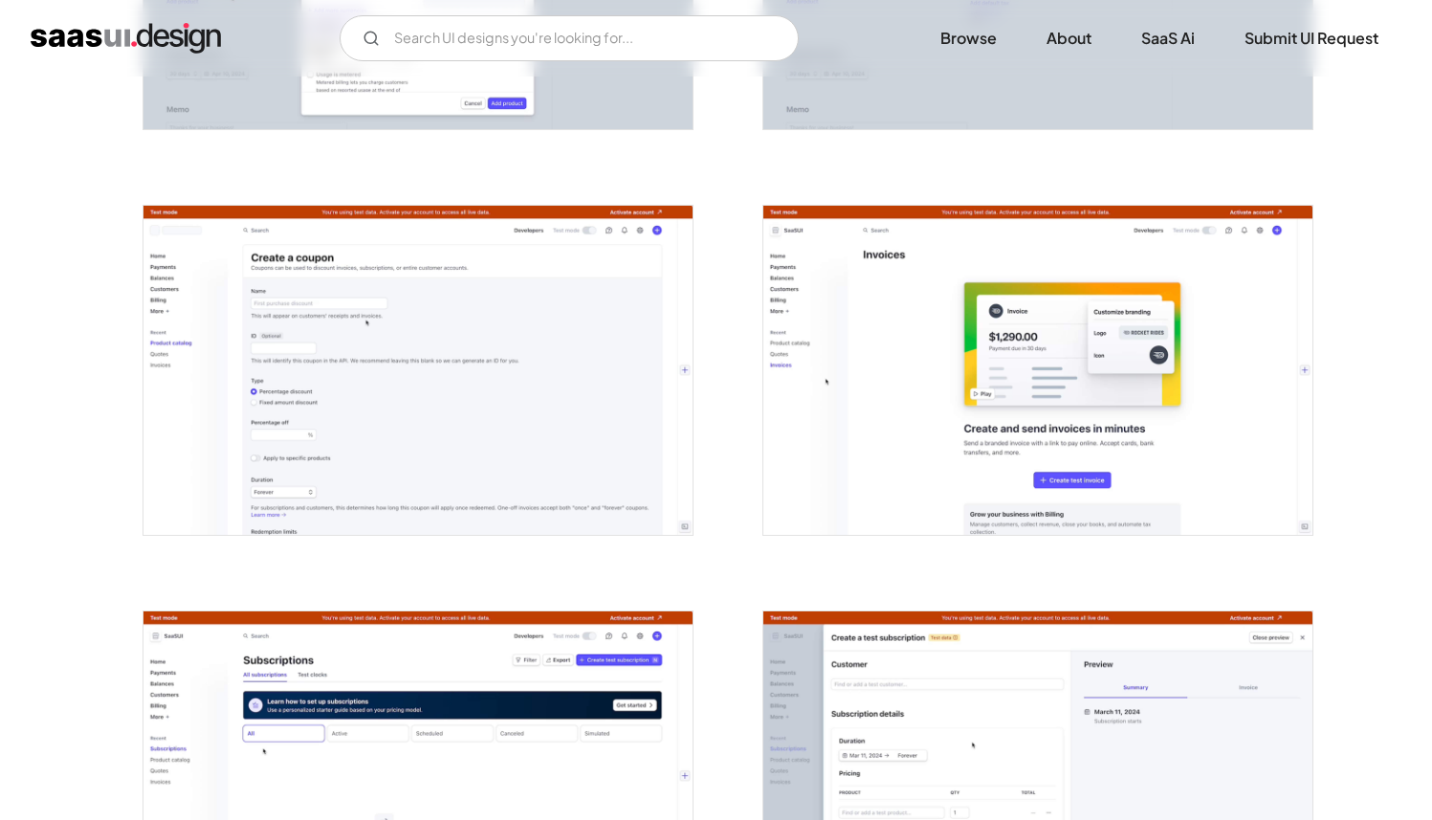
click at [845, 463] on img "open lightbox" at bounding box center [1037, 370] width 549 height 329
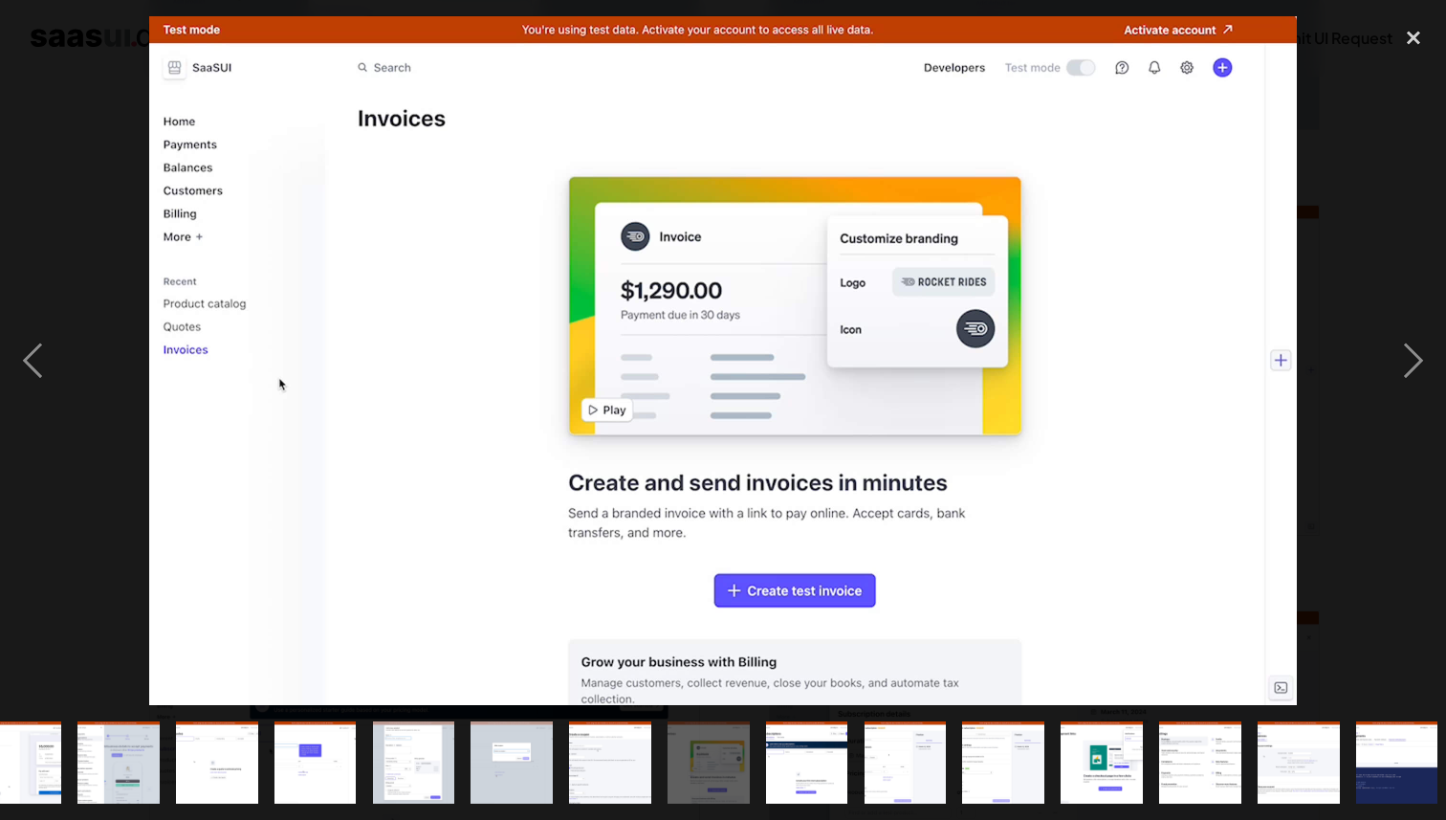
scroll to position [0, 1028]
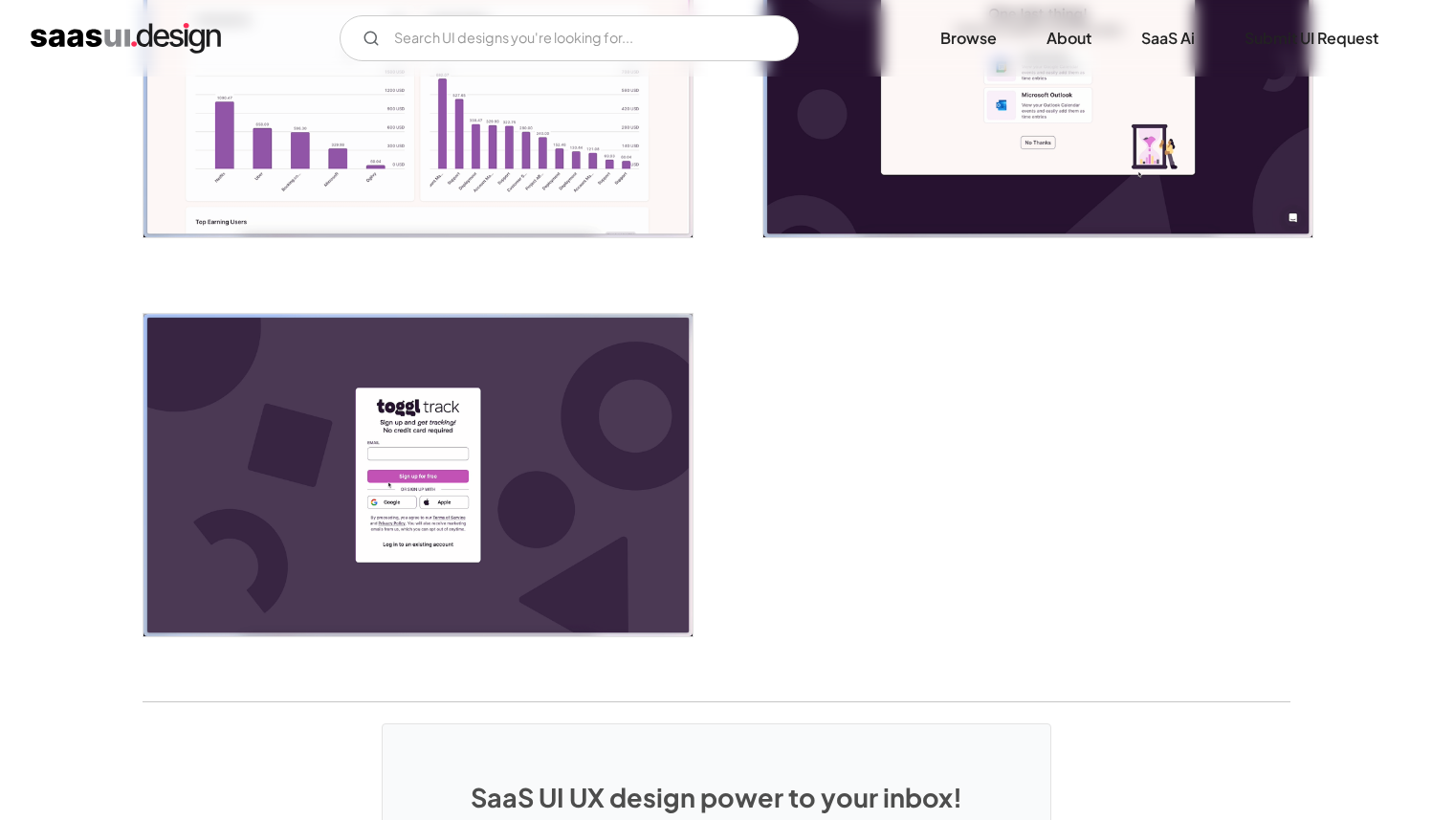
scroll to position [4635, 0]
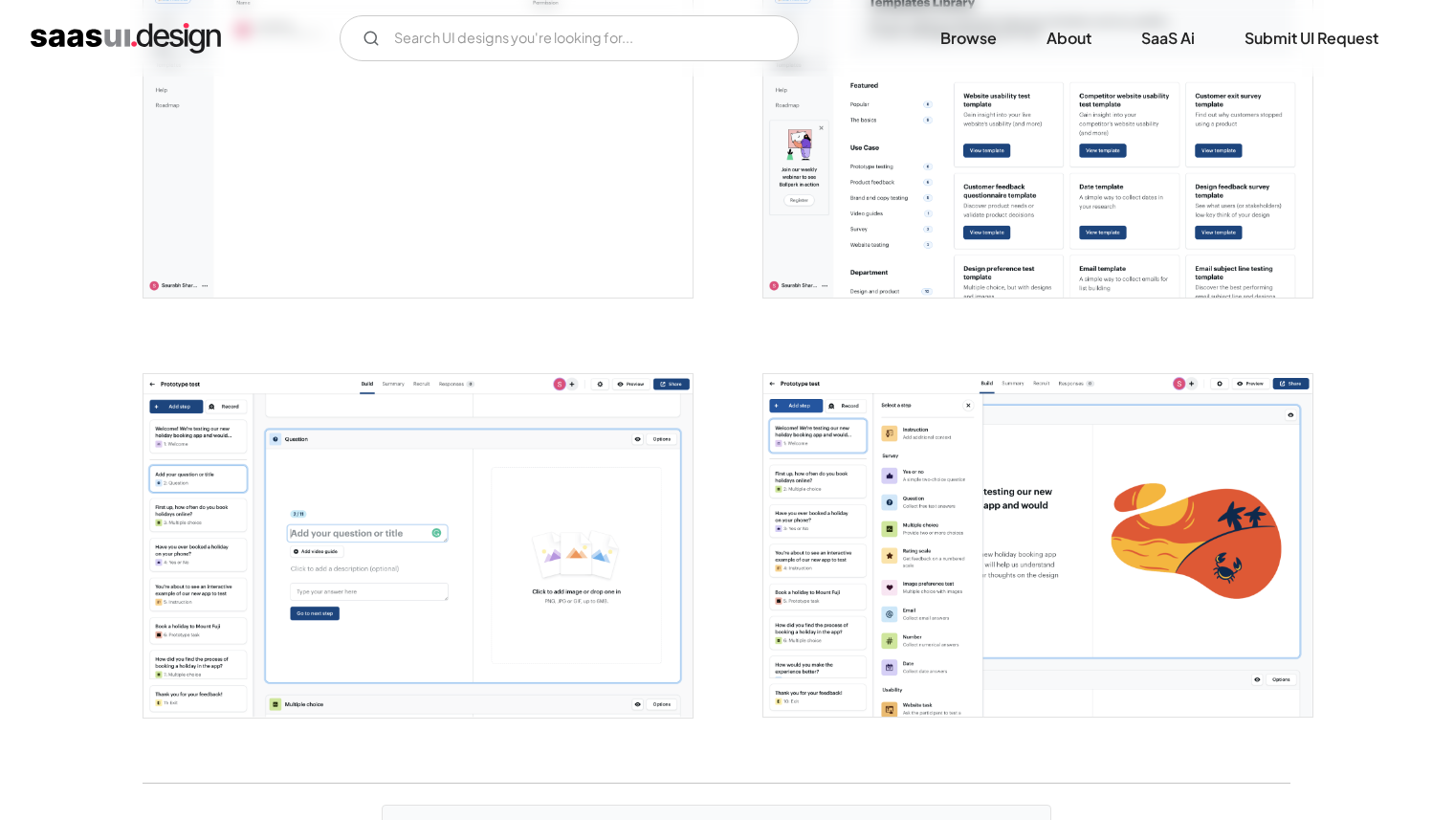
scroll to position [3484, 0]
